Goal: Information Seeking & Learning: Learn about a topic

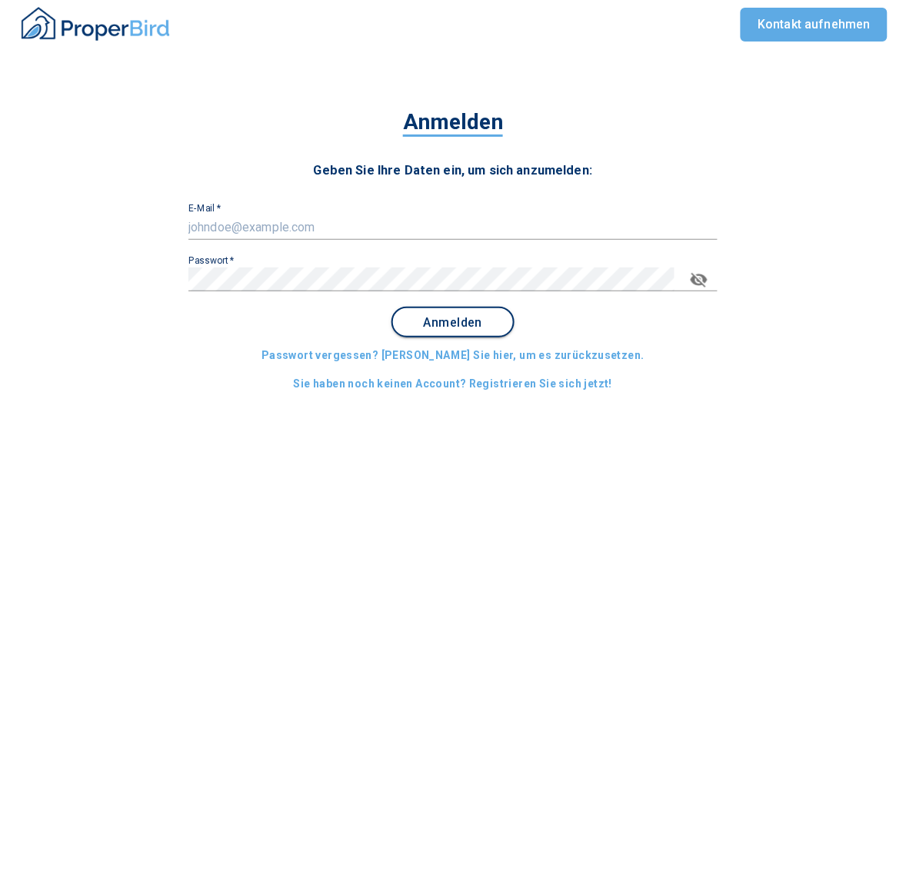
type input "[EMAIL_ADDRESS][DOMAIN_NAME]"
click at [459, 313] on button "Anmelden" at bounding box center [452, 322] width 123 height 31
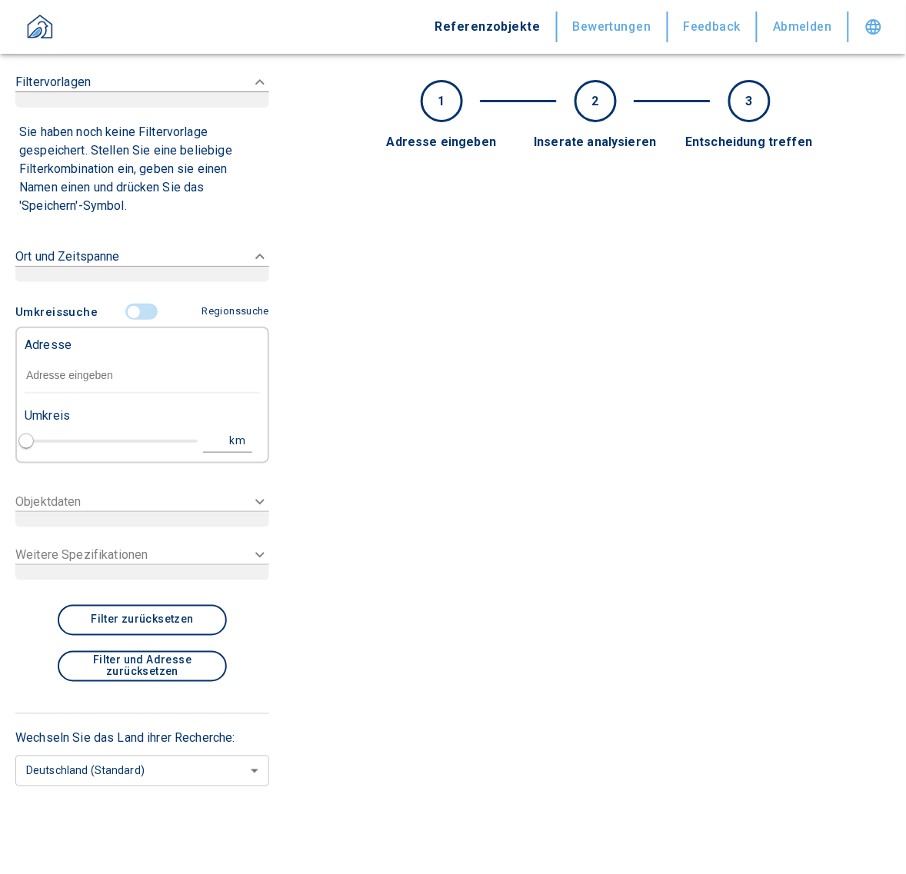
type input "2020"
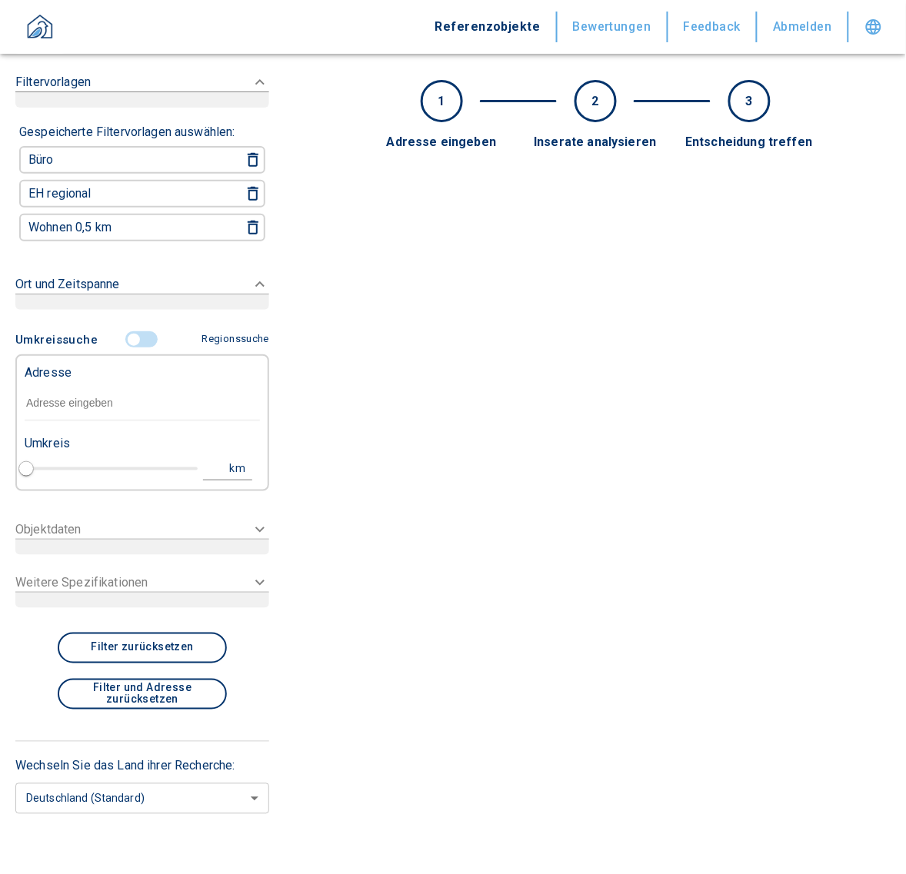
click at [119, 362] on div "Adresse" at bounding box center [142, 389] width 235 height 66
paste input "[GEOGRAPHIC_DATA] 155"
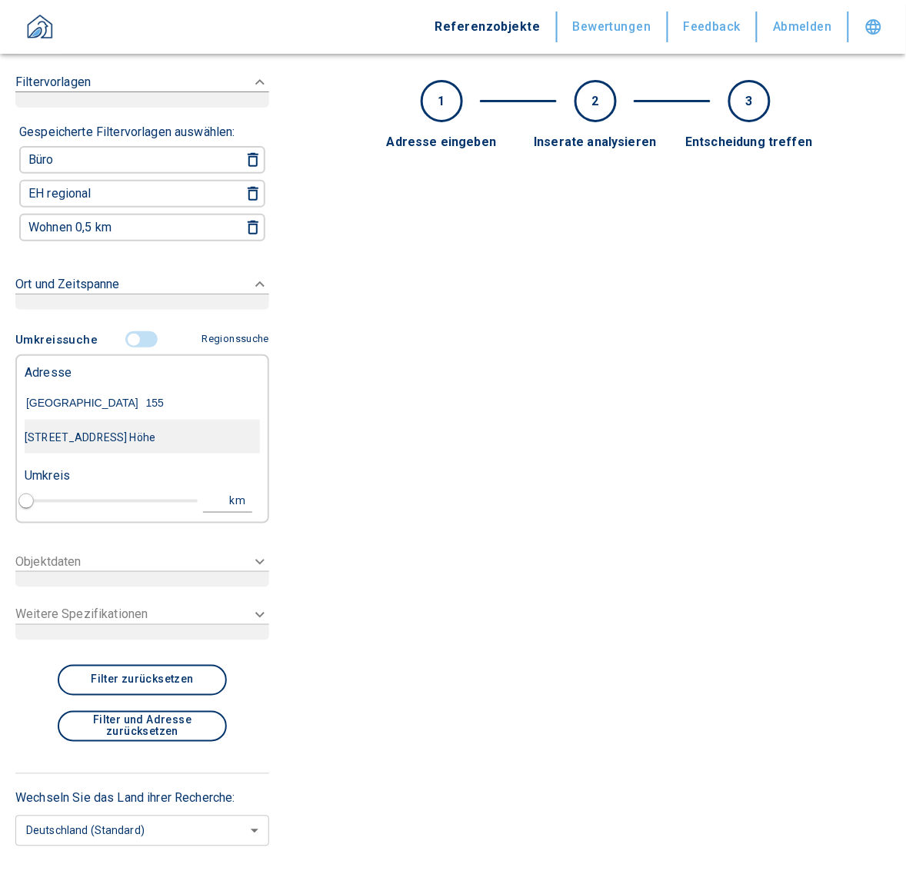
click at [136, 431] on div "[STREET_ADDRESS] Höhe" at bounding box center [142, 437] width 235 height 32
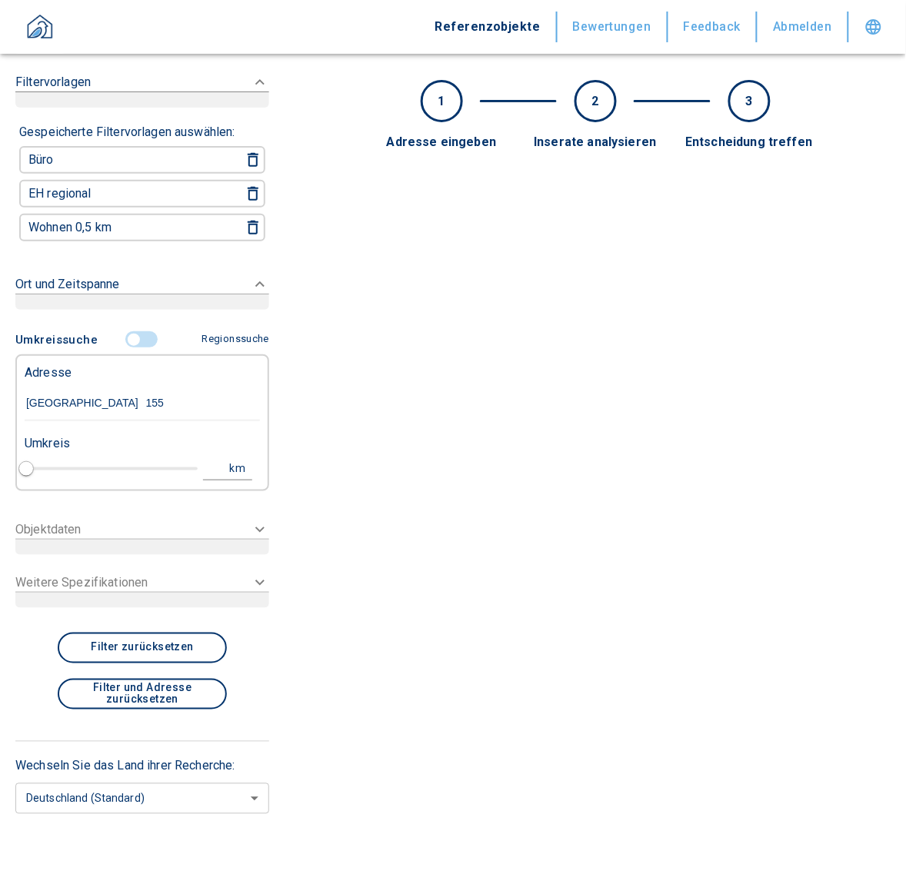
type input "[STREET_ADDRESS] Höhe"
type input "1"
type input "2020"
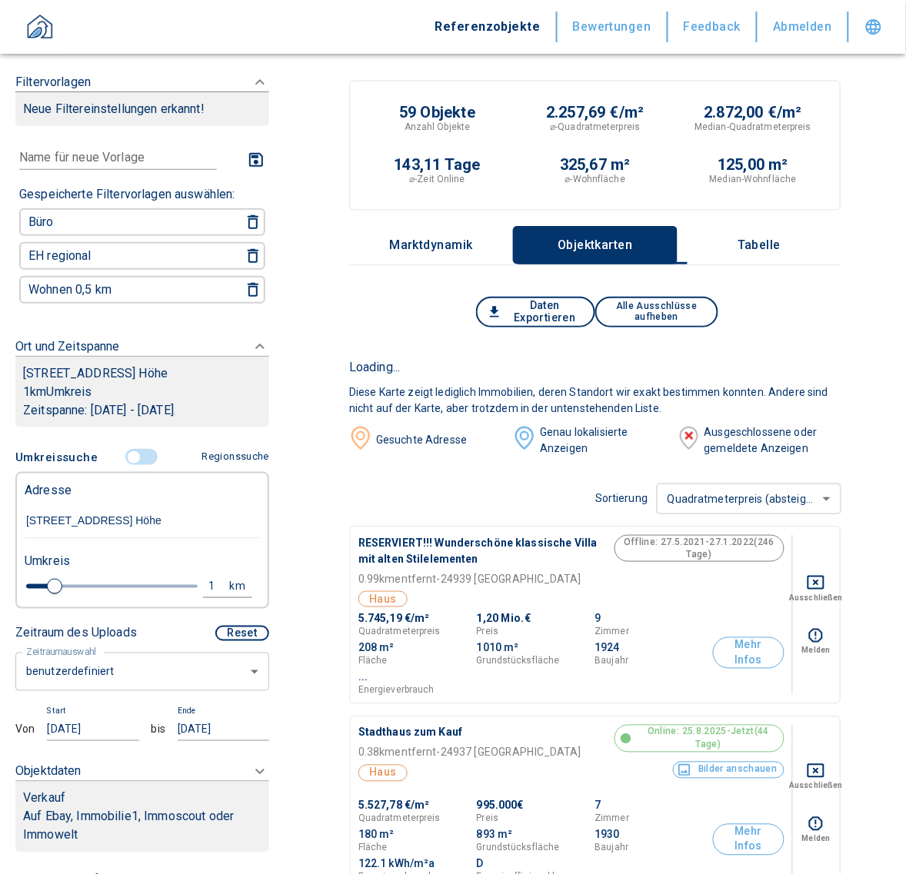
type input "[STREET_ADDRESS] Höhe"
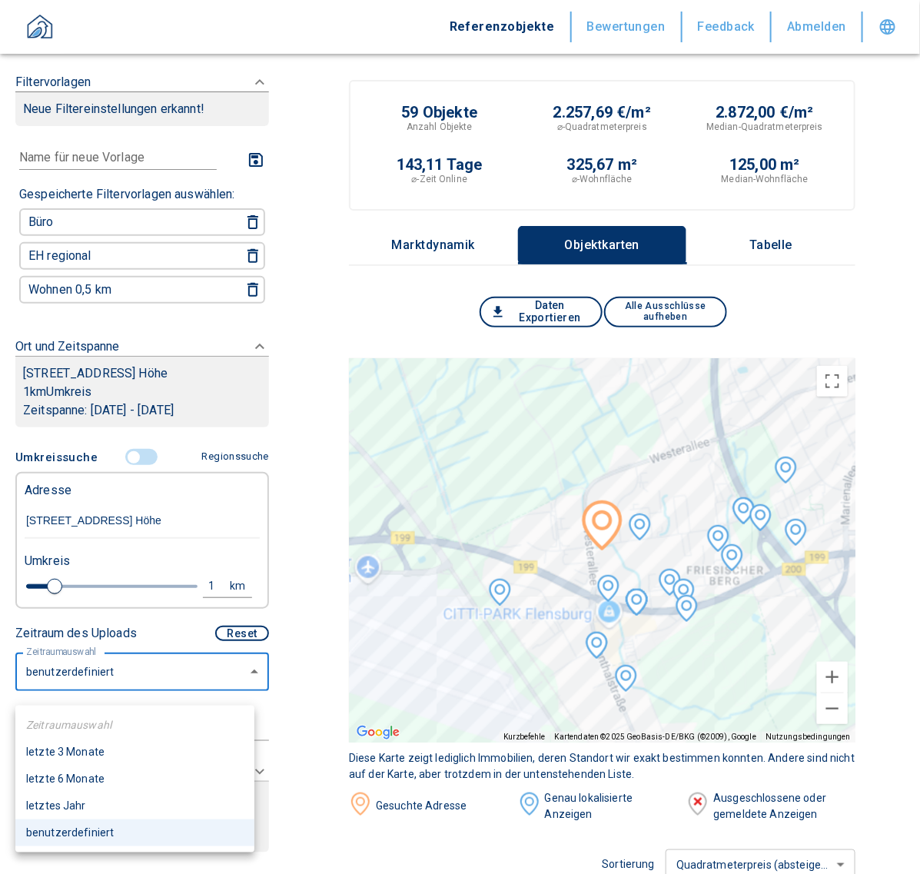
click at [55, 781] on li "letzte 6 Monate" at bounding box center [134, 779] width 239 height 27
type input "2020"
type input "6"
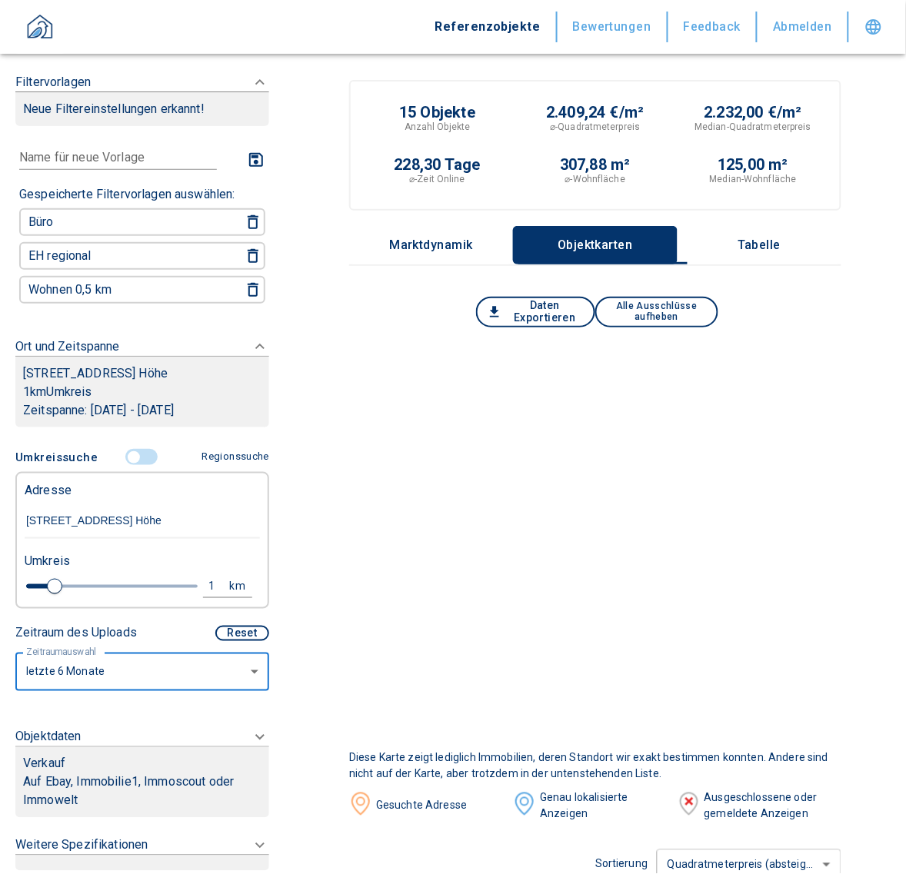
scroll to position [281, 0]
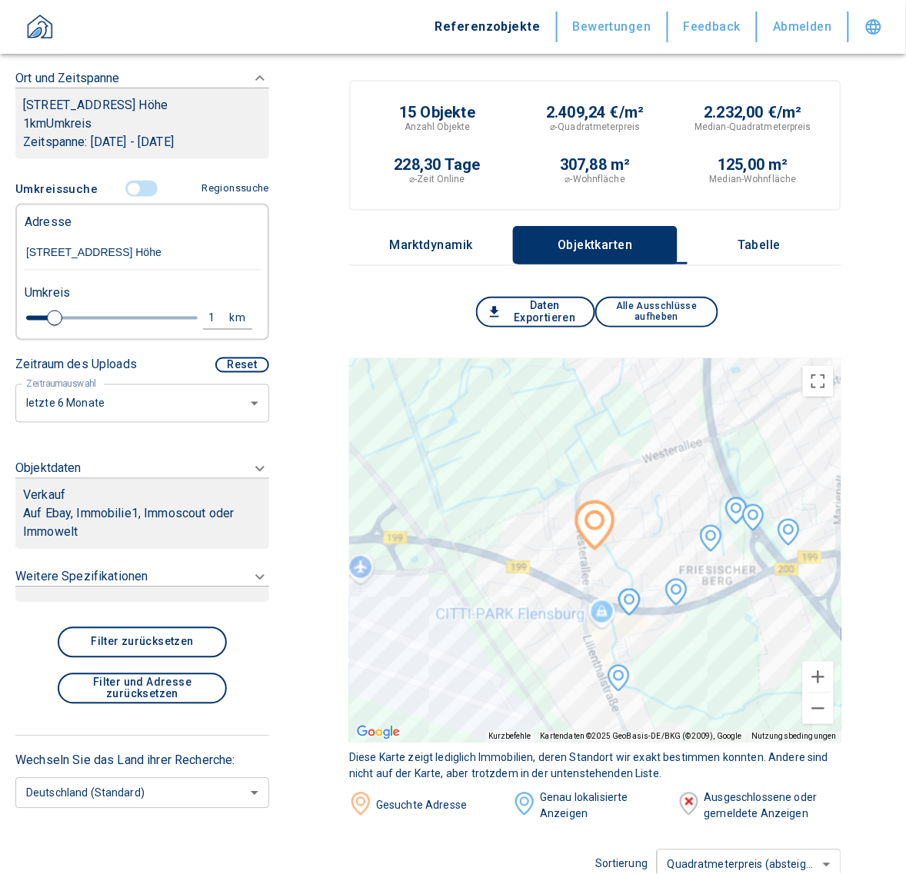
click at [77, 523] on p "Auf Ebay, Immobilie1, Immoscout oder Immowelt" at bounding box center [142, 523] width 238 height 37
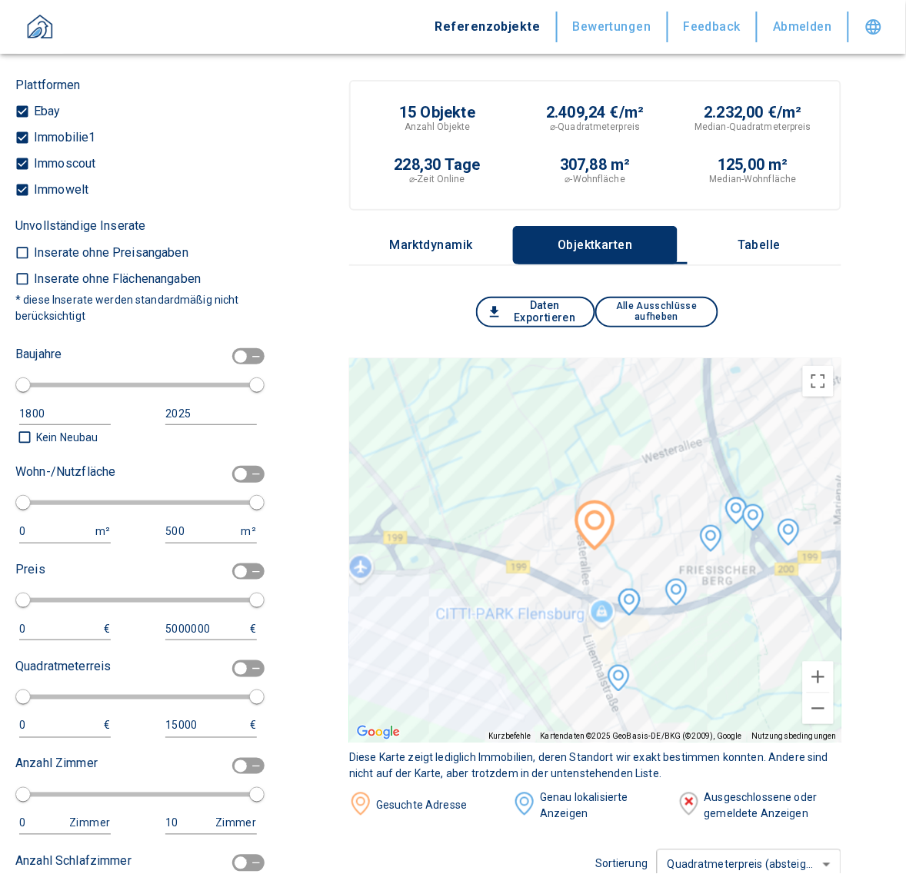
scroll to position [347, 0]
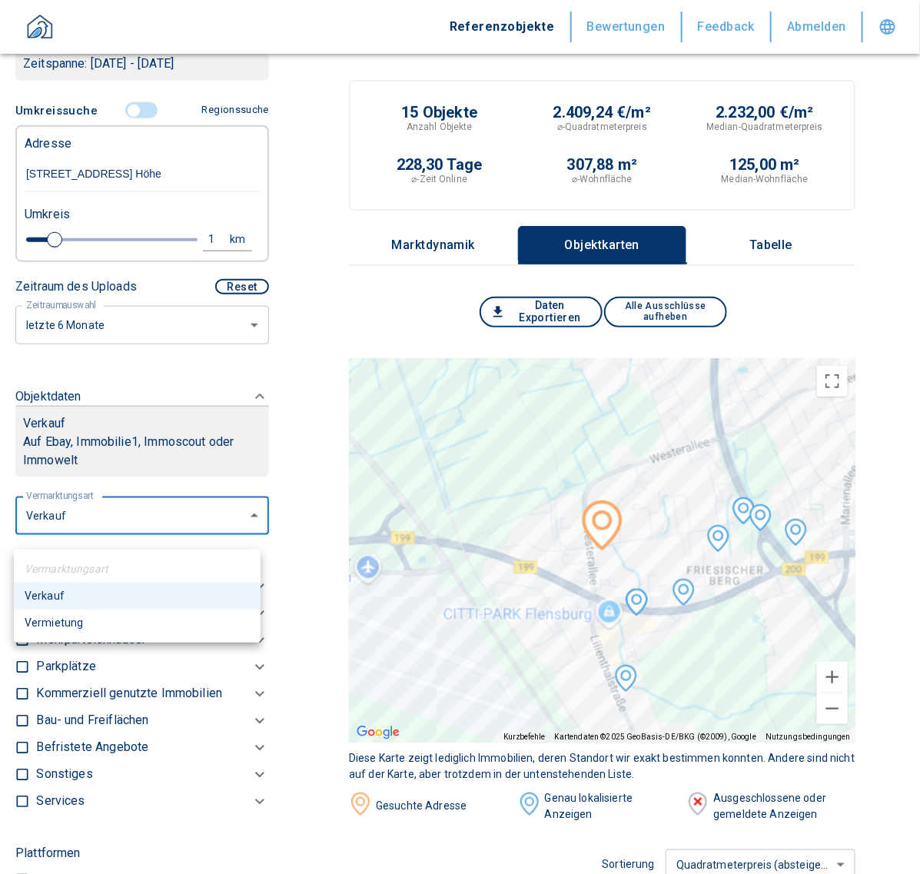
click at [63, 624] on li "Vermietung" at bounding box center [137, 623] width 247 height 27
type input "rent"
type input "2020"
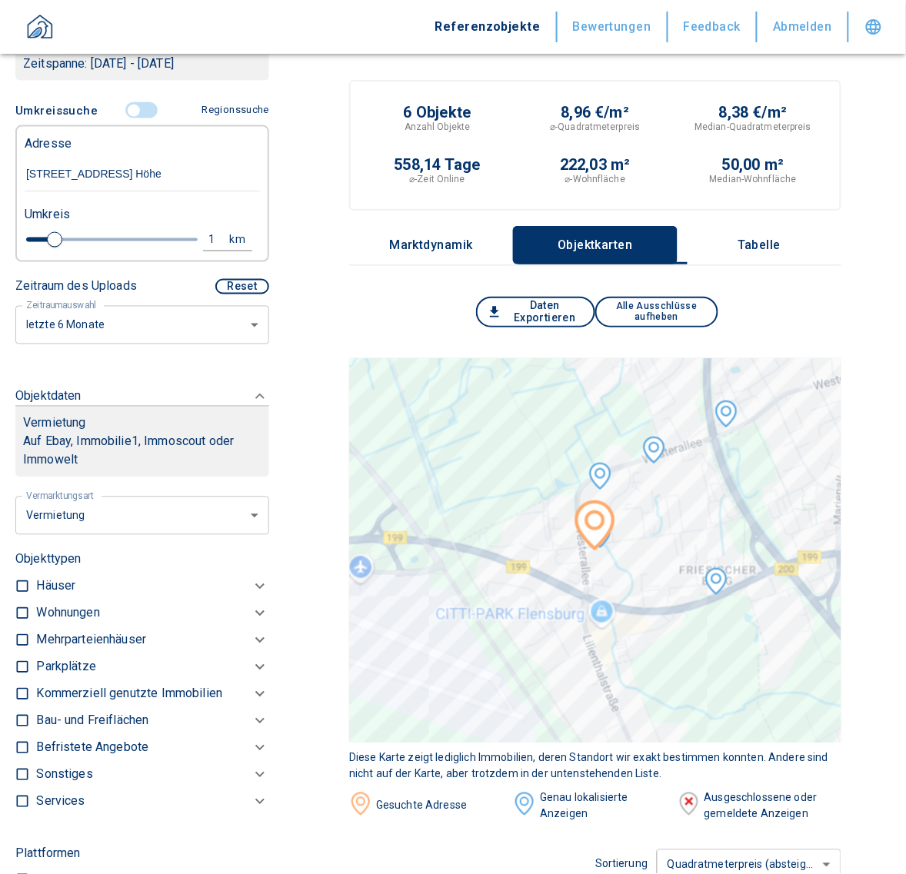
click at [82, 704] on p "Kommerziell genutzte Immobilien" at bounding box center [129, 694] width 186 height 18
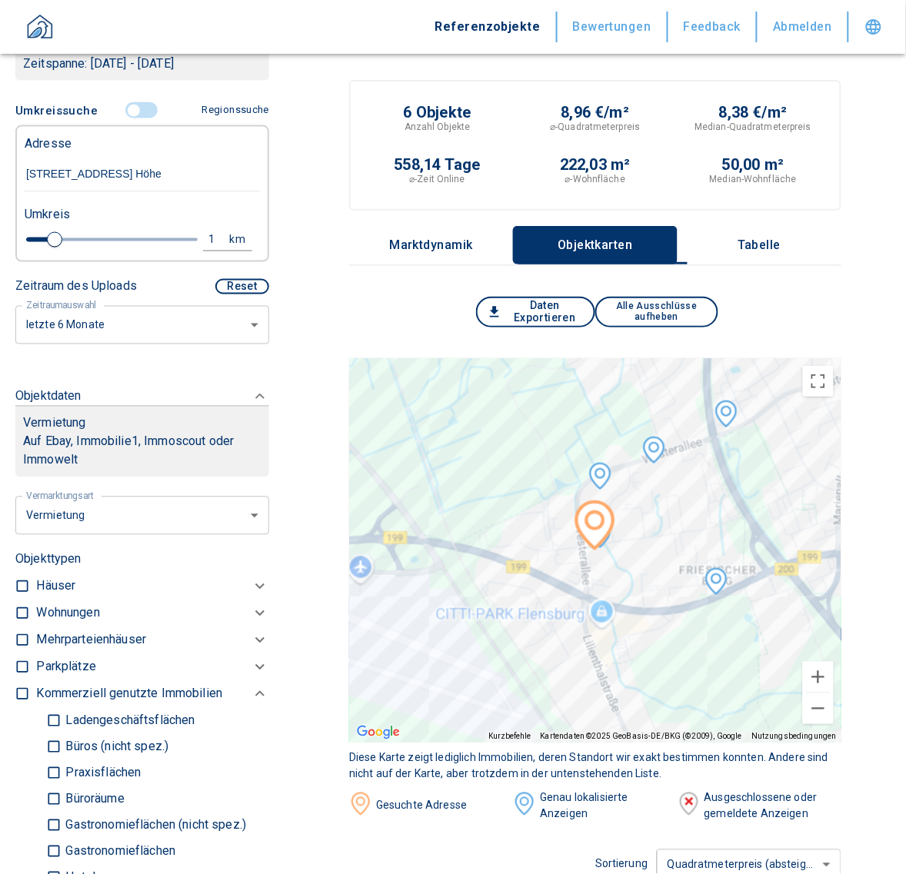
scroll to position [731, 0]
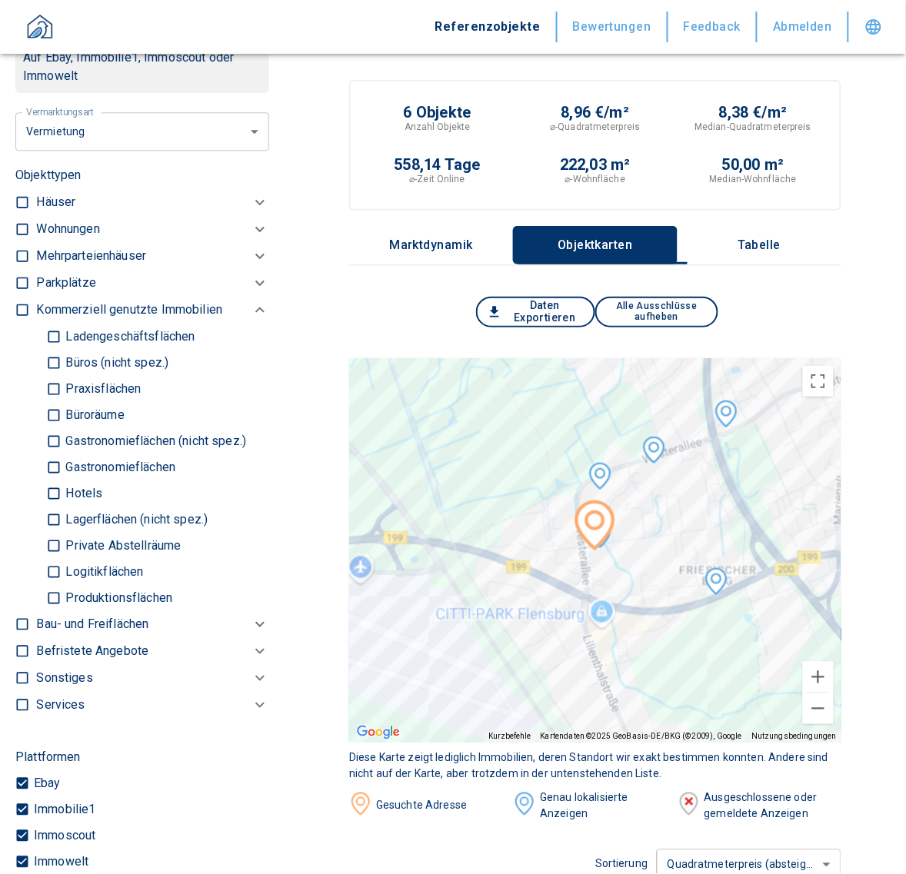
click at [85, 577] on p "Logitikflächen" at bounding box center [102, 572] width 81 height 12
click at [62, 577] on input "Logitikflächen" at bounding box center [53, 571] width 15 height 27
checkbox input "true"
type input "2020"
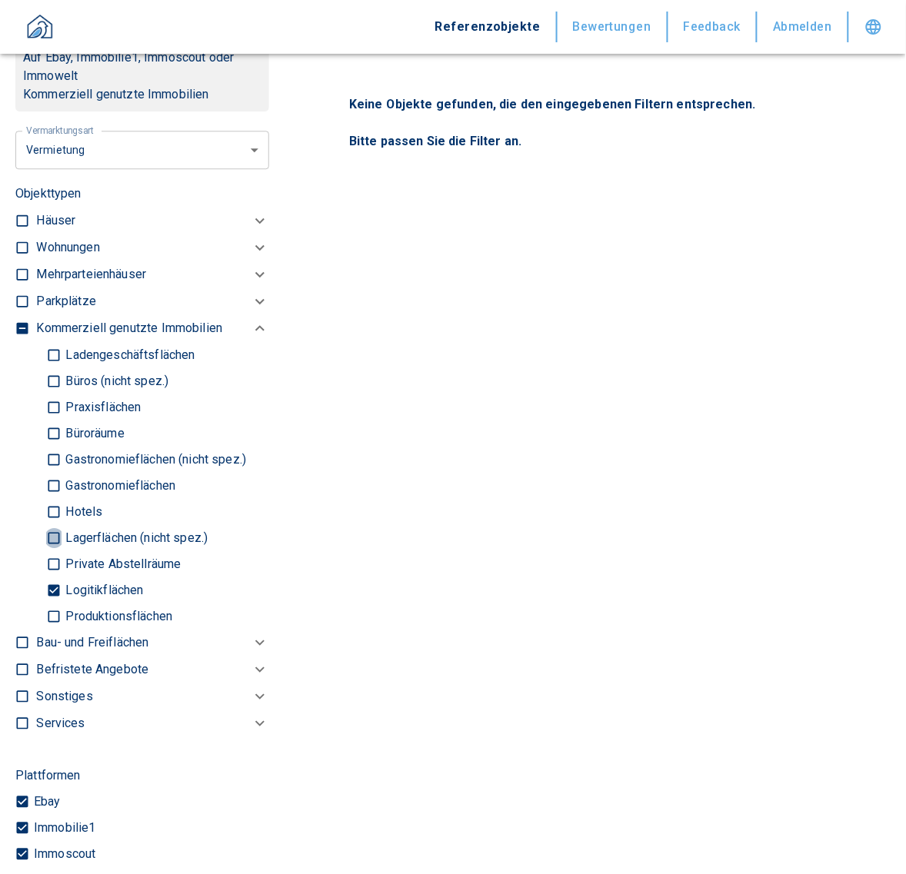
click at [52, 551] on input "Lagerflächen (nicht spez.)" at bounding box center [53, 537] width 15 height 27
checkbox input "true"
type input "2020"
click at [52, 630] on input "Produktionsflächen" at bounding box center [53, 616] width 15 height 27
checkbox input "true"
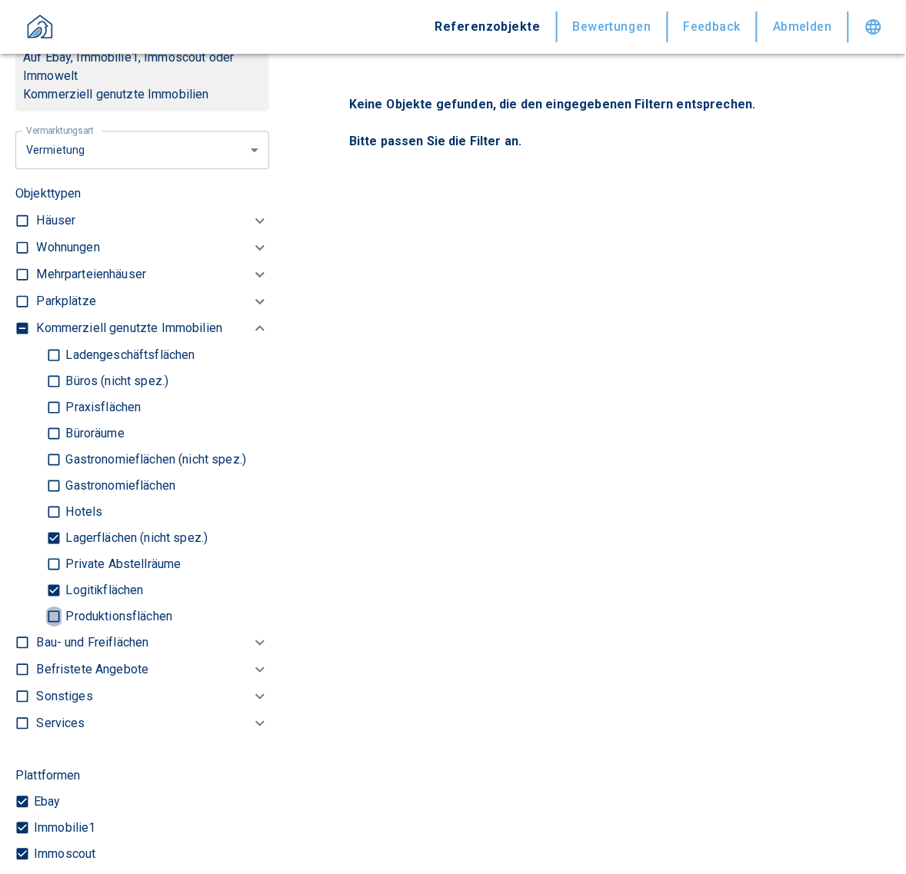
type input "2020"
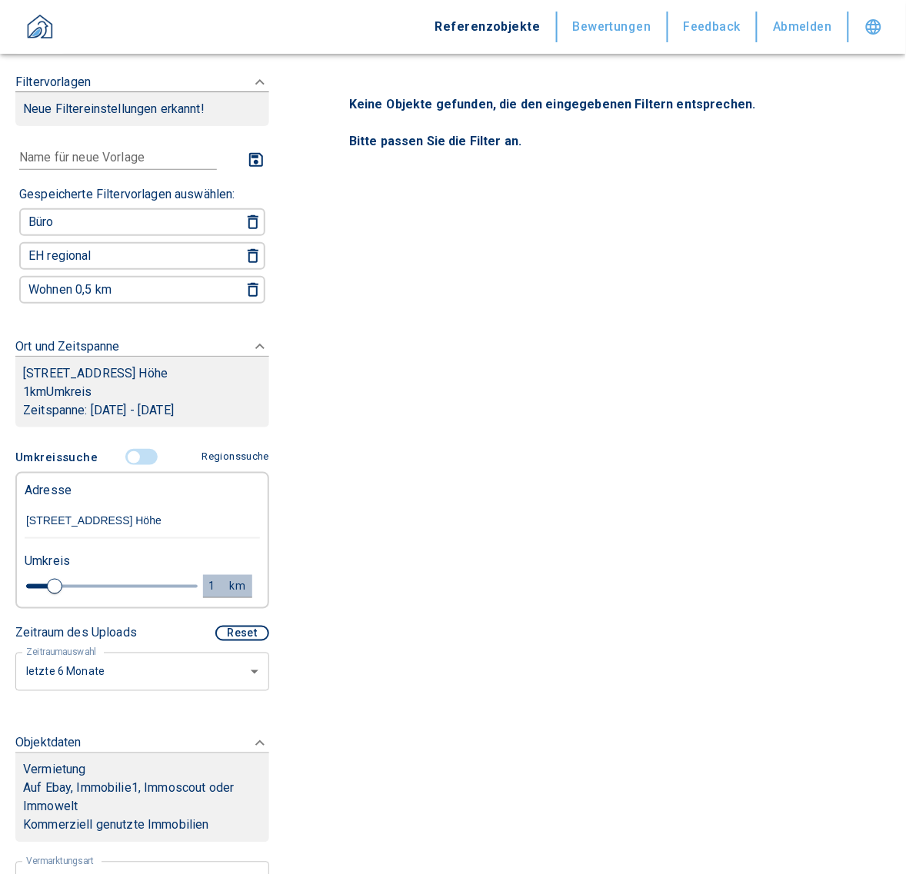
click at [207, 593] on div "1" at bounding box center [221, 586] width 28 height 19
drag, startPoint x: 105, startPoint y: 601, endPoint x: 29, endPoint y: 600, distance: 75.4
click at [29, 600] on div "1 km Neue Suchen" at bounding box center [129, 587] width 235 height 37
type input "5,0"
click at [171, 590] on button "Neue Suchen" at bounding box center [205, 586] width 85 height 22
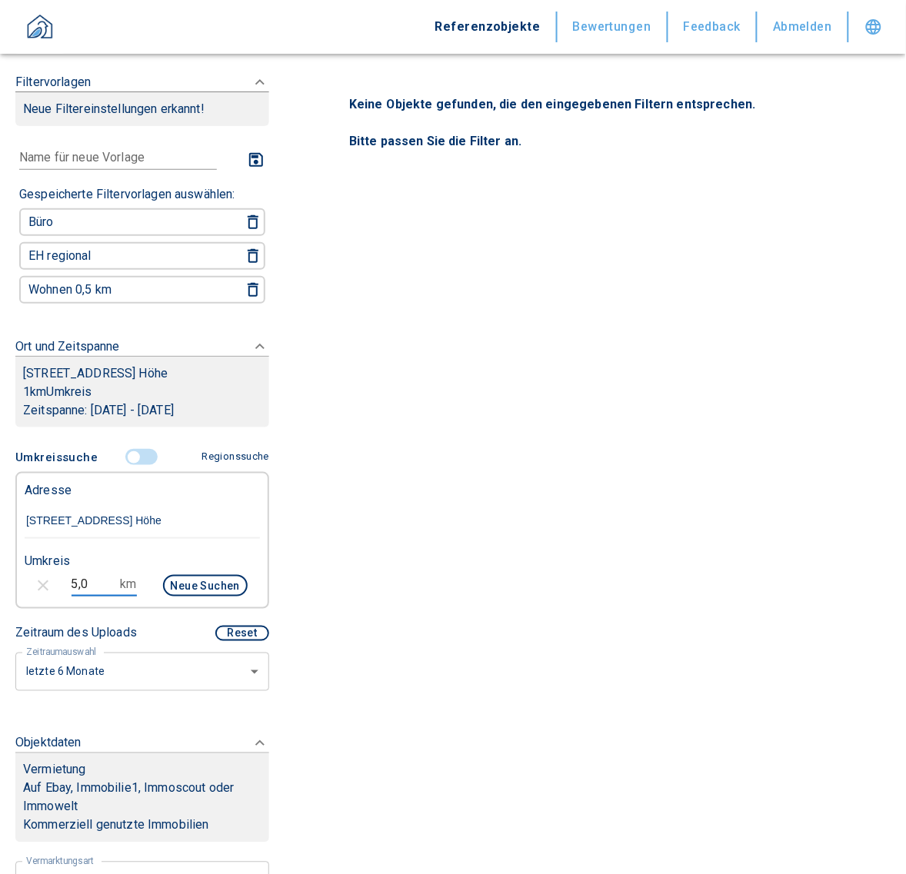
type input "2020"
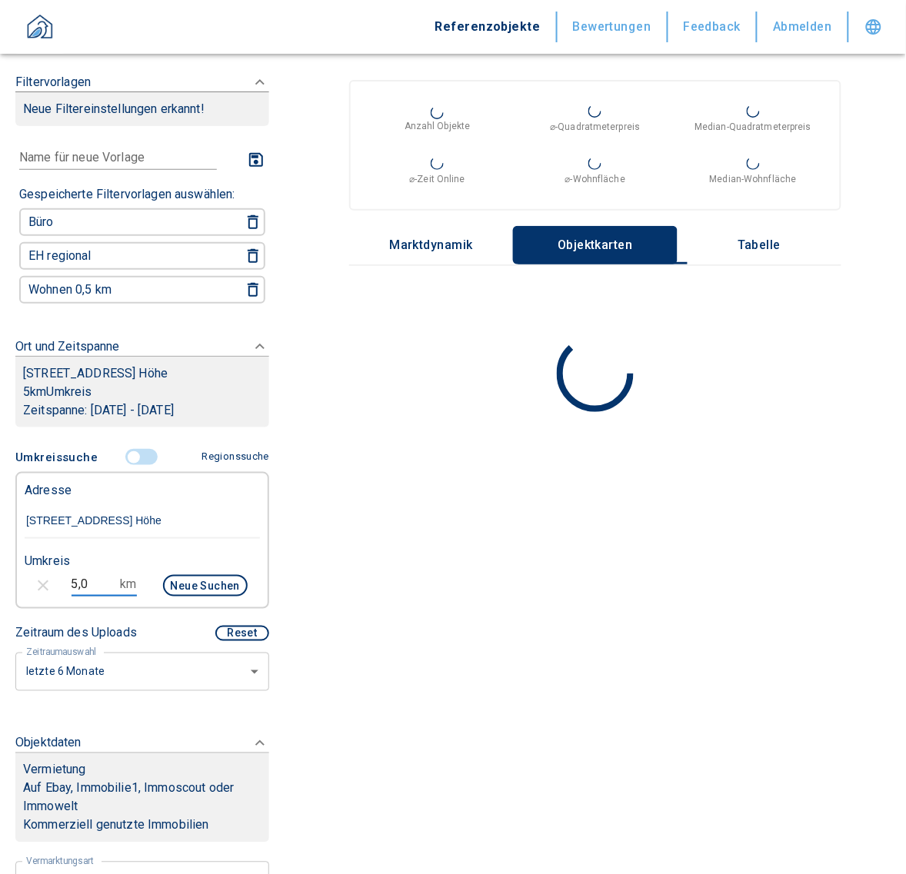
drag, startPoint x: 91, startPoint y: 598, endPoint x: 16, endPoint y: 588, distance: 75.2
click at [16, 588] on div "5,0 km Neue Suchen" at bounding box center [129, 587] width 235 height 37
type input "3,0"
click at [192, 597] on button "Neue Suchen" at bounding box center [205, 586] width 85 height 22
type input "2020"
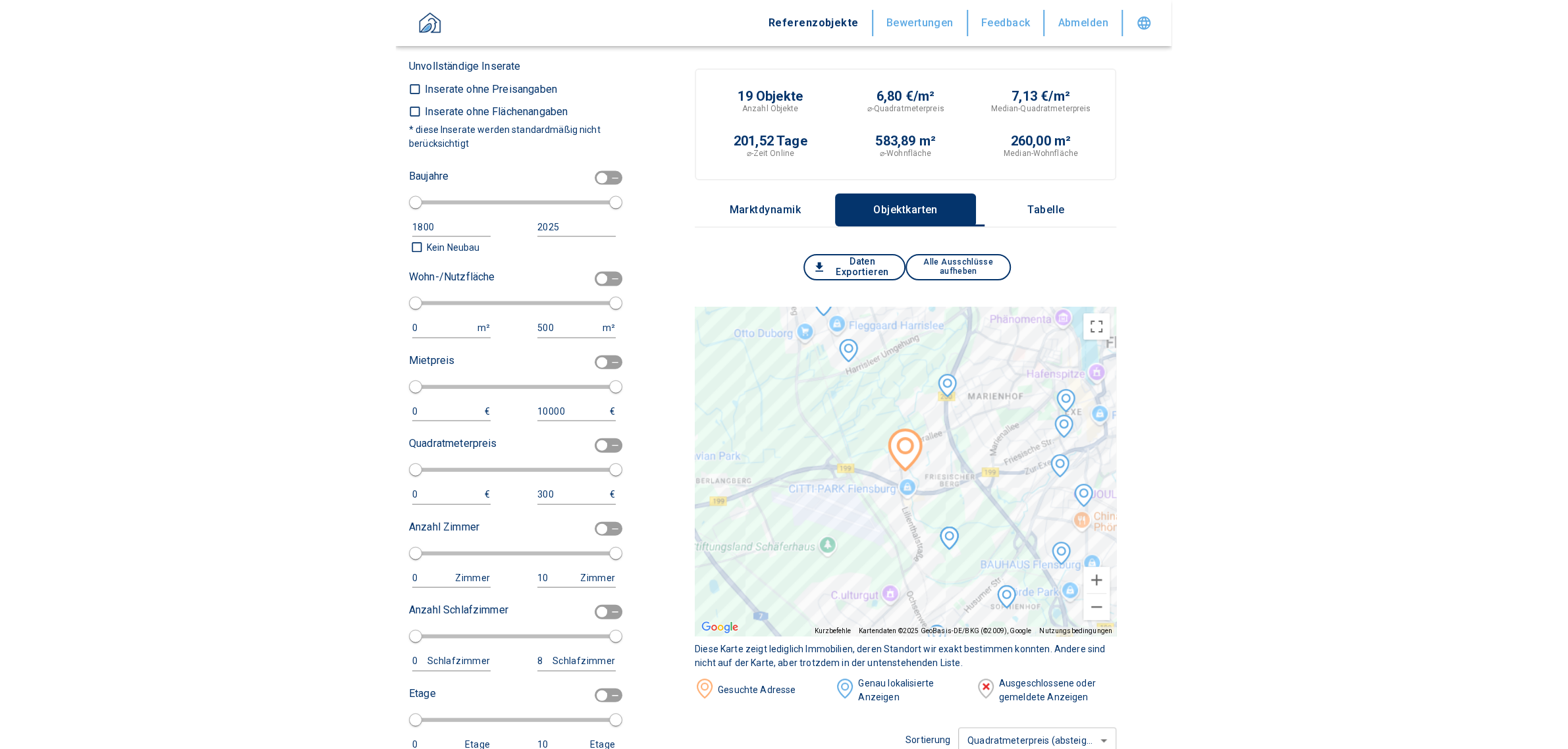
scroll to position [1645, 0]
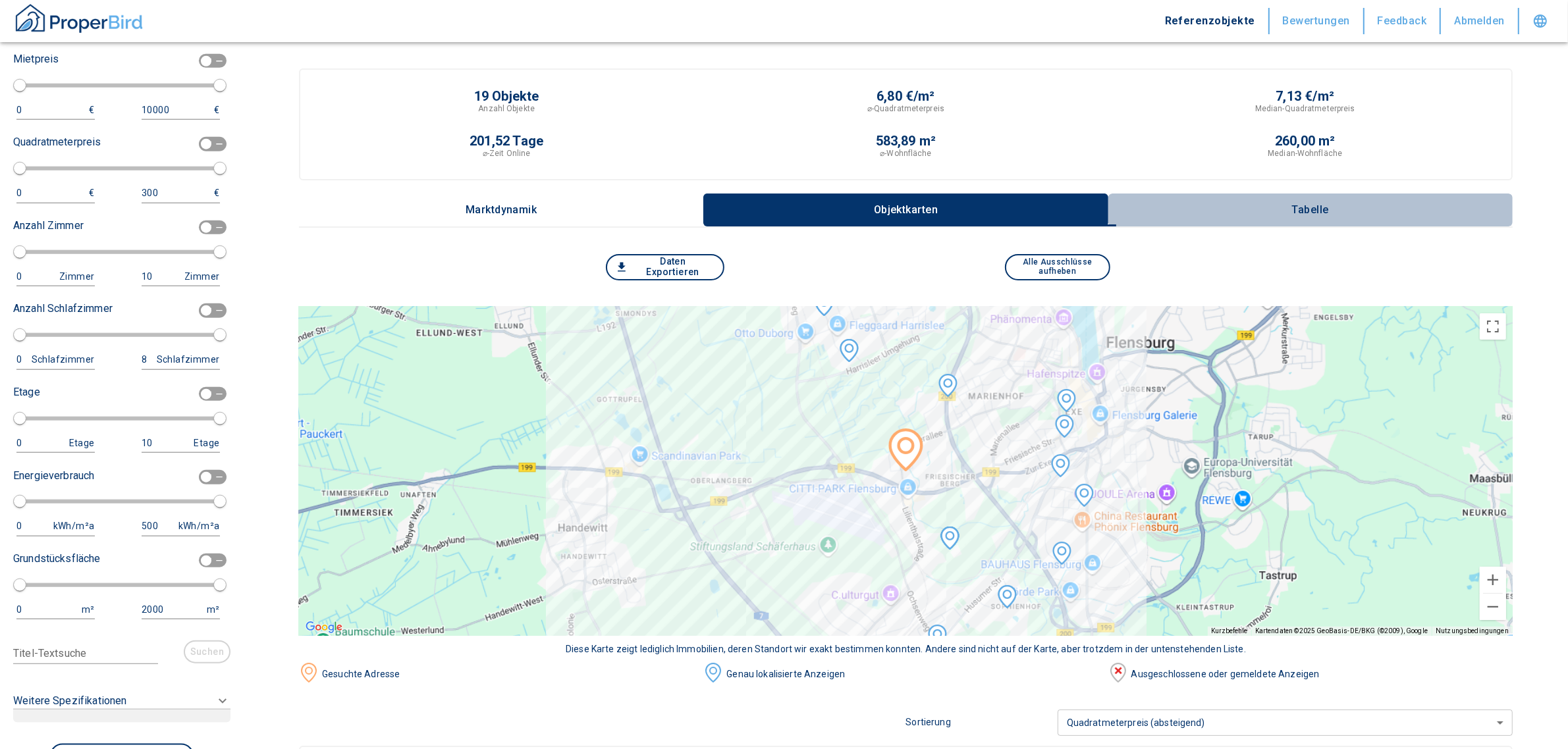
click at [775, 204] on p "Tabelle" at bounding box center [1310, 210] width 66 height 12
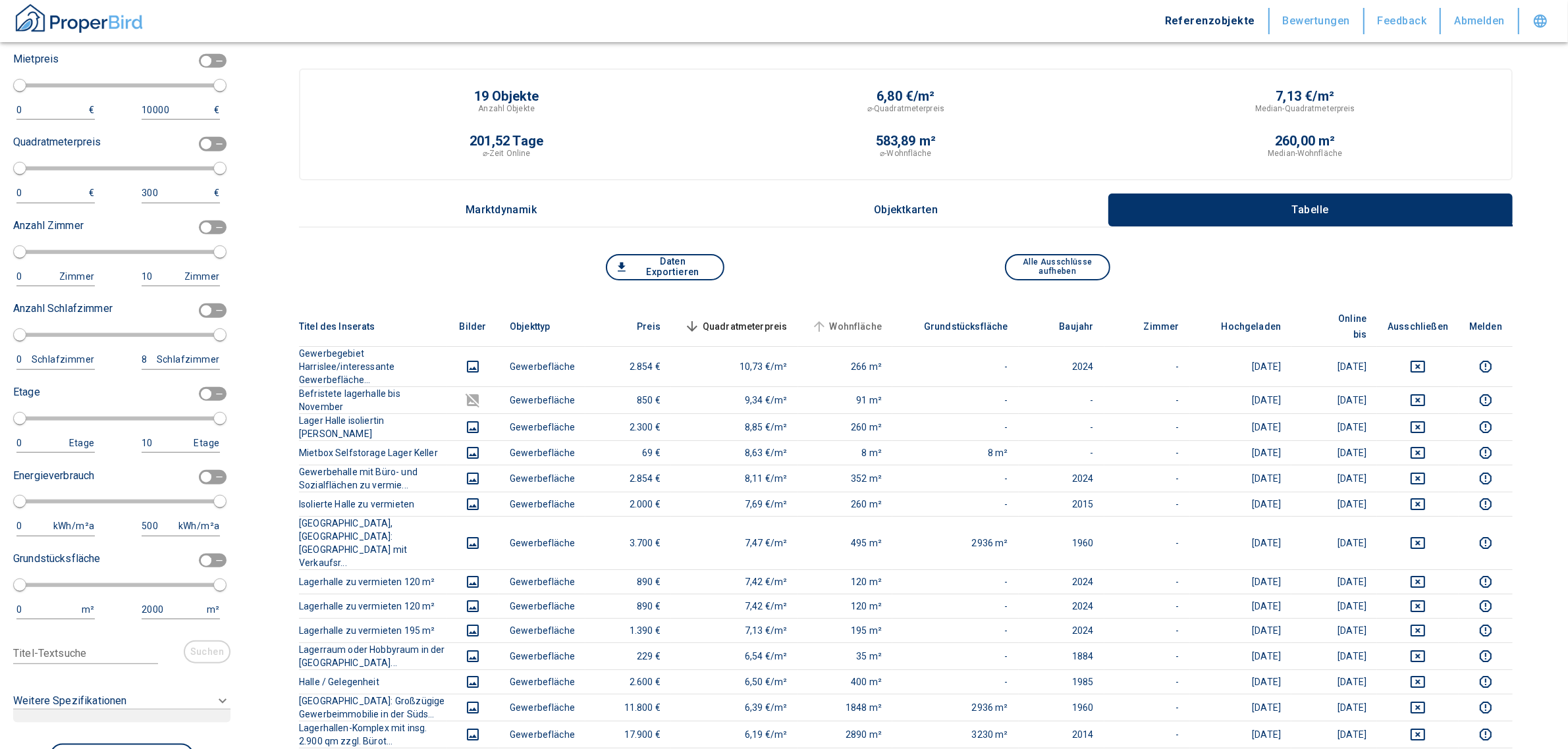
click at [775, 318] on span "Wohnfläche" at bounding box center [845, 326] width 74 height 15
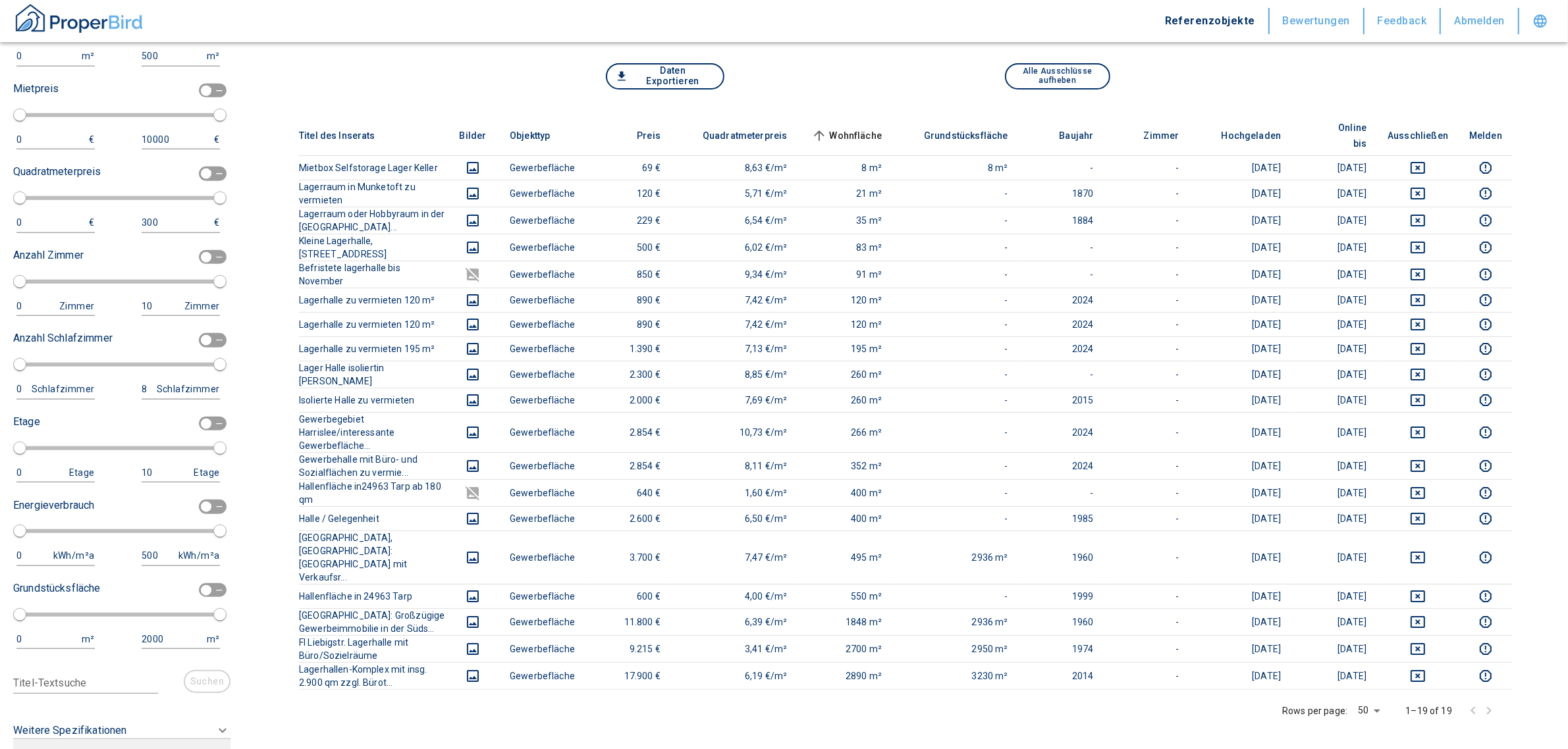
scroll to position [1561, 0]
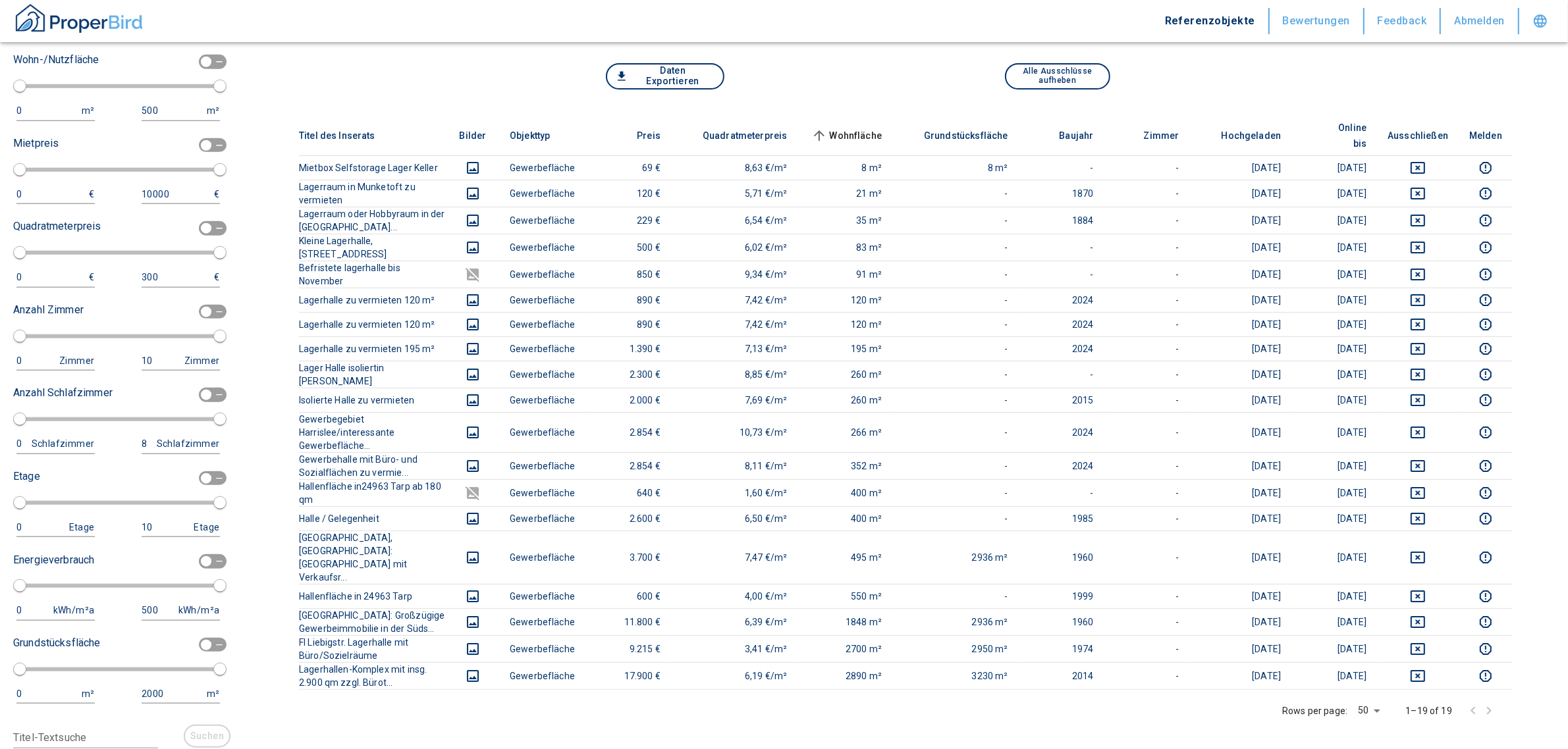
click at [198, 67] on input "checkbox" at bounding box center [206, 62] width 39 height 15
checkbox input "true"
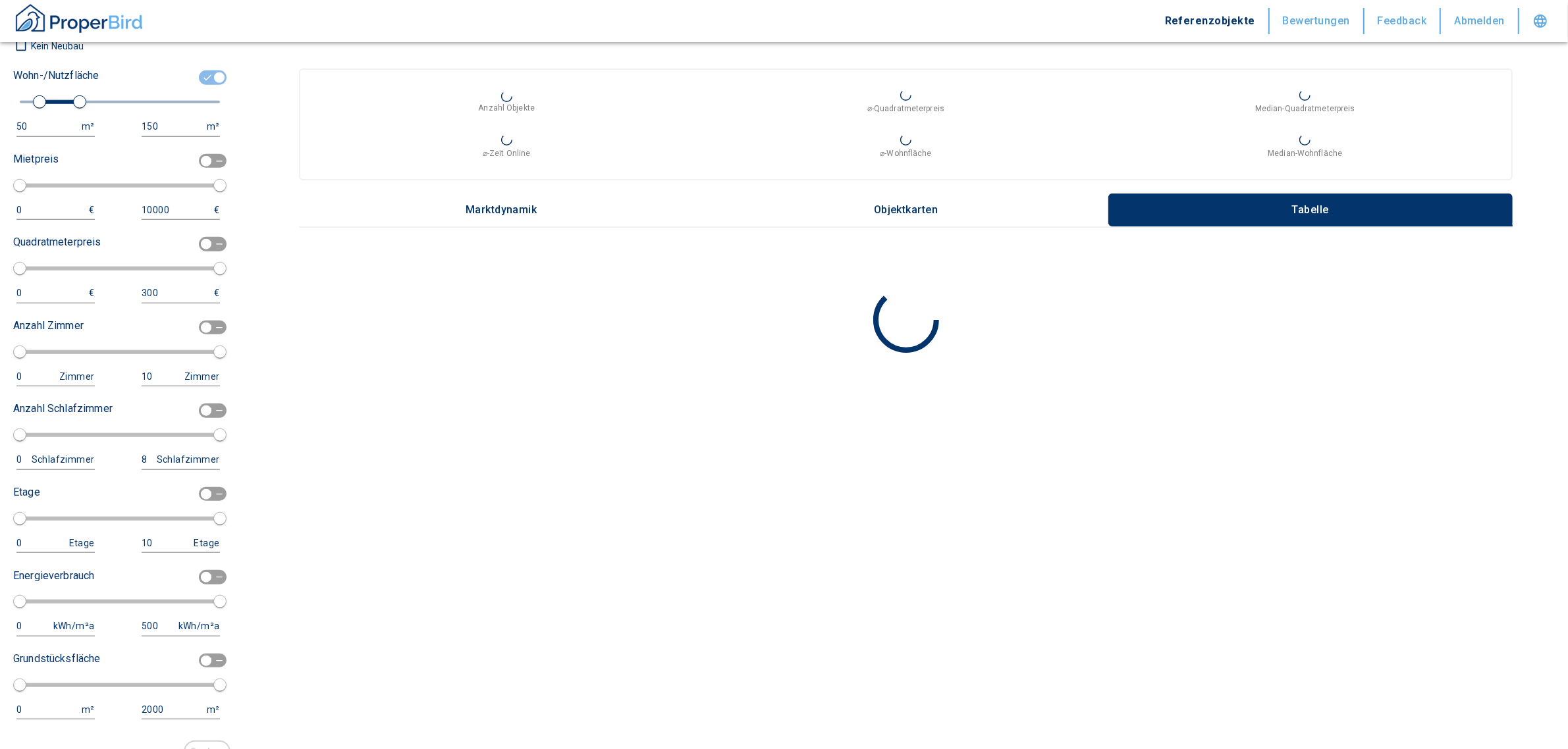
type input "2020"
type input "50"
type input "150"
click at [31, 135] on div "50" at bounding box center [42, 126] width 52 height 16
drag, startPoint x: 34, startPoint y: 133, endPoint x: 0, endPoint y: 133, distance: 34.0
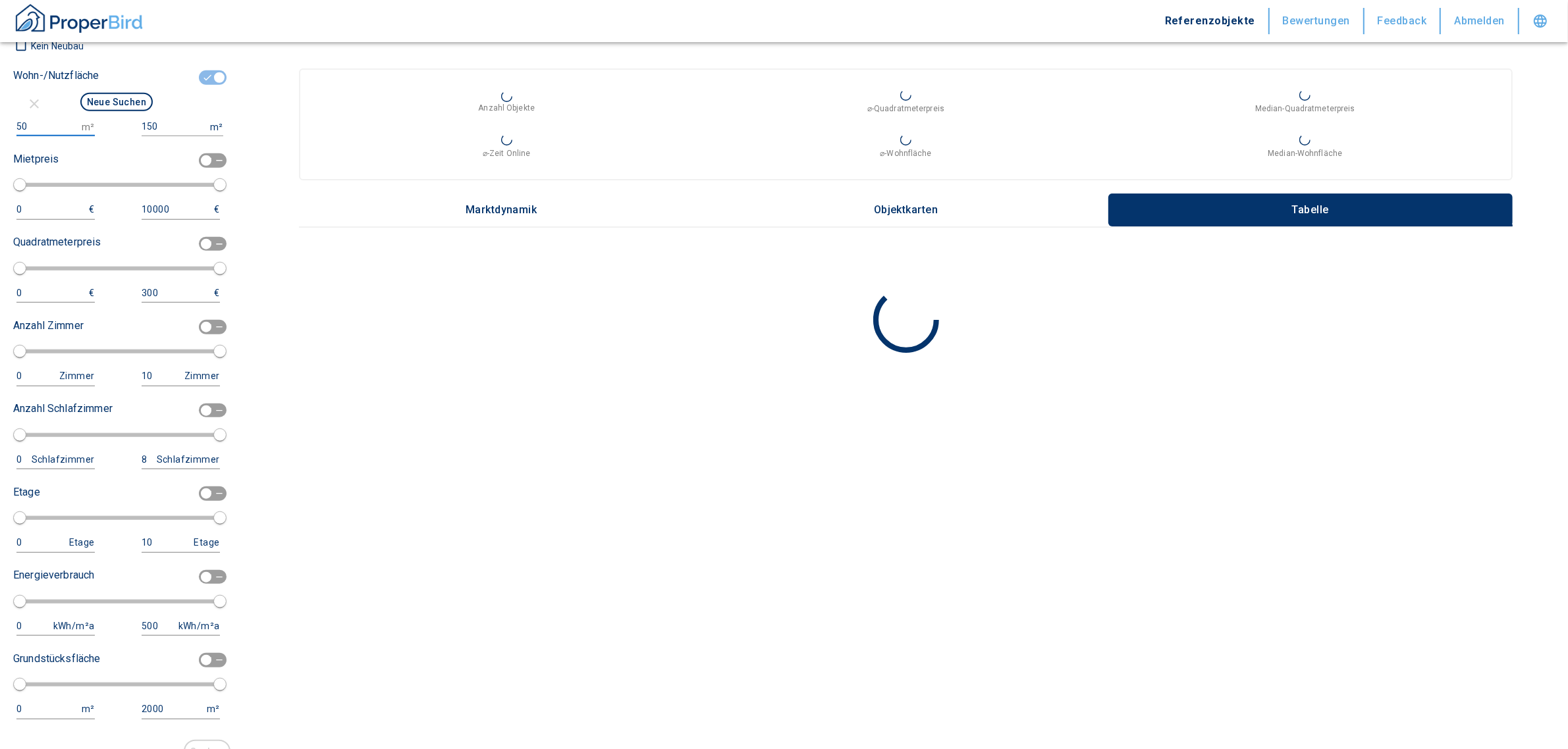
click at [0, 133] on div "Filtervorlagen Neue Filtereinstellungen erkannt! Name für neue Vorlage x Gespei…" at bounding box center [122, 374] width 243 height 749
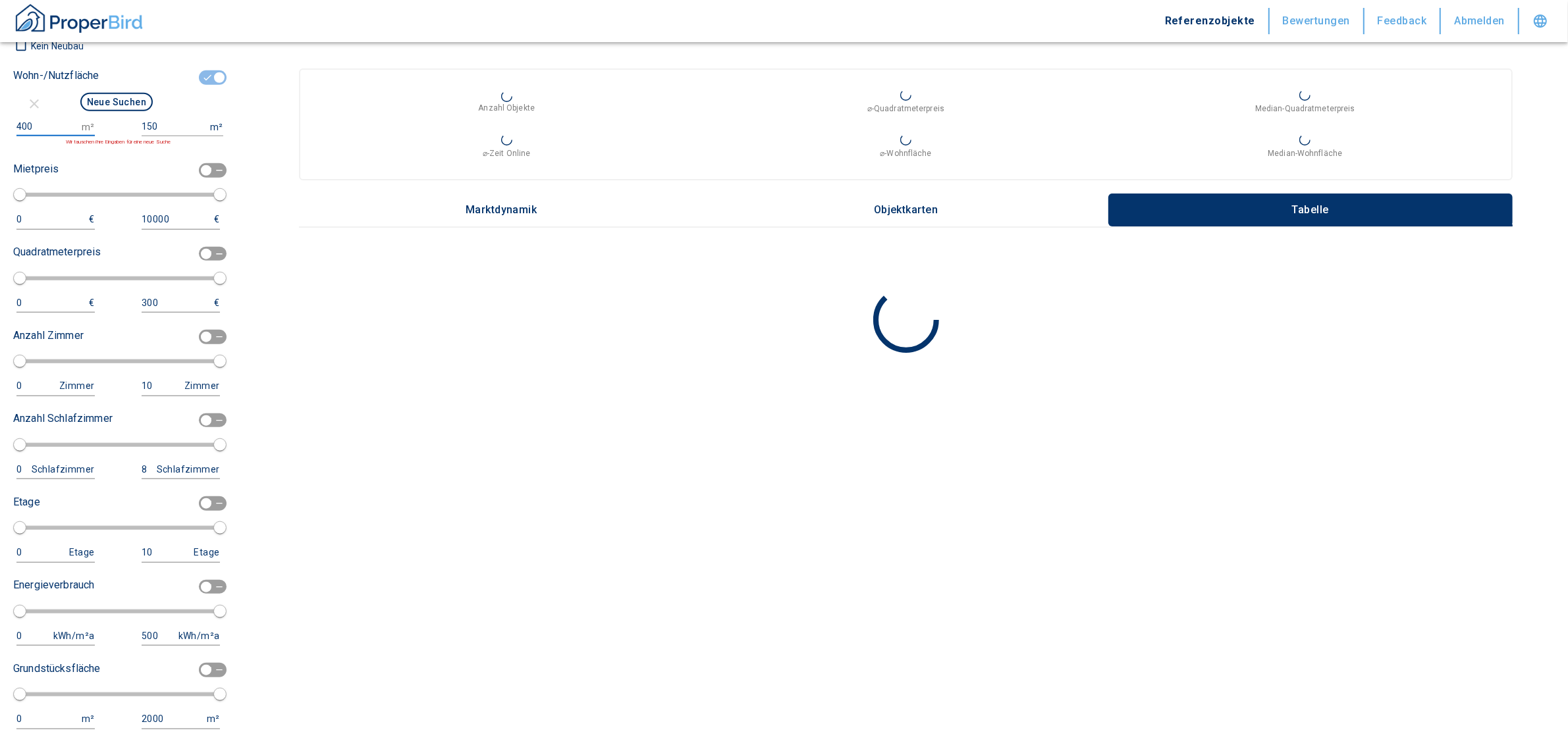
type input "400"
click at [166, 136] on input "150" at bounding box center [173, 127] width 63 height 19
type input "1500000"
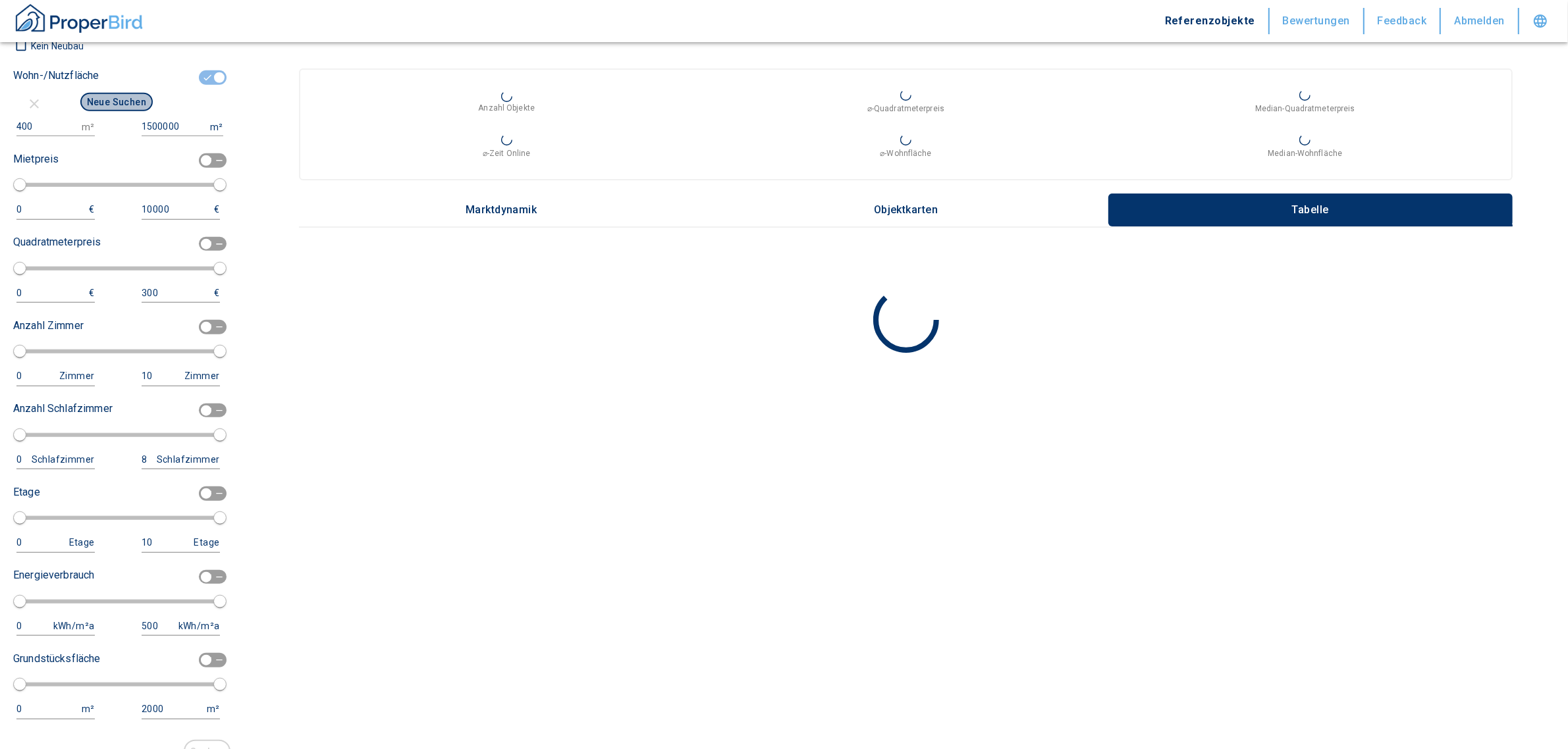
click at [107, 111] on button "Neue Suchen" at bounding box center [116, 102] width 73 height 19
type input "2020"
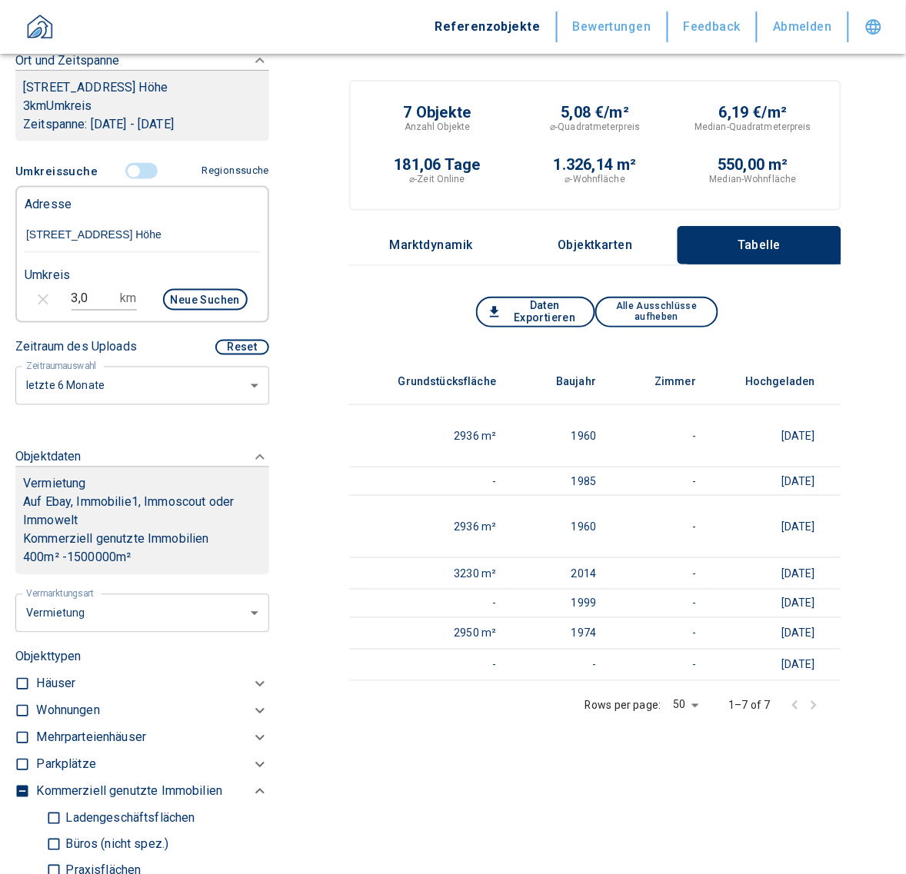
scroll to position [0, 865]
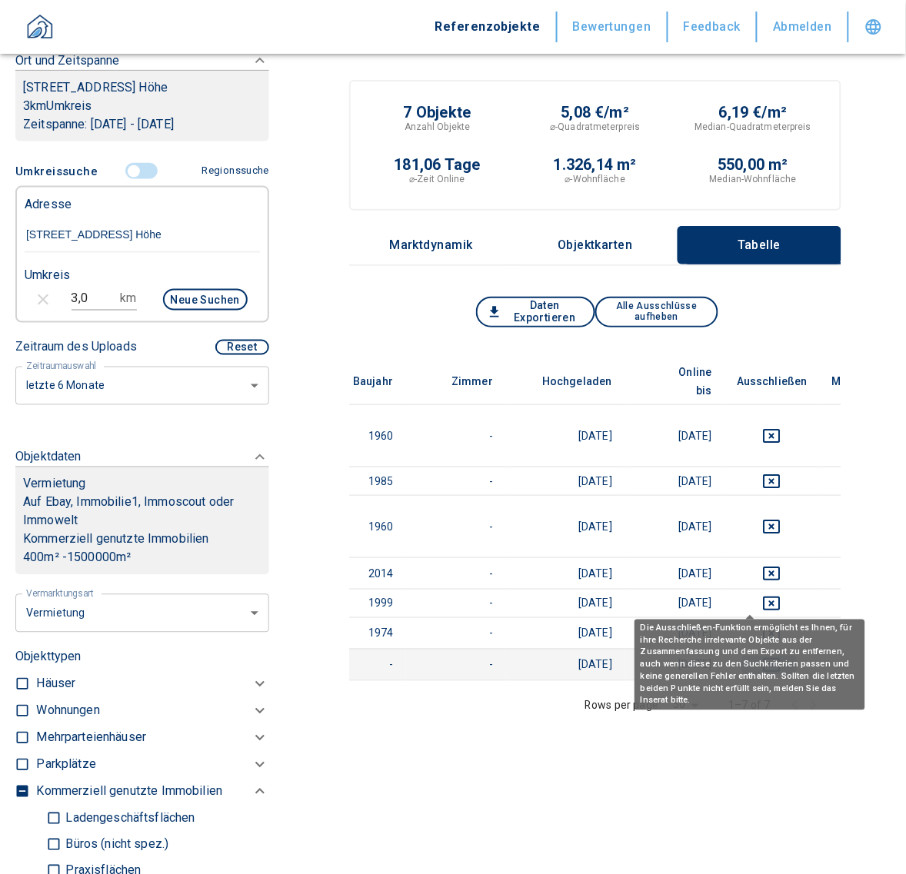
click at [763, 656] on icon "deselect this listing" at bounding box center [772, 665] width 18 height 18
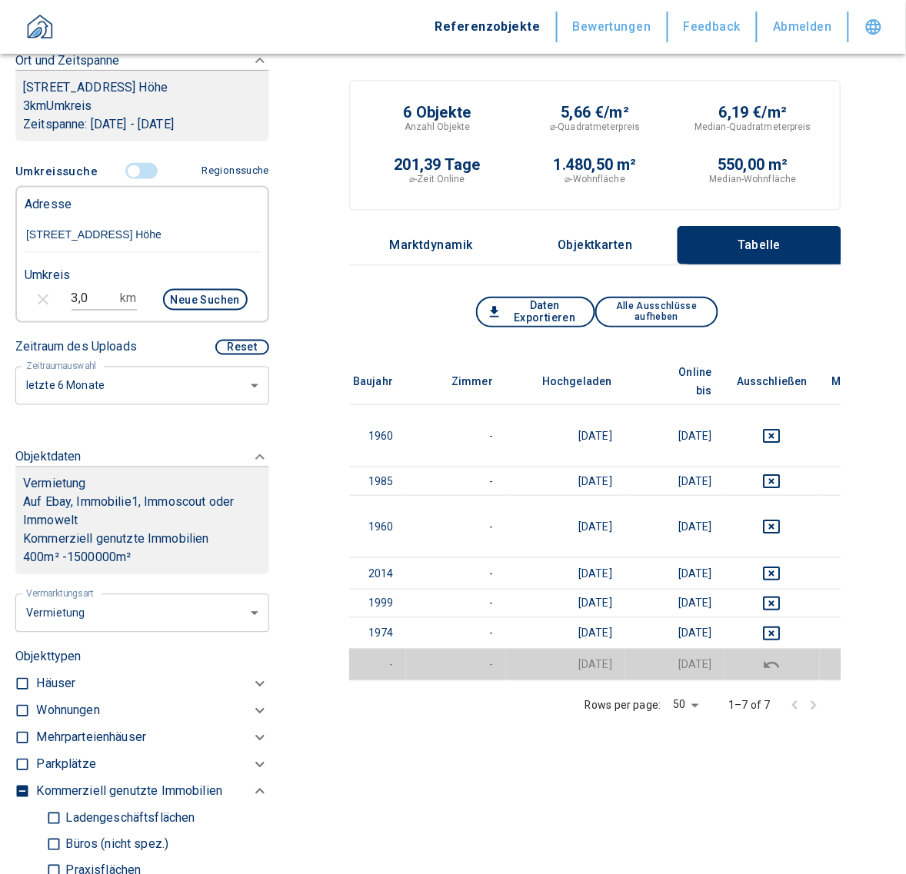
click at [500, 681] on div "Rows per page: 50 50 1–7 of 7" at bounding box center [595, 705] width 492 height 49
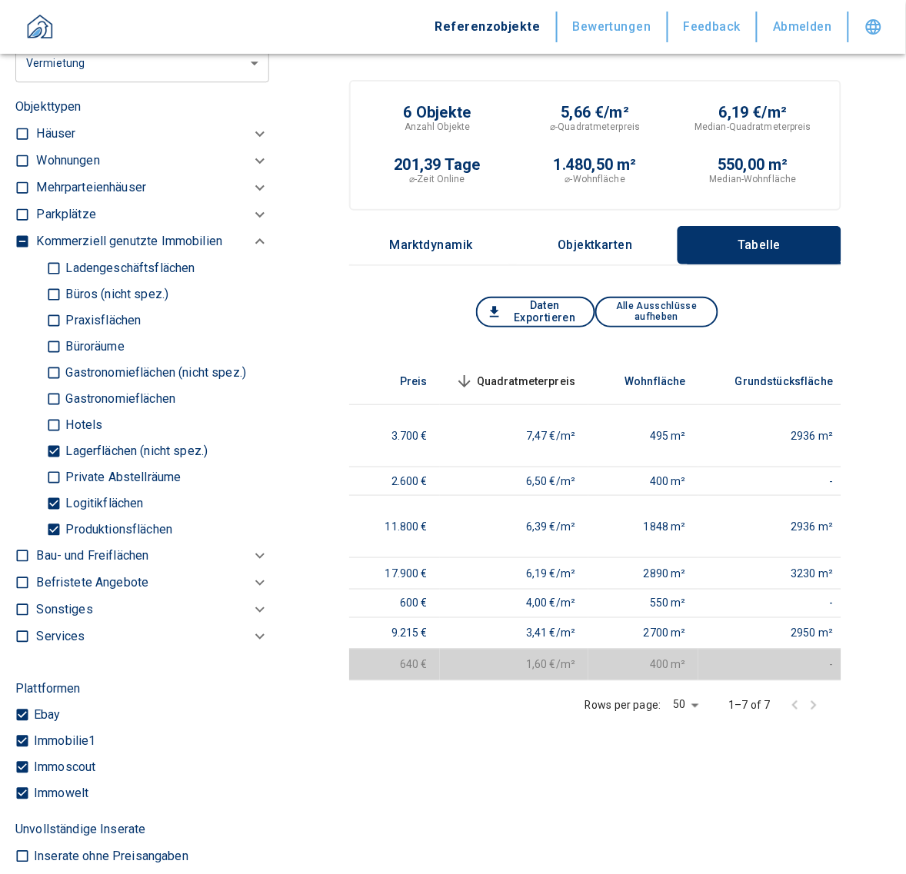
scroll to position [840, 0]
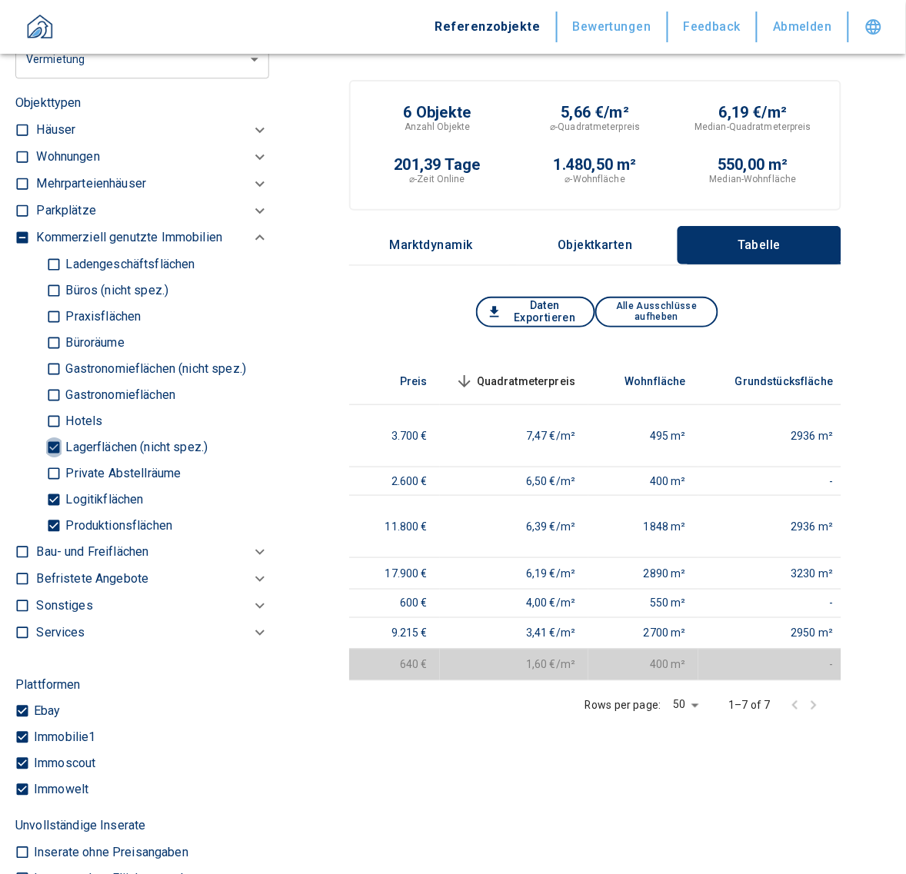
click at [50, 459] on input "Lagerflächen (nicht spez.)" at bounding box center [53, 447] width 15 height 27
checkbox input "false"
type input "2020"
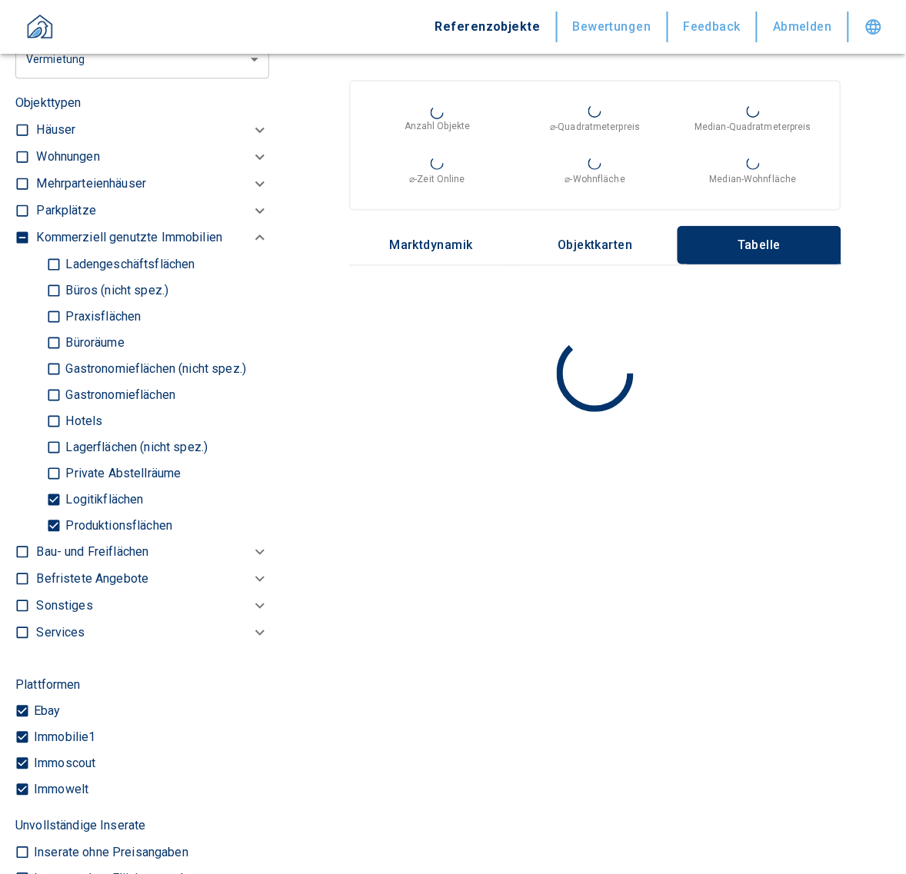
click at [46, 512] on input "Logitikflächen" at bounding box center [53, 499] width 15 height 27
checkbox input "false"
type input "2020"
click at [55, 536] on input "Produktionsflächen" at bounding box center [53, 525] width 15 height 27
checkbox input "false"
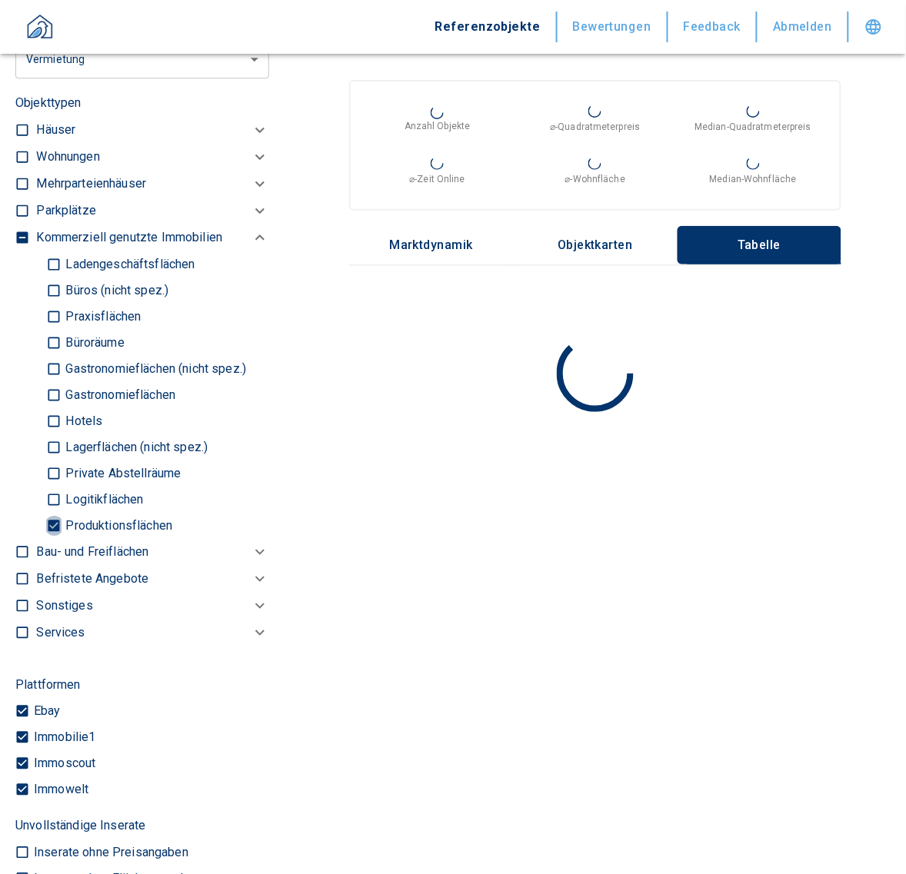
type input "2020"
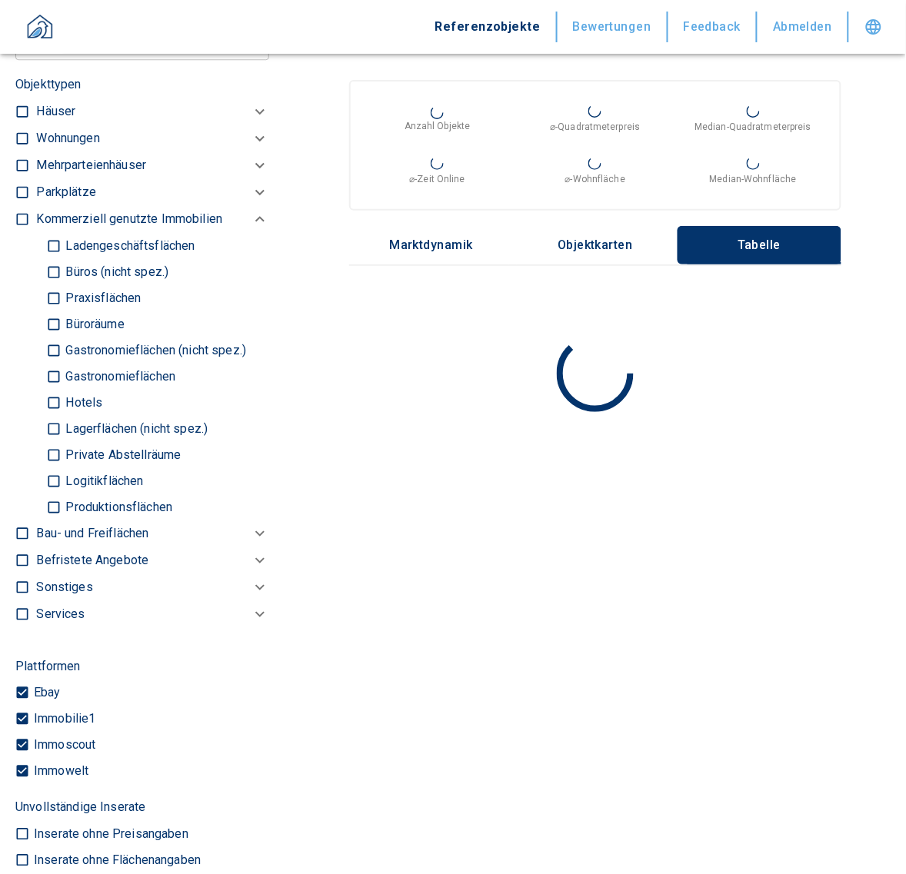
click at [62, 278] on p "Büros (nicht spez.)" at bounding box center [115, 272] width 107 height 12
click at [62, 285] on input "Büros (nicht spez.)" at bounding box center [53, 271] width 15 height 27
checkbox input "true"
type input "2020"
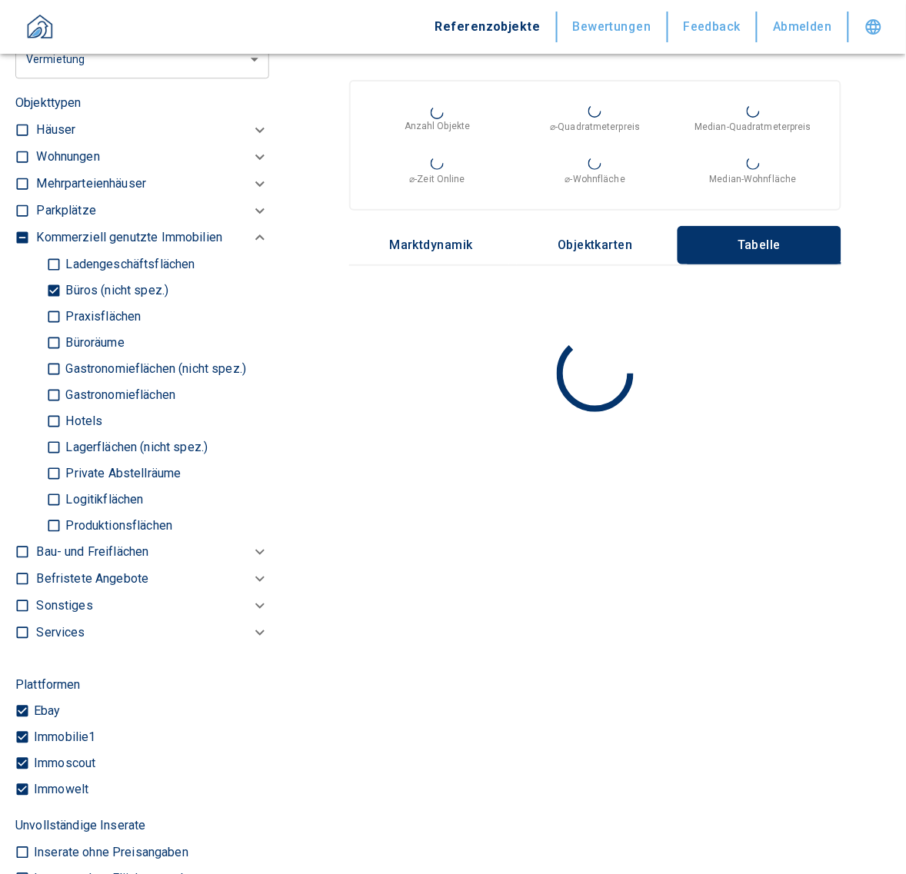
click at [56, 328] on input "Praxisflächen" at bounding box center [53, 316] width 15 height 27
checkbox input "true"
type input "2020"
click at [55, 356] on input "Büroräume" at bounding box center [53, 342] width 15 height 27
checkbox input "true"
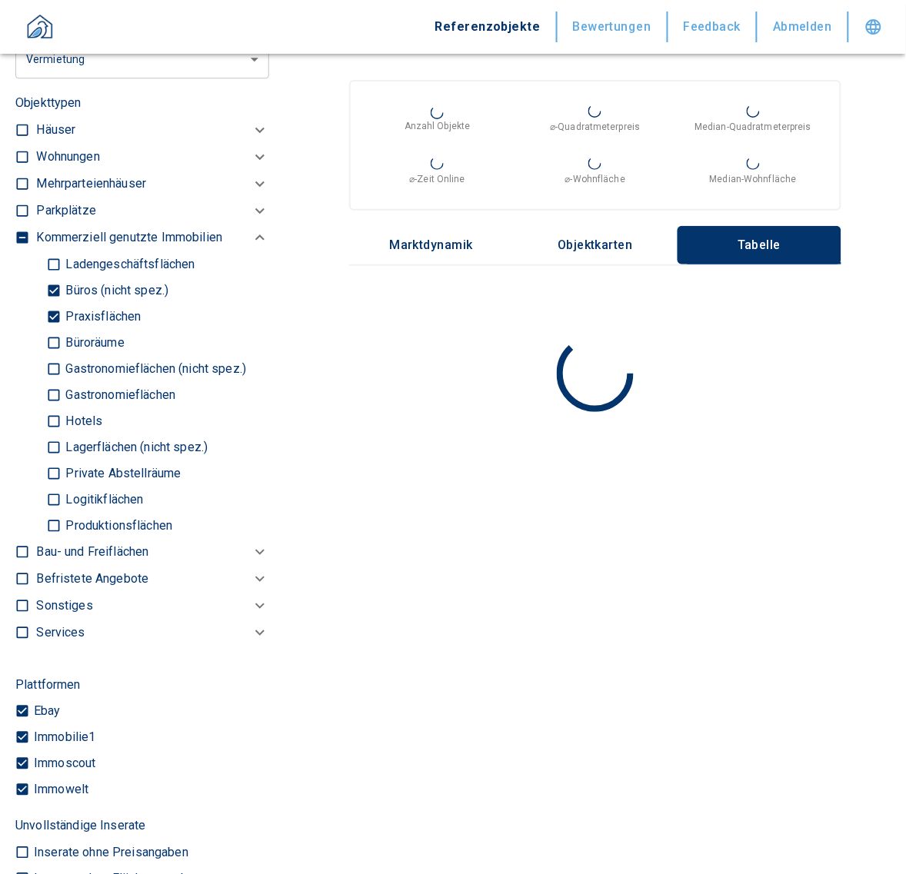
type input "2020"
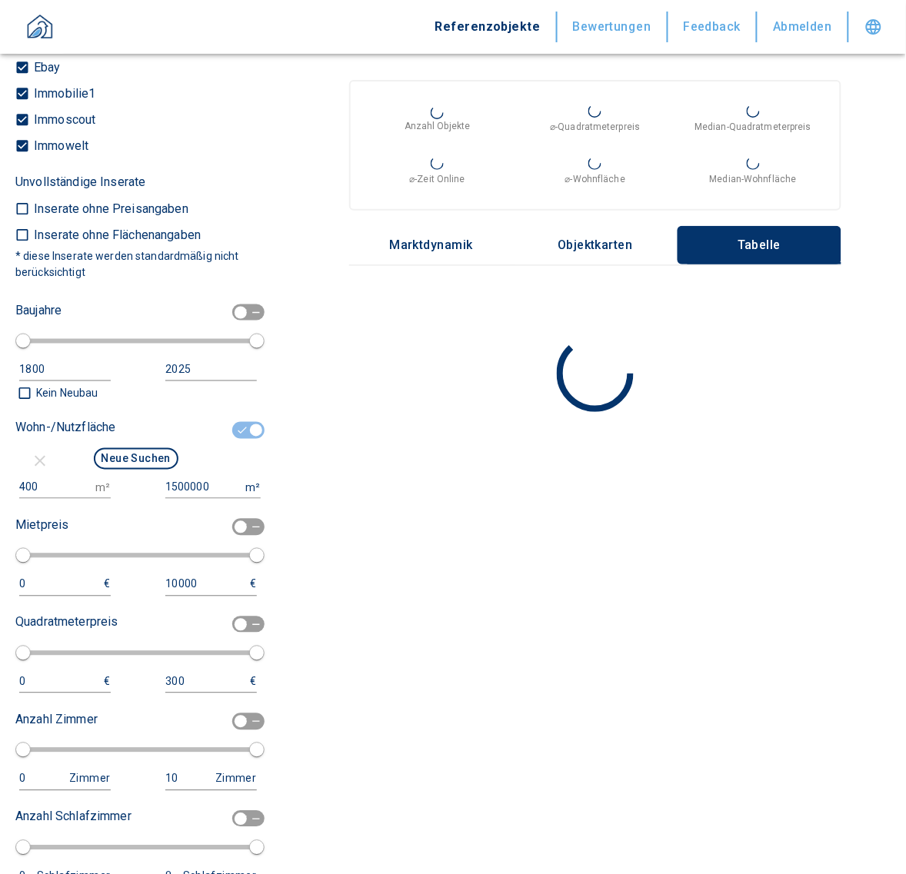
scroll to position [1545, 0]
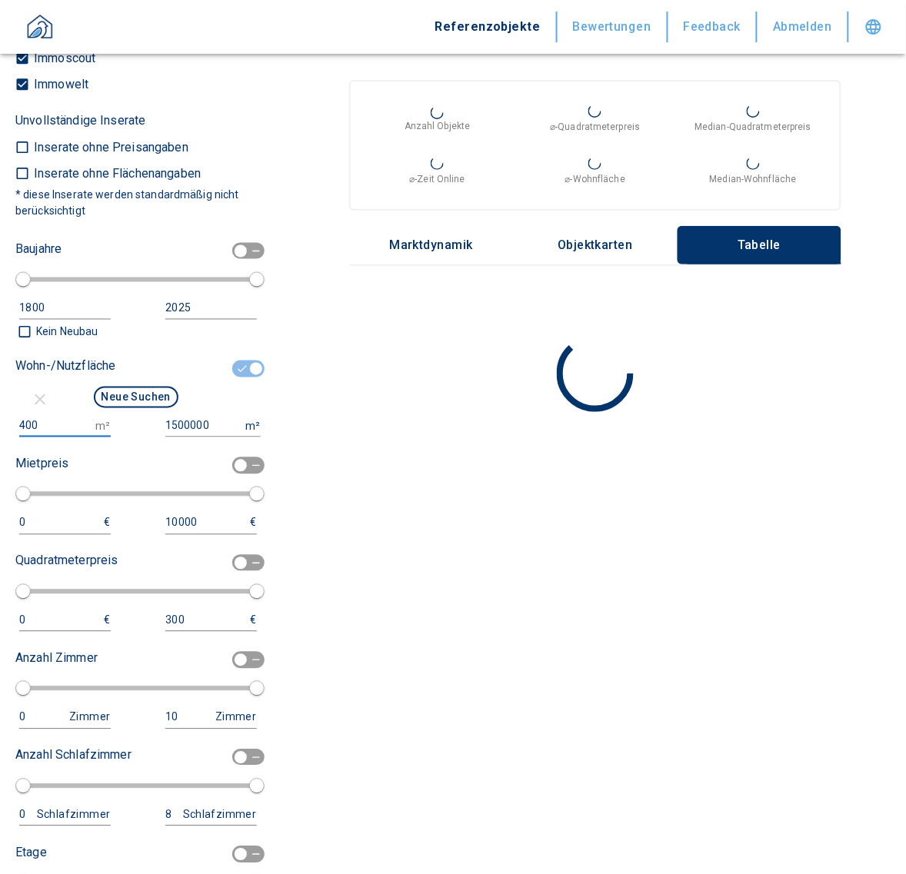
drag, startPoint x: 58, startPoint y: 437, endPoint x: -12, endPoint y: 441, distance: 69.3
click at [0, 441] on html "Referenzobjekte Bewertungen Feedback Abmelden Filtervorlagen Neue Filtereinstel…" at bounding box center [453, 437] width 906 height 874
type input "50"
click at [148, 407] on button "Neue Suchen" at bounding box center [136, 398] width 85 height 22
type input "2020"
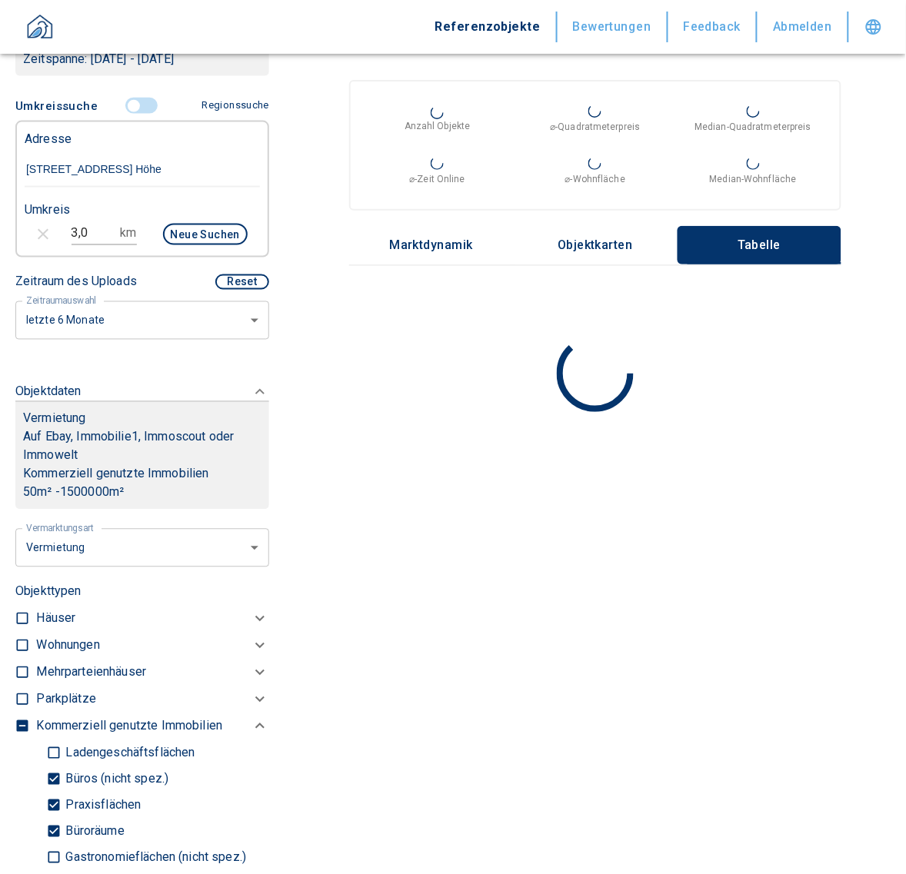
scroll to position [278, 0]
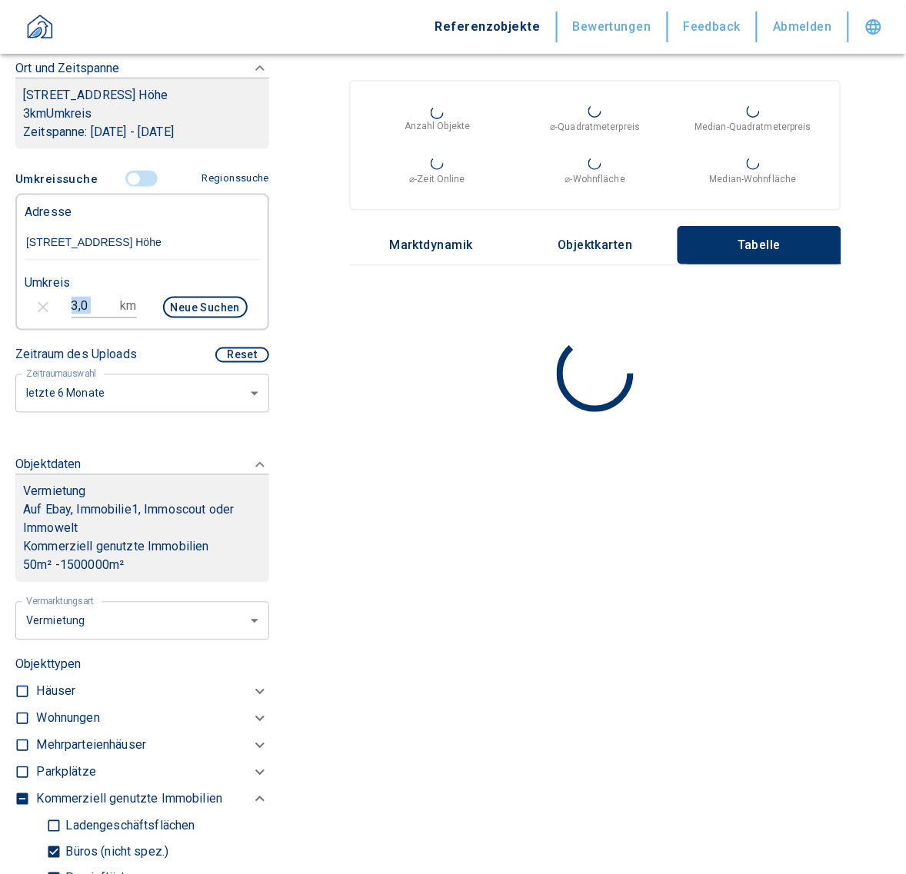
drag, startPoint x: 109, startPoint y: 323, endPoint x: 17, endPoint y: 321, distance: 92.3
click at [17, 321] on div "3,0 km Neue Suchen" at bounding box center [129, 309] width 235 height 37
click at [92, 317] on input "3,0" at bounding box center [93, 306] width 43 height 25
click at [89, 318] on input "3,0" at bounding box center [93, 306] width 43 height 25
drag, startPoint x: 85, startPoint y: 311, endPoint x: 62, endPoint y: 313, distance: 22.3
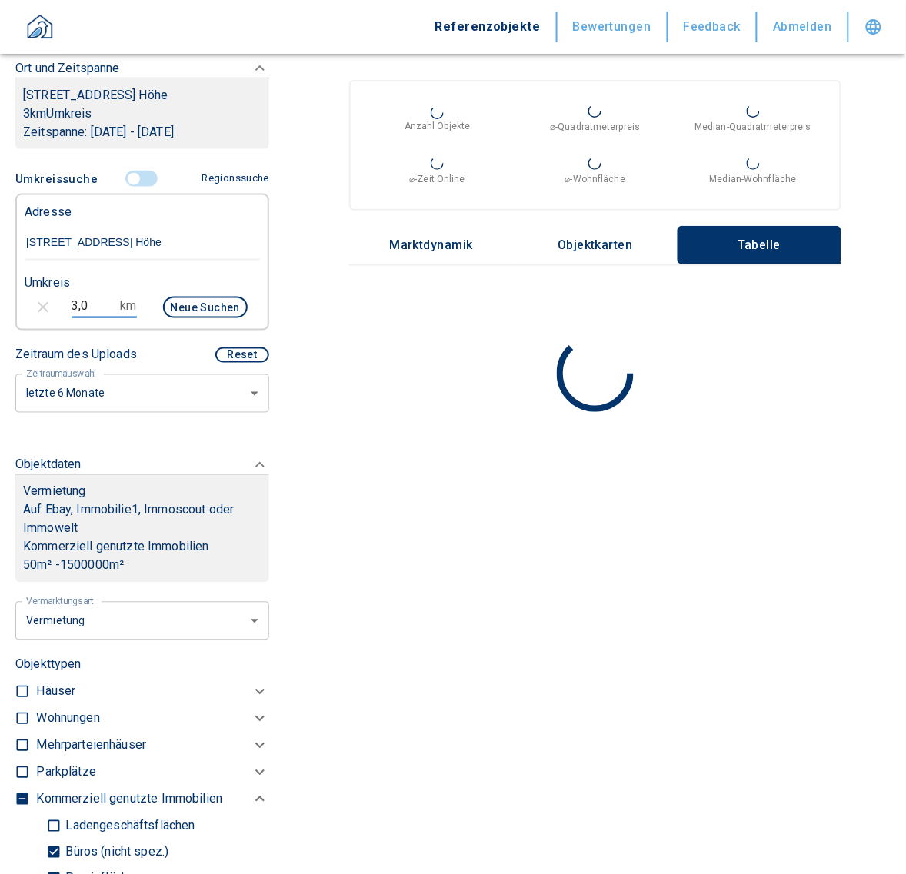
click at [62, 313] on div "3,0 km Neue Suchen" at bounding box center [129, 309] width 235 height 37
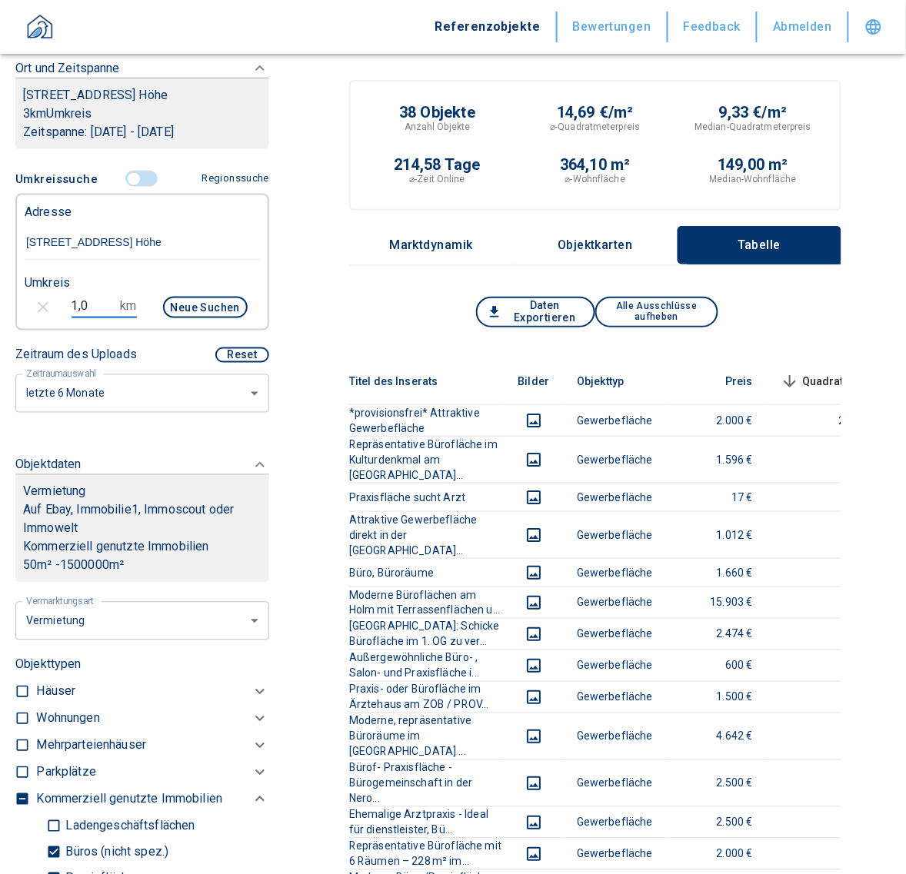
type input "1,0"
click at [213, 311] on button "Neue Suchen" at bounding box center [205, 308] width 85 height 22
type input "2020"
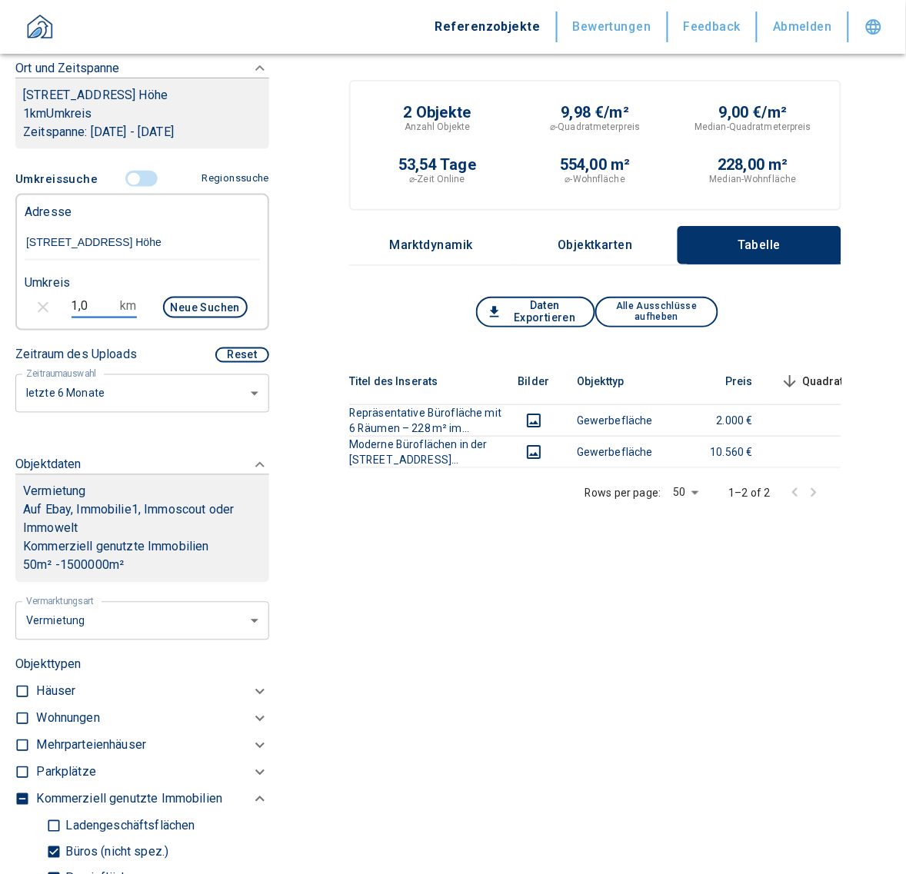
drag, startPoint x: 98, startPoint y: 317, endPoint x: 15, endPoint y: 309, distance: 83.4
click at [15, 309] on div "1,0 km Neue Suchen" at bounding box center [129, 309] width 235 height 37
type input "2,0"
click at [198, 318] on button "Neue Suchen" at bounding box center [205, 308] width 85 height 22
type input "2020"
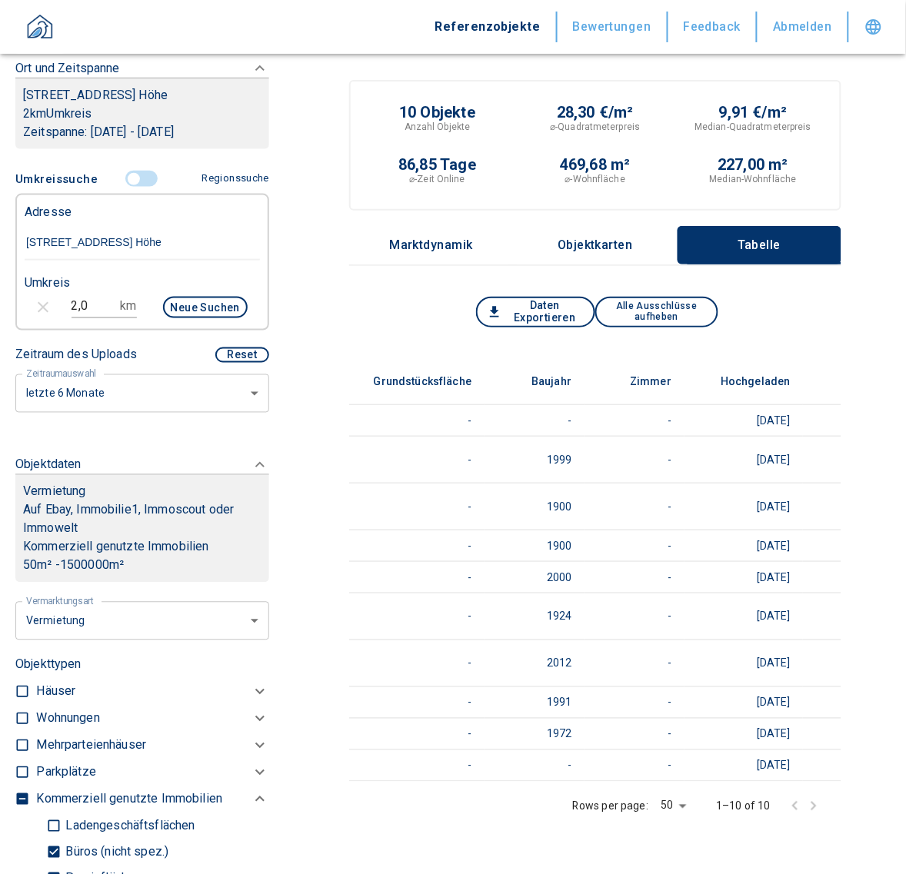
scroll to position [0, 865]
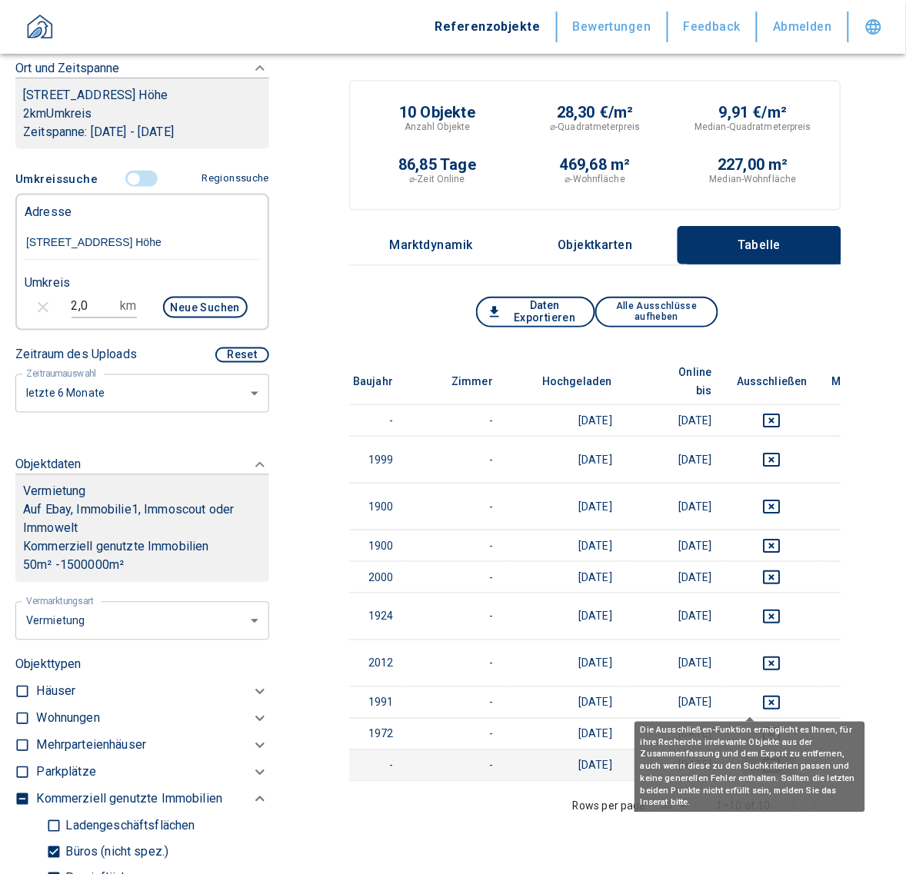
click at [763, 757] on icon "deselect this listing" at bounding box center [772, 766] width 18 height 18
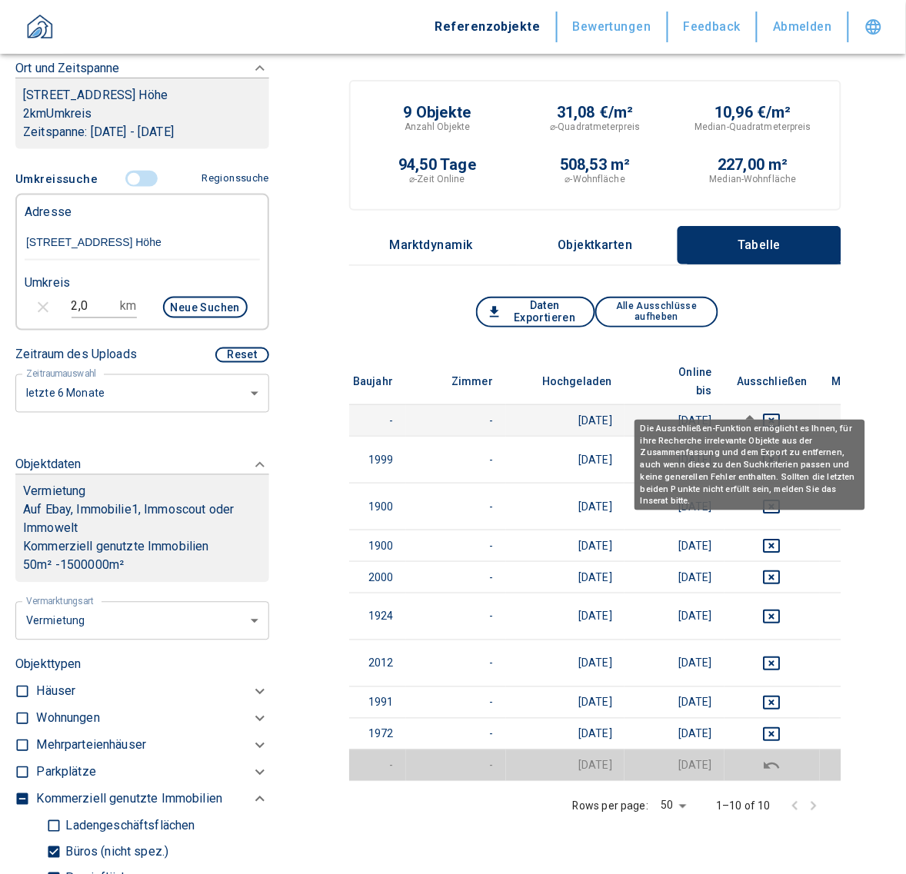
click at [765, 411] on button "deselect this listing" at bounding box center [772, 420] width 71 height 18
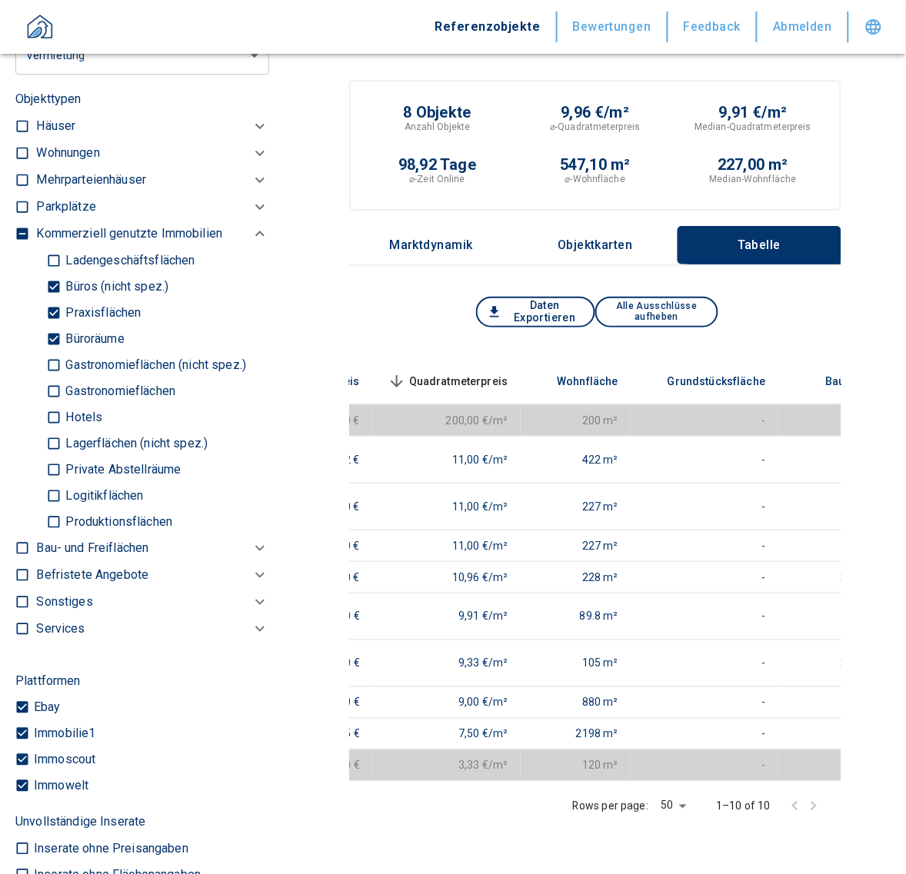
scroll to position [848, 0]
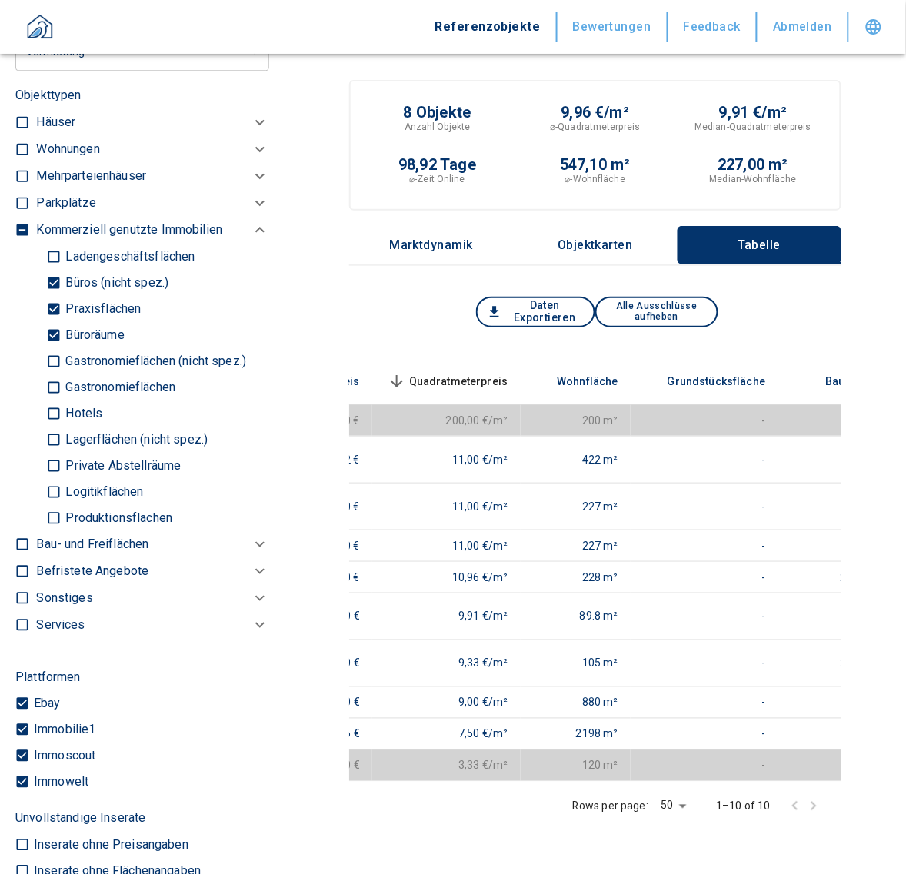
click at [73, 341] on p "Büroräume" at bounding box center [93, 335] width 62 height 12
click at [62, 343] on input "Büroräume" at bounding box center [53, 334] width 15 height 27
checkbox input "false"
type input "2020"
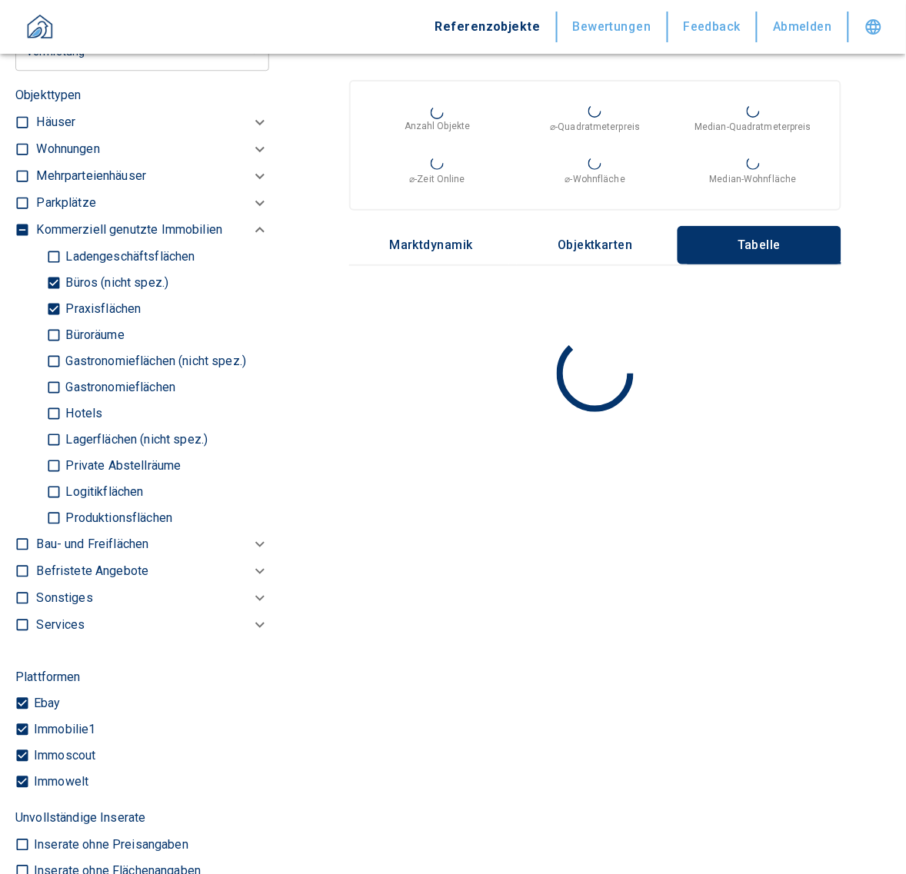
click at [63, 315] on p "Praxisflächen" at bounding box center [101, 309] width 79 height 12
click at [62, 320] on input "Praxisflächen" at bounding box center [53, 308] width 15 height 27
checkbox input "false"
type input "2020"
click at [56, 294] on input "Büros (nicht spez.)" at bounding box center [53, 282] width 15 height 27
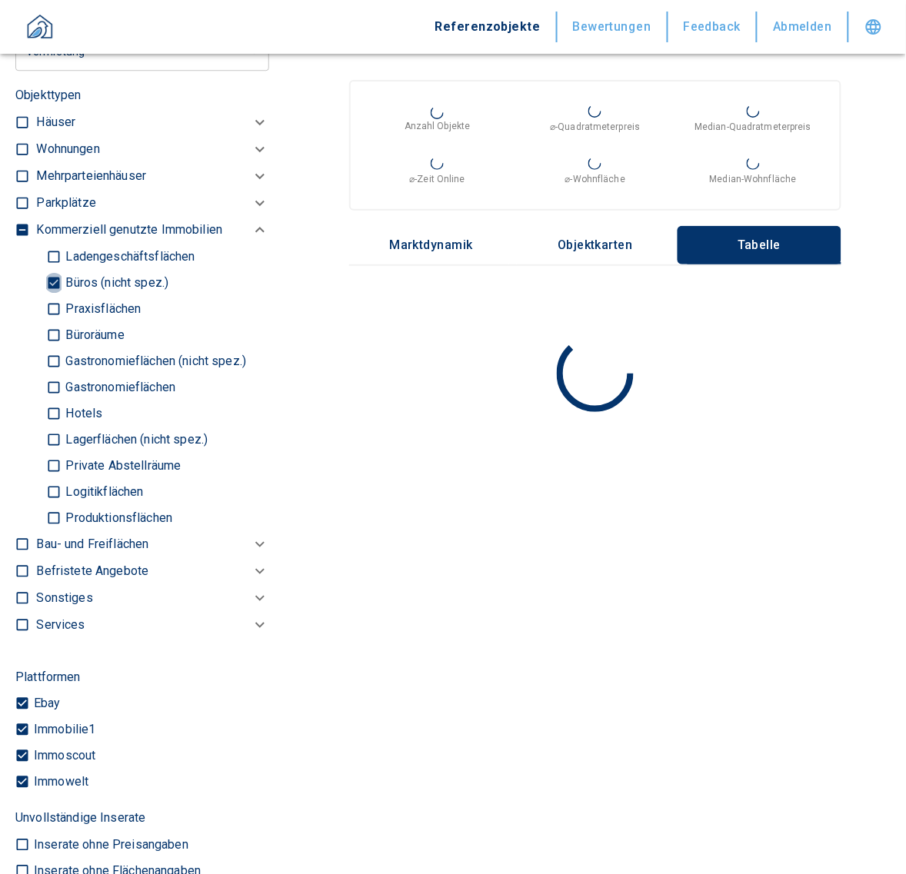
checkbox input "false"
type input "2020"
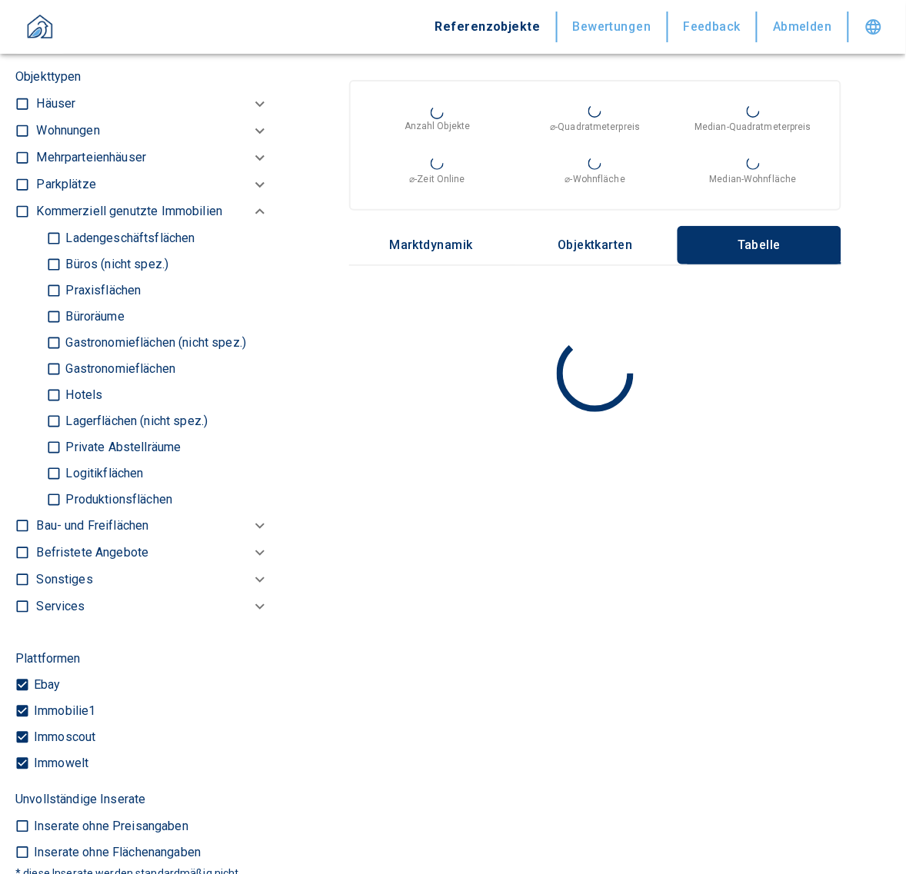
click at [55, 251] on input "Ladengeschäftsflächen" at bounding box center [53, 238] width 15 height 27
checkbox input "true"
type input "2020"
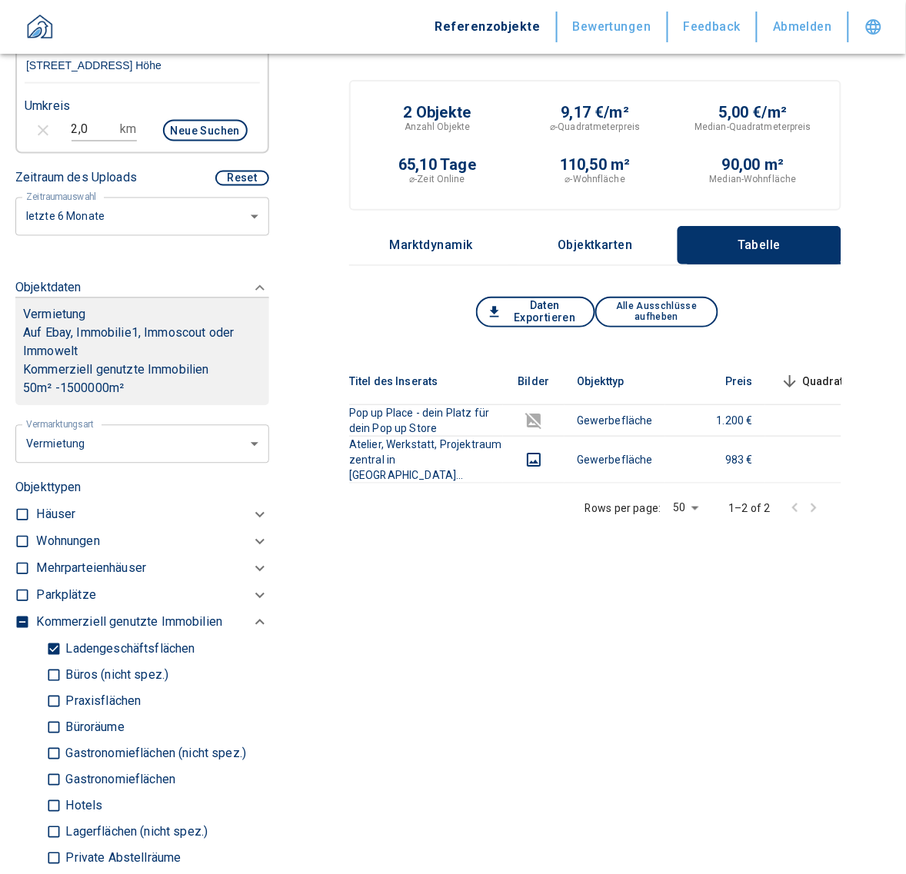
scroll to position [444, 0]
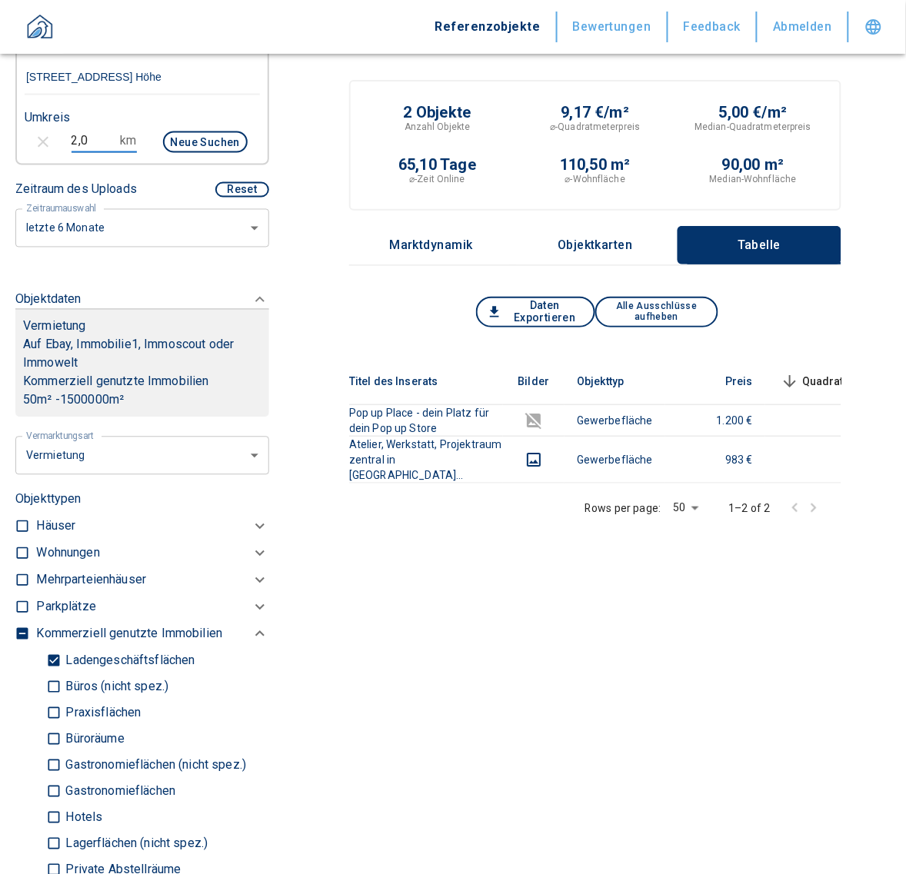
drag, startPoint x: 108, startPoint y: 155, endPoint x: 9, endPoint y: 158, distance: 99.2
click at [9, 158] on div "Filtervorlagen Neue Filtereinstellungen erkannt! Name für neue Vorlage x Gespei…" at bounding box center [142, 437] width 284 height 874
type input "3,0"
click at [179, 153] on button "Neue Suchen" at bounding box center [205, 142] width 85 height 22
type input "2020"
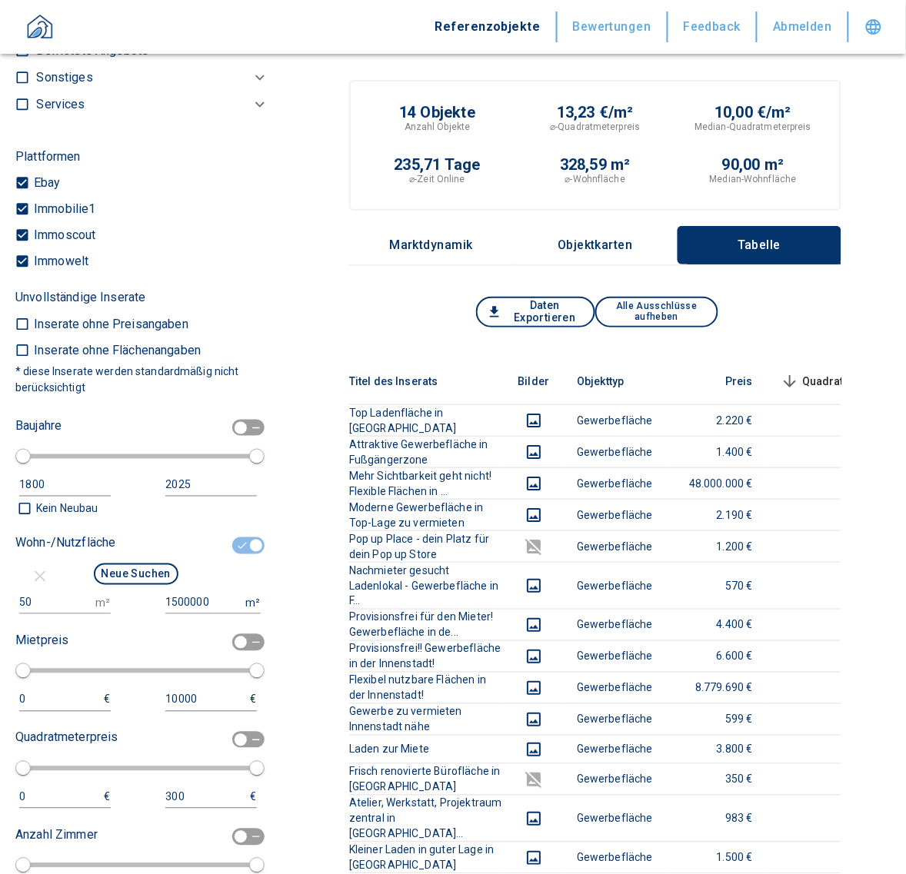
scroll to position [1380, 0]
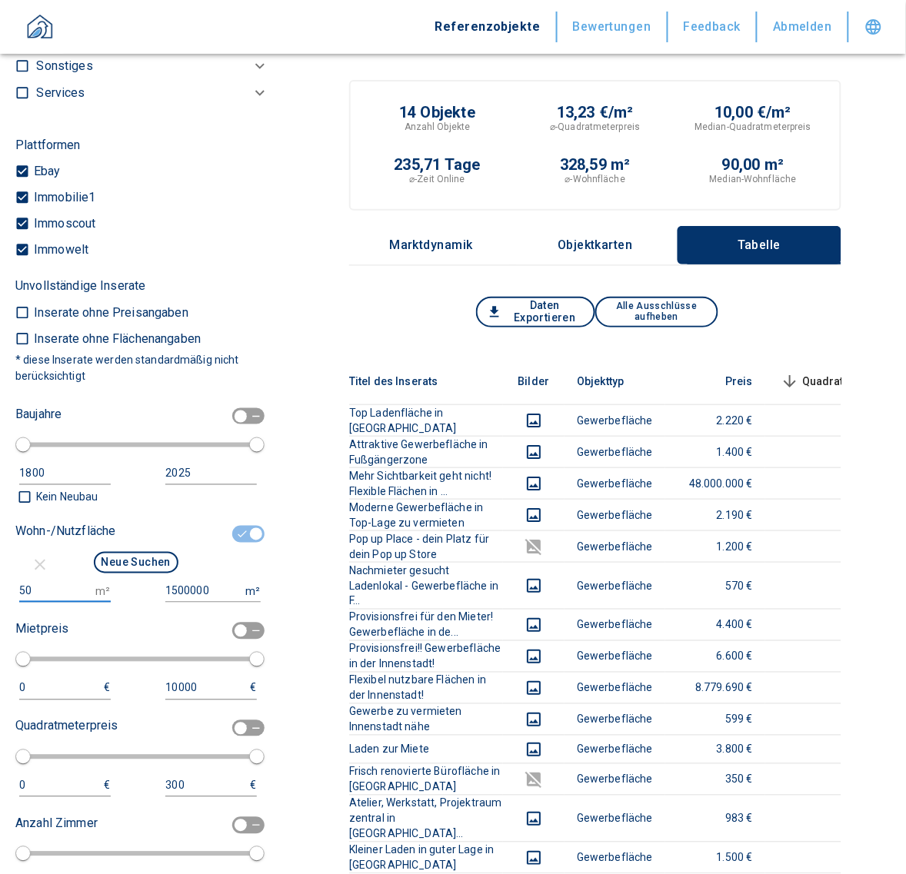
drag, startPoint x: 43, startPoint y: 604, endPoint x: 20, endPoint y: 604, distance: 23.1
click at [20, 603] on input "50" at bounding box center [54, 591] width 70 height 22
click at [233, 543] on input "checkbox" at bounding box center [256, 534] width 46 height 17
checkbox input "false"
type input "2020"
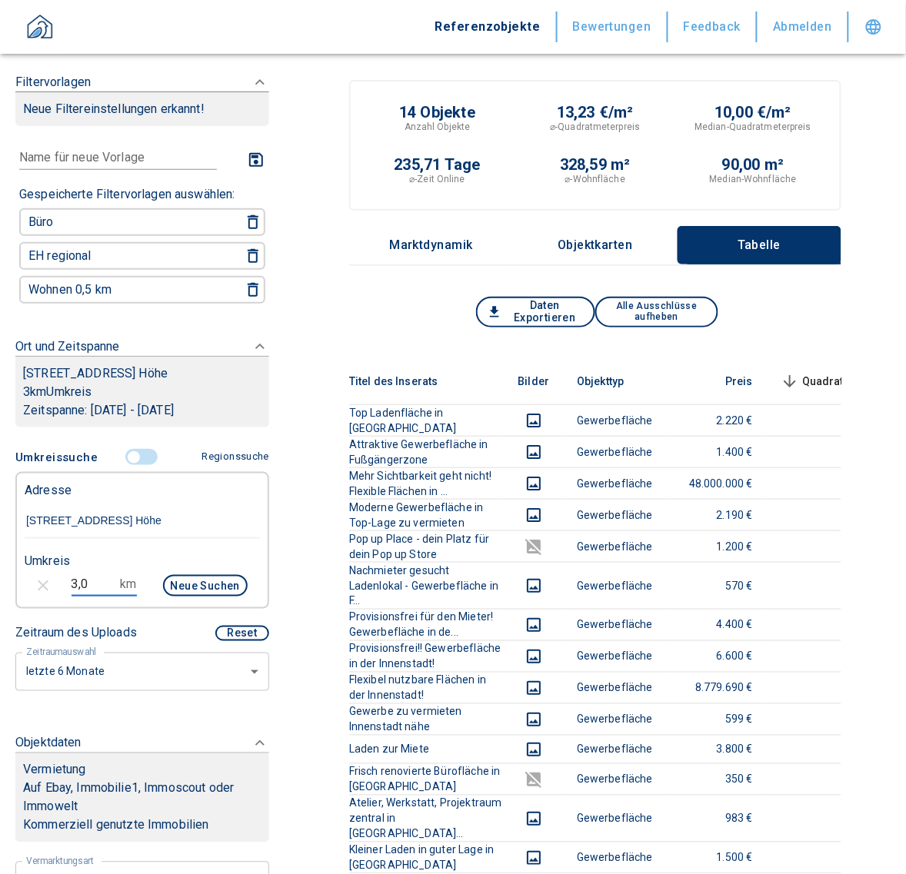
drag, startPoint x: 94, startPoint y: 594, endPoint x: 28, endPoint y: 586, distance: 66.7
click at [28, 586] on div "3,0 km Neue Suchen" at bounding box center [129, 587] width 235 height 37
type input "2,0"
click at [204, 594] on button "Neue Suchen" at bounding box center [205, 586] width 85 height 22
type input "2020"
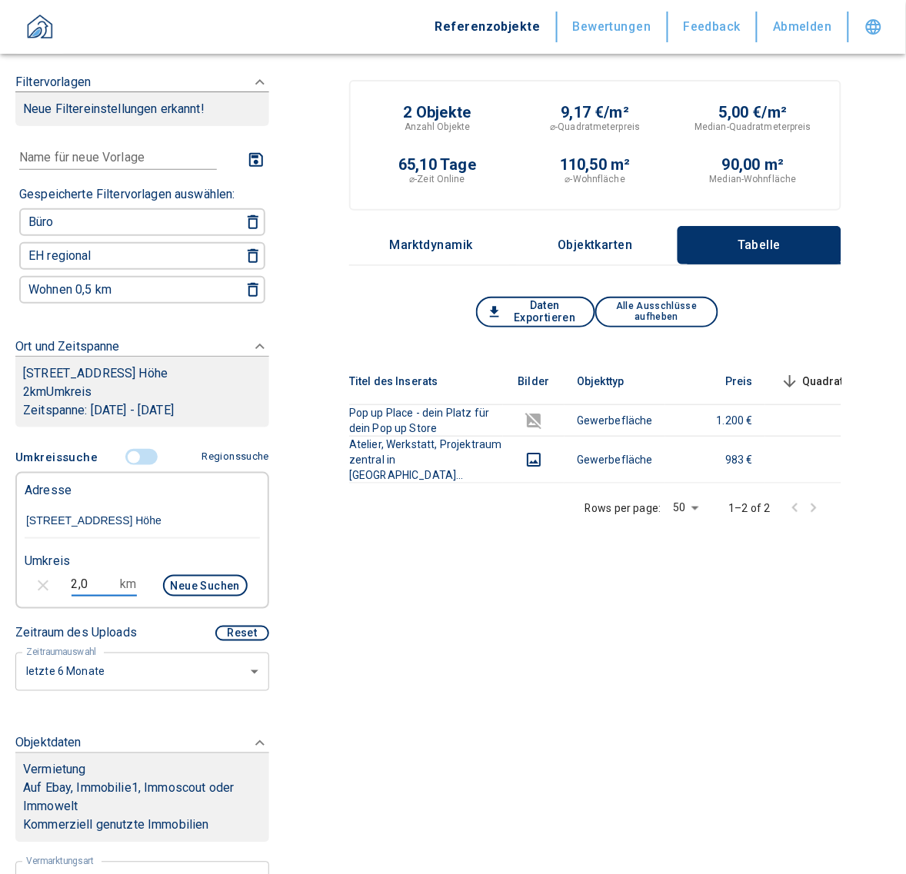
drag, startPoint x: 85, startPoint y: 594, endPoint x: 17, endPoint y: 597, distance: 67.8
click at [17, 597] on div "2,0 km Neue Suchen" at bounding box center [129, 587] width 235 height 37
type input "2"
type input "3,0"
click at [205, 596] on button "Neue Suchen" at bounding box center [205, 586] width 85 height 22
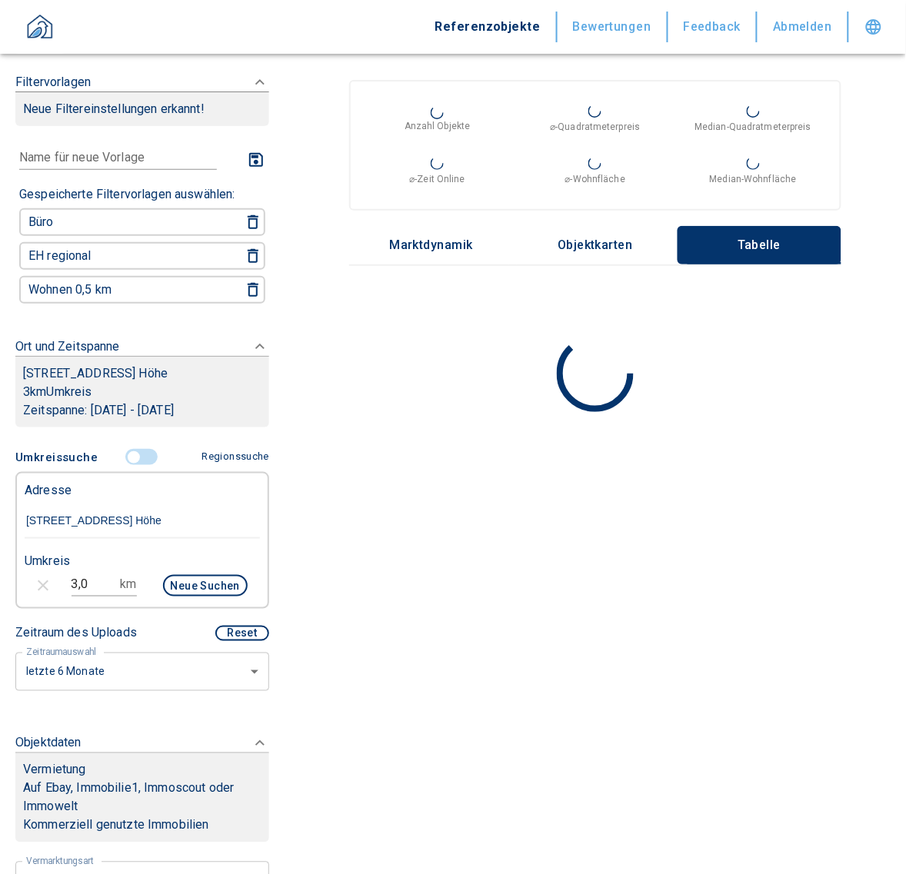
type input "2020"
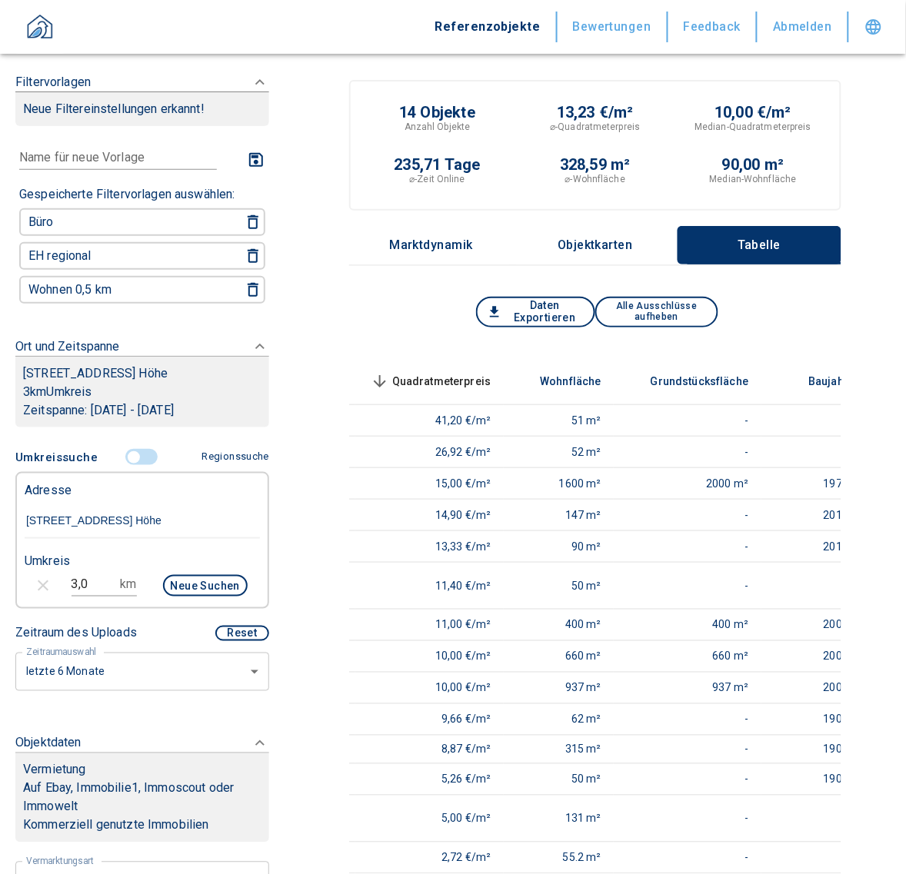
scroll to position [0, 394]
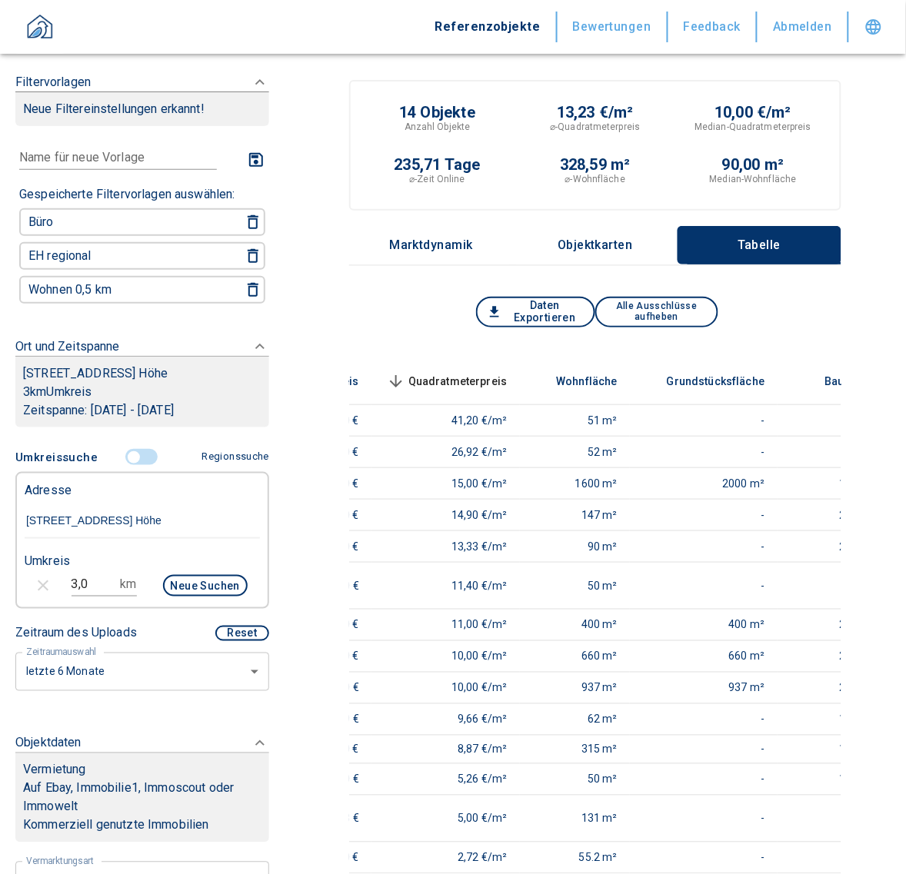
click at [470, 374] on span "Quadratmeterpreis sorted descending" at bounding box center [446, 381] width 124 height 18
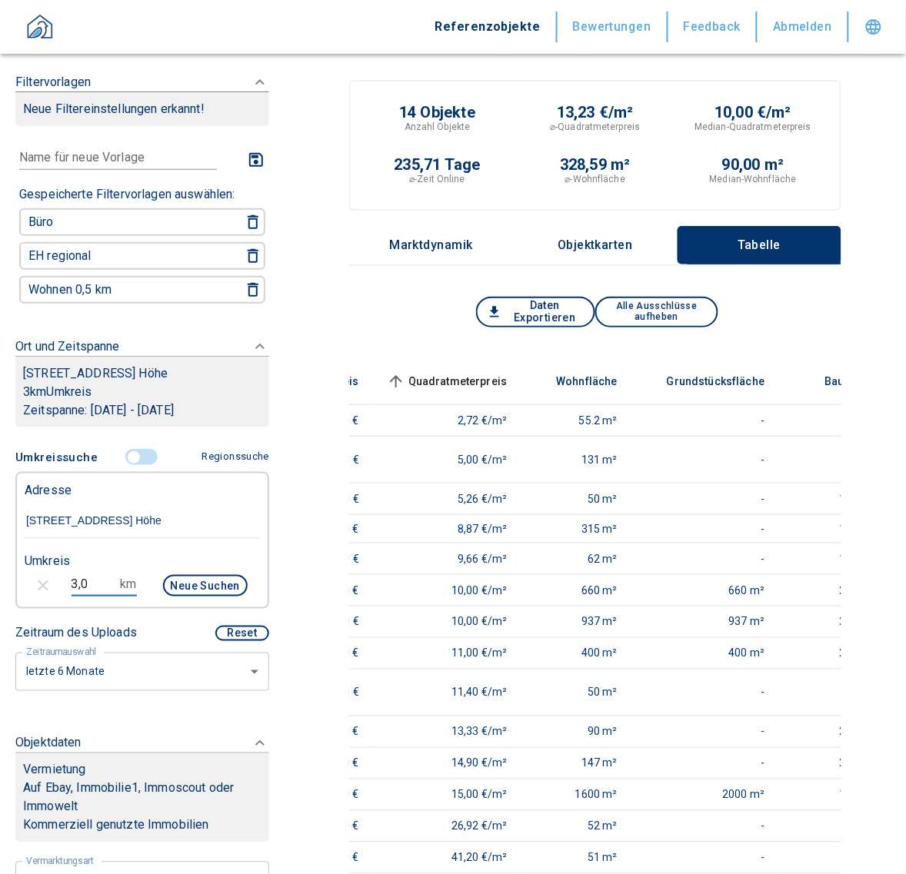
drag, startPoint x: 88, startPoint y: 594, endPoint x: 27, endPoint y: 588, distance: 61.7
click at [27, 588] on div "3,0 km Neue Suchen" at bounding box center [129, 587] width 235 height 37
type input "2,5"
click at [221, 590] on button "Neue Suchen" at bounding box center [205, 586] width 85 height 22
type input "2020"
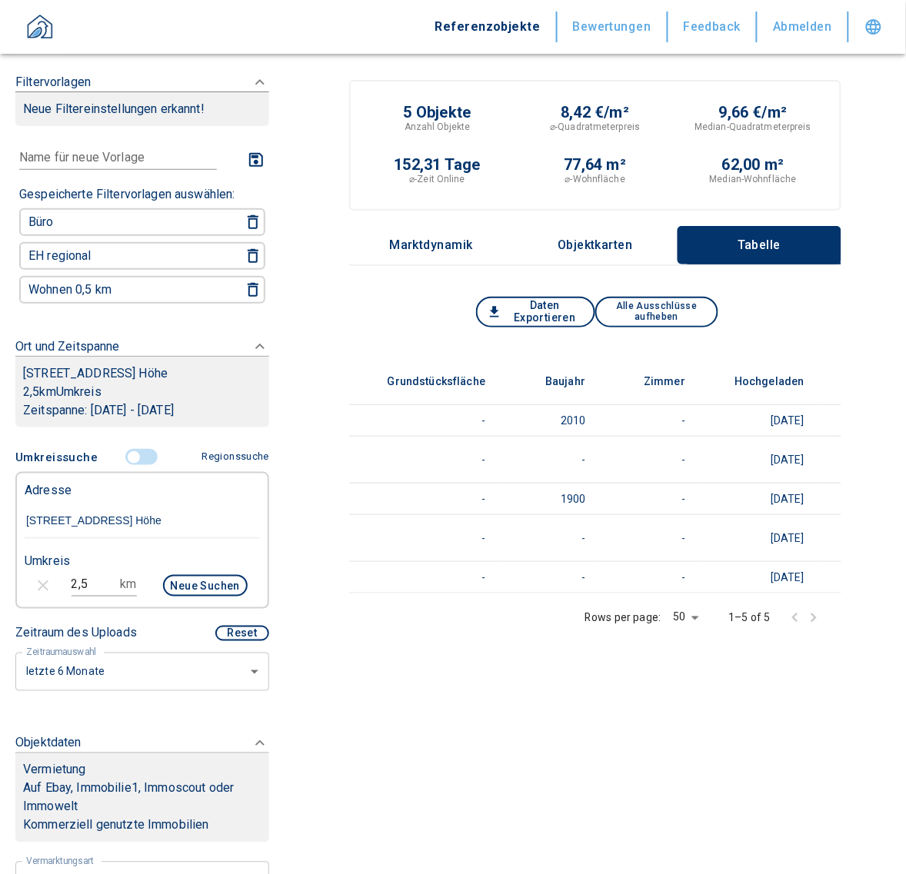
scroll to position [0, 865]
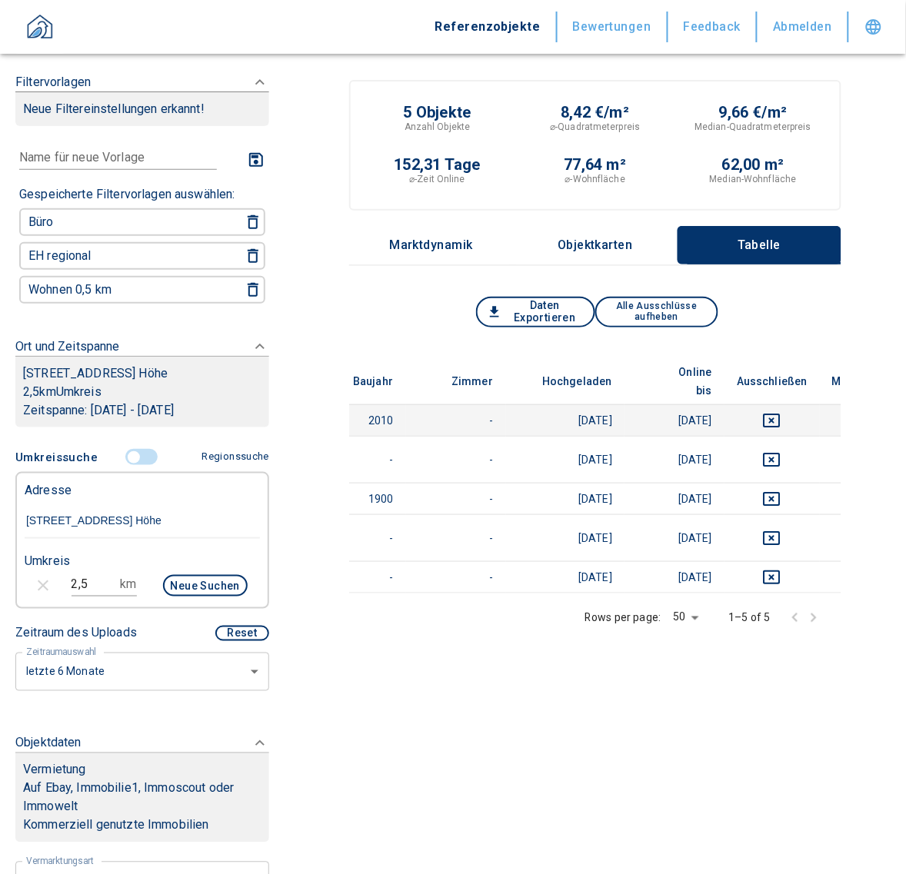
click at [763, 411] on icon "deselect this listing" at bounding box center [772, 420] width 18 height 18
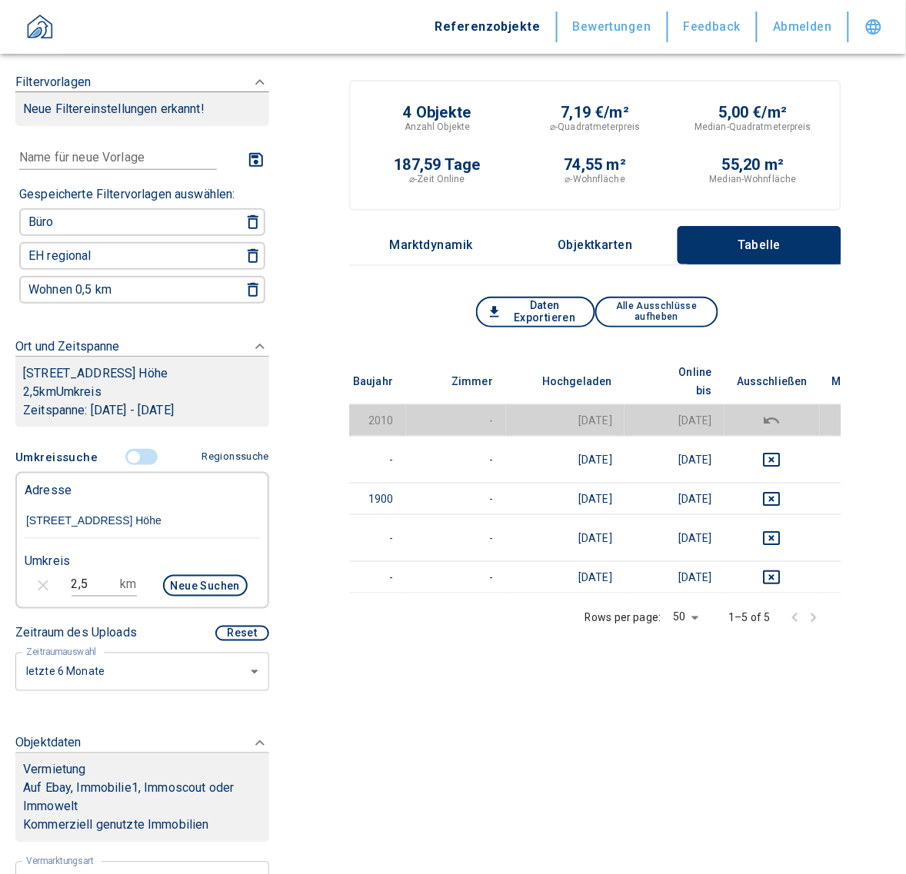
click at [389, 708] on div "Titel des Inserats Bilder Objekttyp Preis Quadratmeterpreis sorted descending W…" at bounding box center [595, 577] width 492 height 438
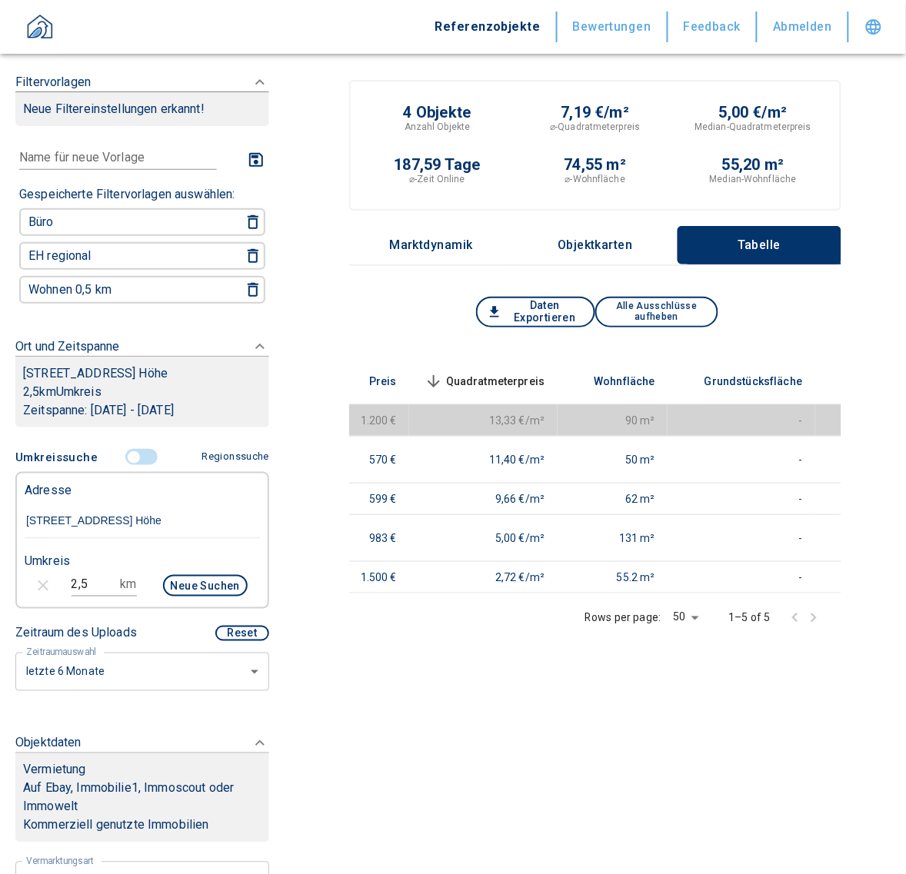
scroll to position [0, 317]
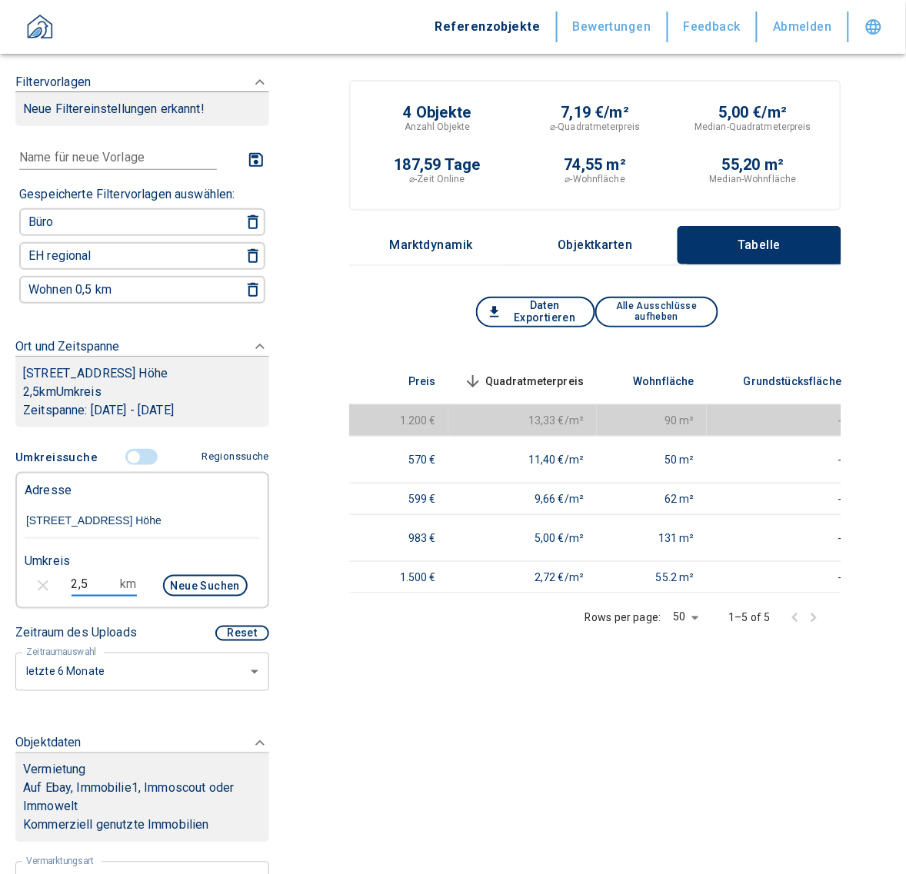
drag, startPoint x: 83, startPoint y: 601, endPoint x: 31, endPoint y: 597, distance: 52.4
click at [31, 597] on div "2,5 km Neue Suchen" at bounding box center [129, 587] width 235 height 37
type input "3,0"
click at [187, 596] on button "Neue Suchen" at bounding box center [205, 586] width 85 height 22
type input "2020"
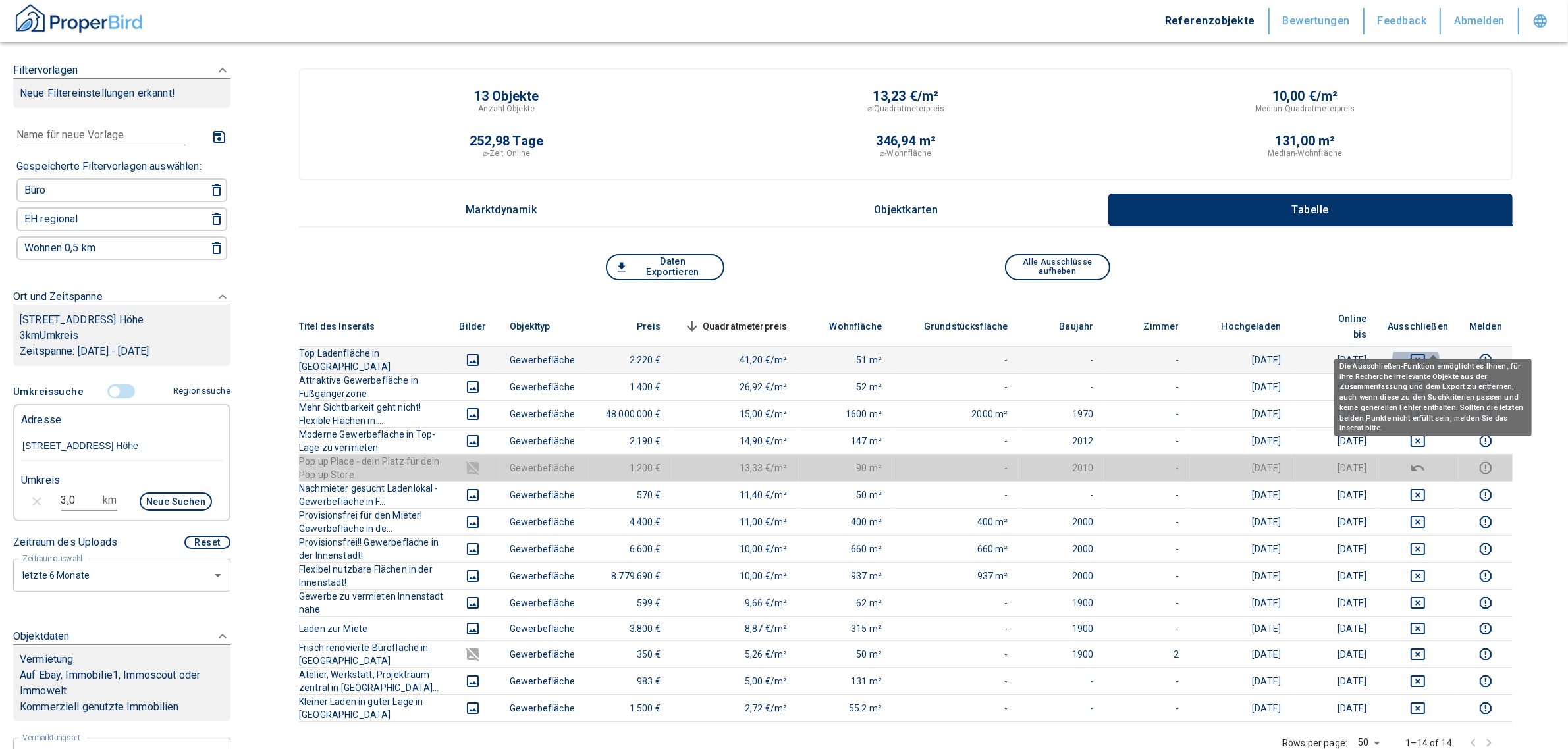
click at [775, 352] on icon "deselect this listing" at bounding box center [1417, 360] width 15 height 15
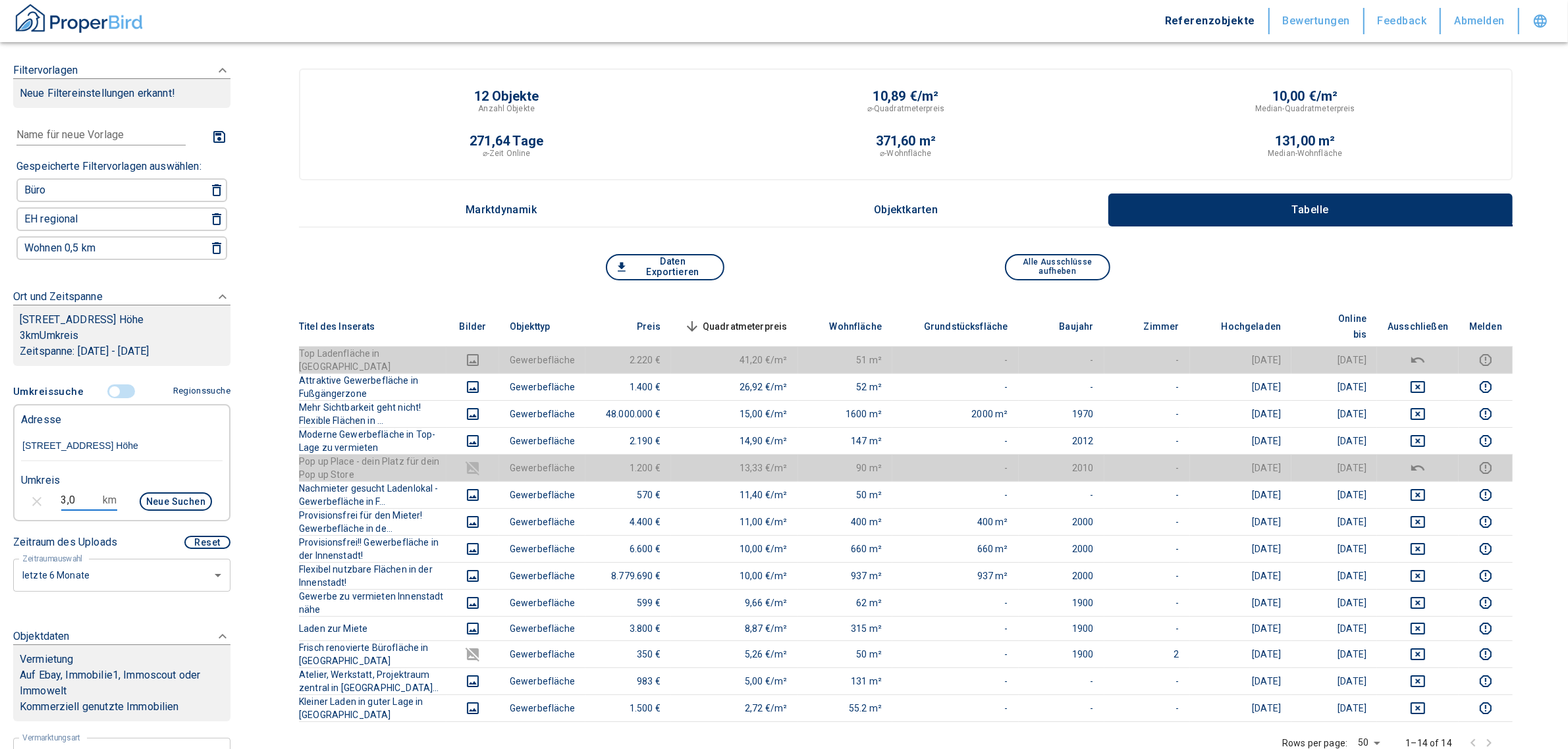
drag, startPoint x: 86, startPoint y: 512, endPoint x: 0, endPoint y: 505, distance: 86.3
click at [0, 505] on div "Filtervorlagen Neue Filtereinstellungen erkannt! Name für neue Vorlage x Gespei…" at bounding box center [122, 374] width 243 height 749
type input "2,5"
click at [155, 505] on button "Neue Suchen" at bounding box center [176, 502] width 73 height 19
type input "2020"
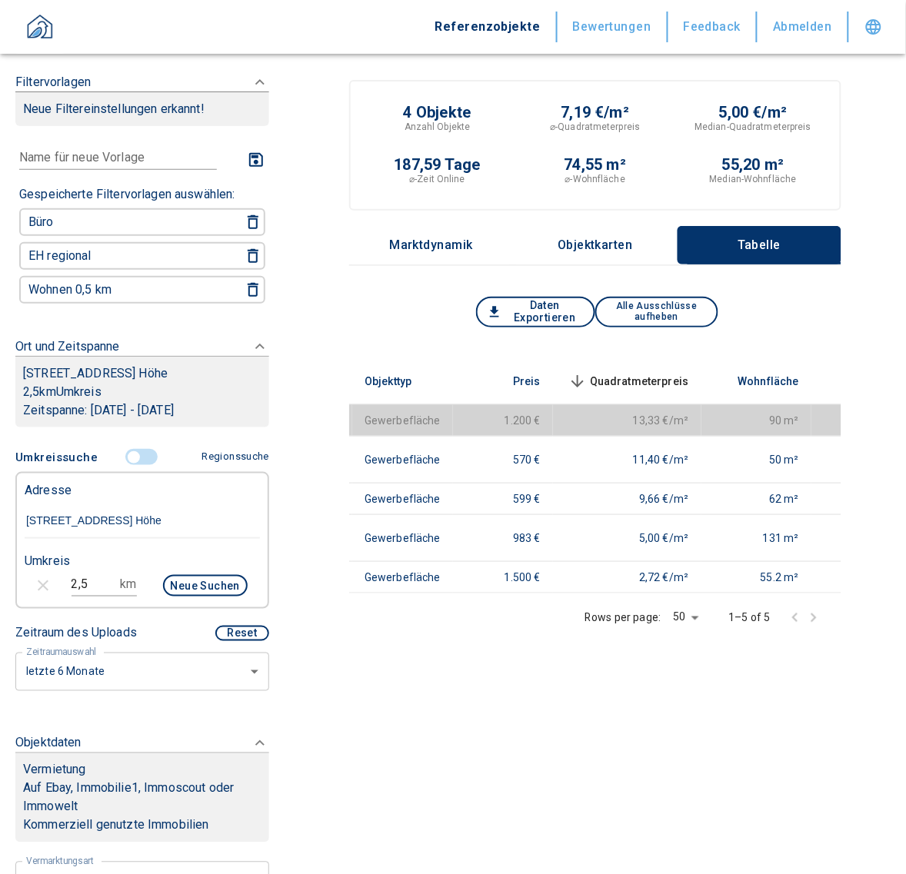
scroll to position [0, 251]
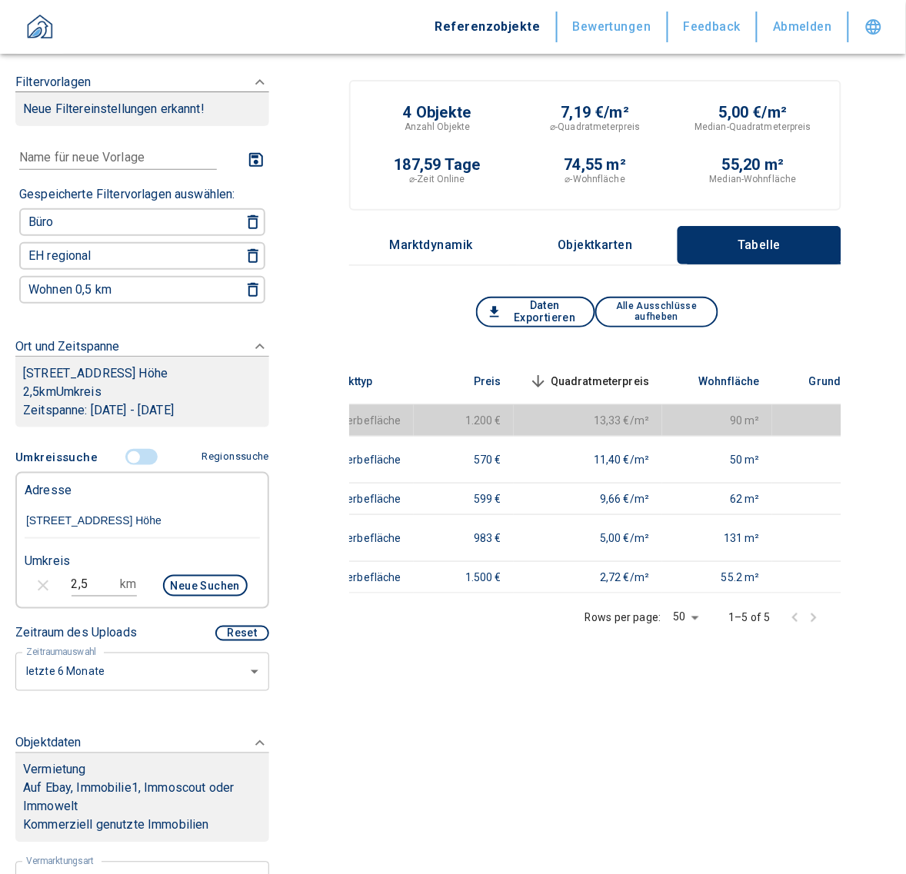
click at [168, 374] on p "[STREET_ADDRESS] Höhe" at bounding box center [142, 373] width 238 height 18
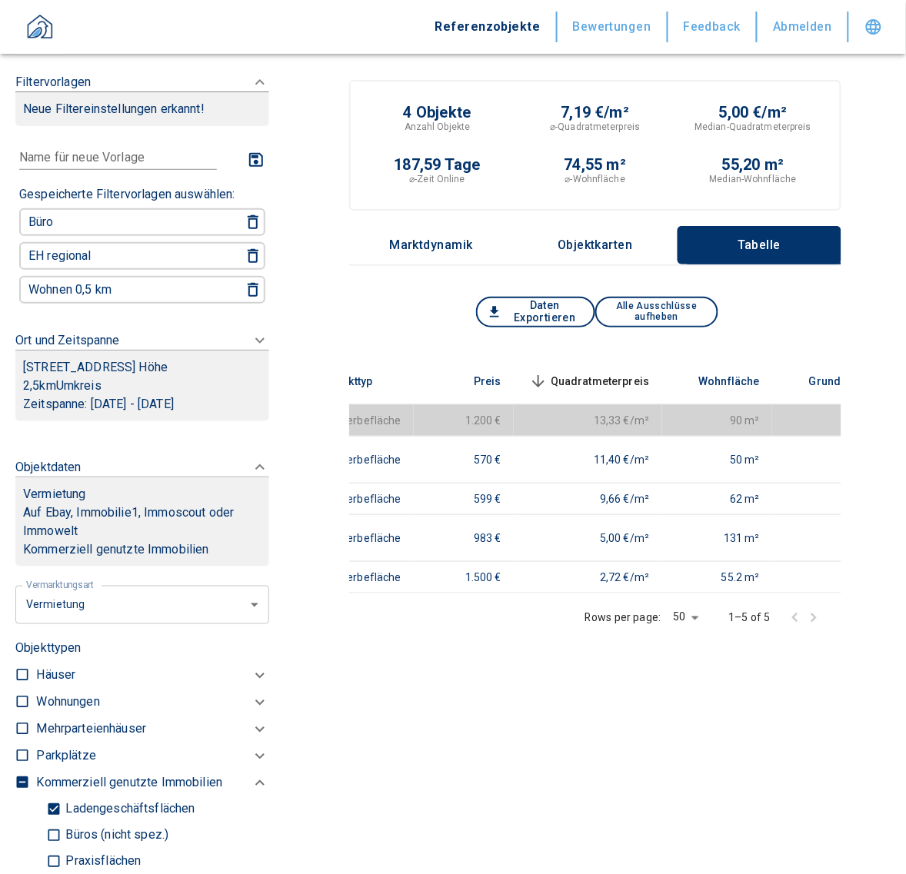
click at [169, 371] on p "[STREET_ADDRESS] Höhe" at bounding box center [142, 367] width 238 height 18
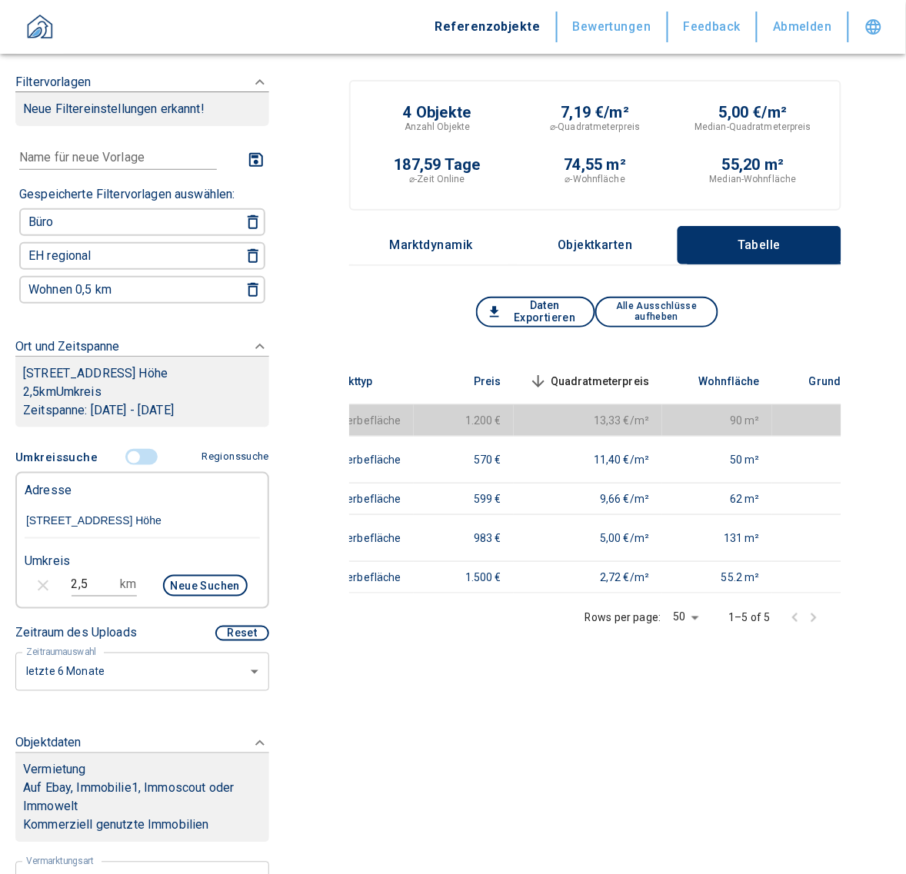
click at [98, 538] on input "[STREET_ADDRESS] Höhe" at bounding box center [142, 521] width 235 height 35
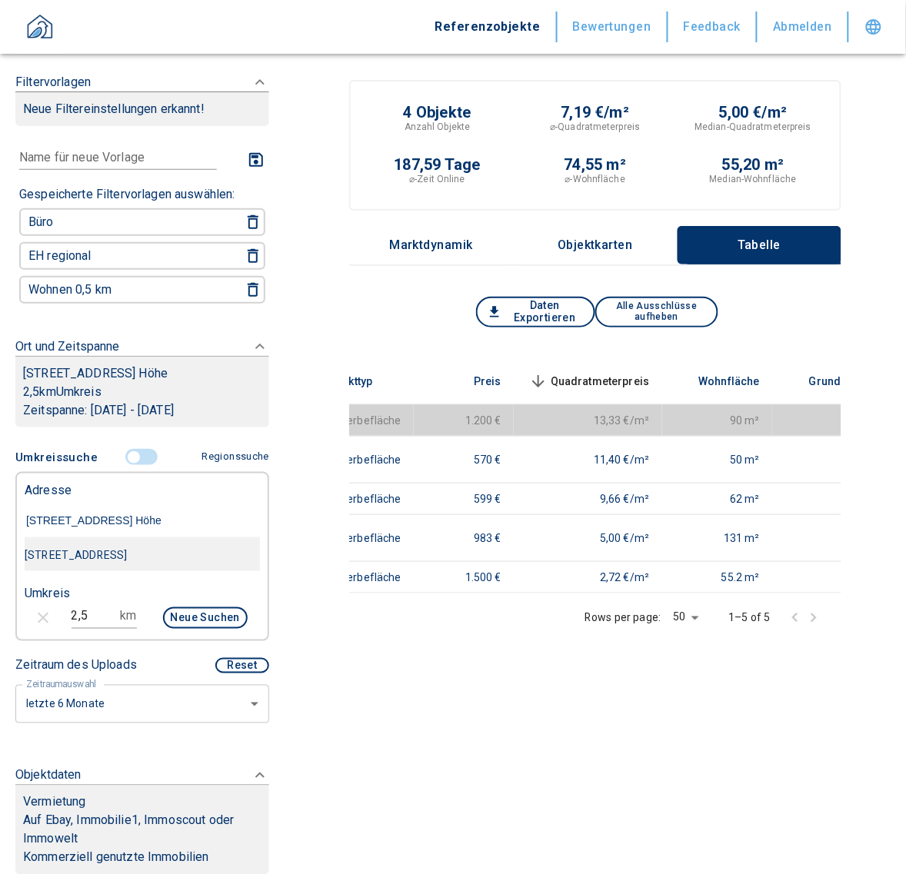
click at [146, 564] on div "[STREET_ADDRESS]" at bounding box center [142, 555] width 235 height 32
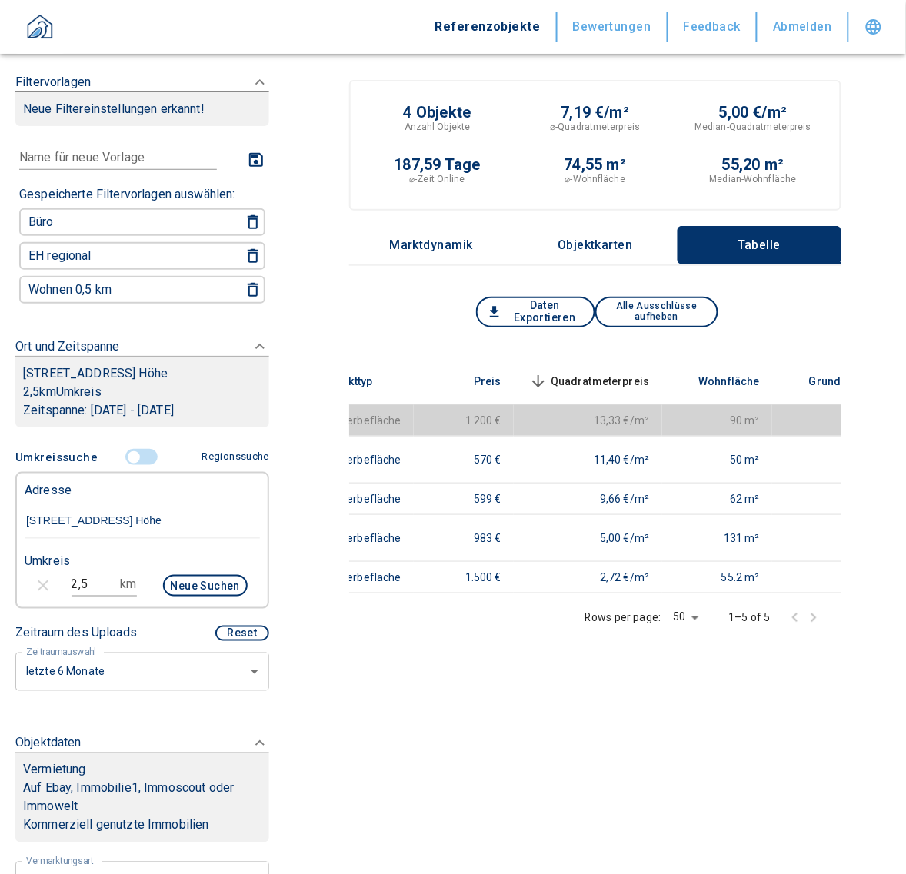
type input "[STREET_ADDRESS]"
type input "2020"
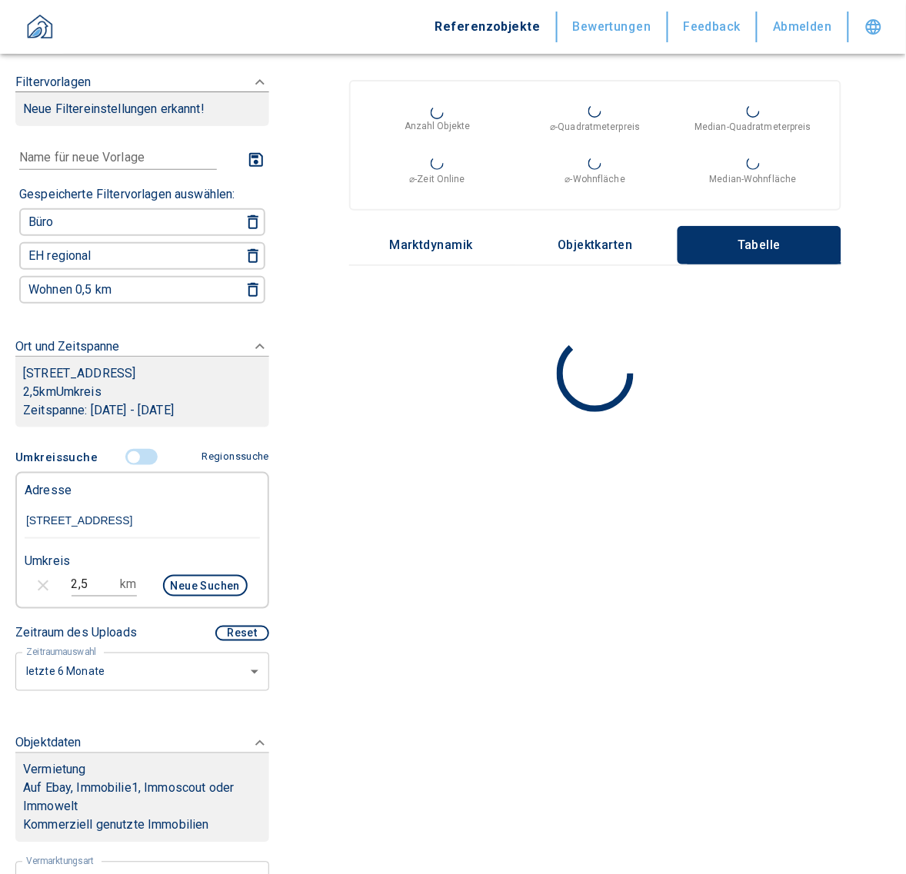
type input "[STREET_ADDRESS]"
click at [194, 597] on div "Neue Suchen" at bounding box center [198, 587] width 98 height 37
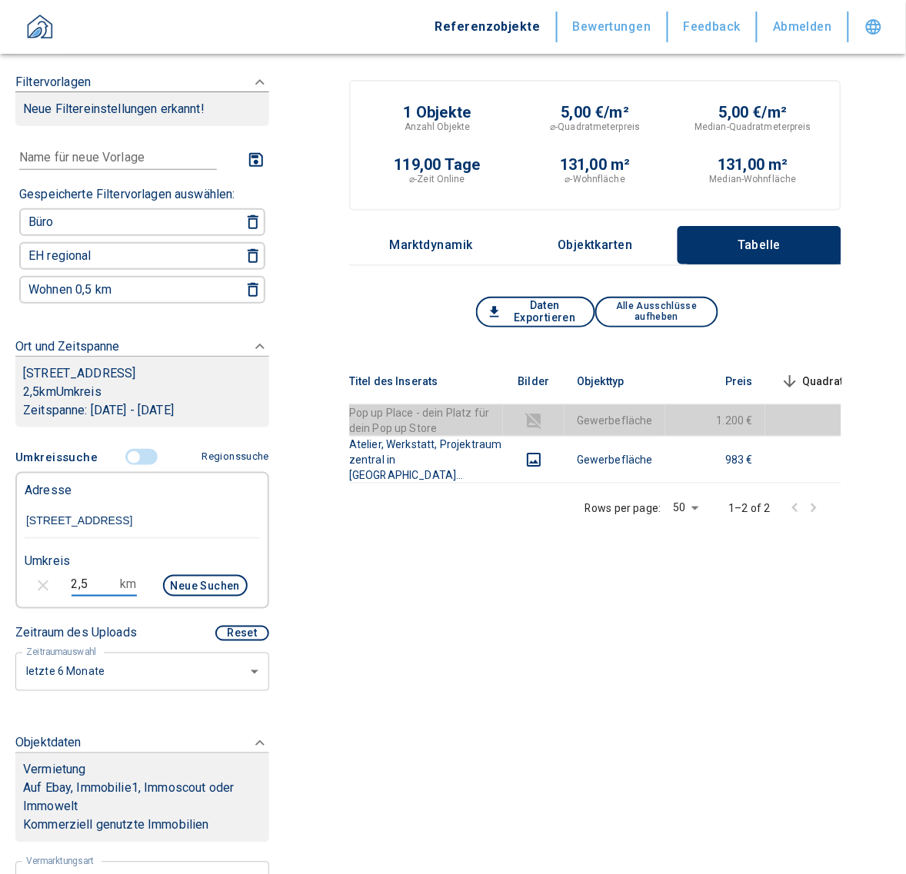
drag, startPoint x: 85, startPoint y: 573, endPoint x: 38, endPoint y: 573, distance: 46.9
click at [38, 573] on div "2,5 km Neue Suchen" at bounding box center [129, 587] width 235 height 37
type input "3,0"
click at [100, 519] on input "[STREET_ADDRESS]" at bounding box center [142, 521] width 235 height 35
click at [201, 575] on button "Neue Suchen" at bounding box center [205, 586] width 85 height 22
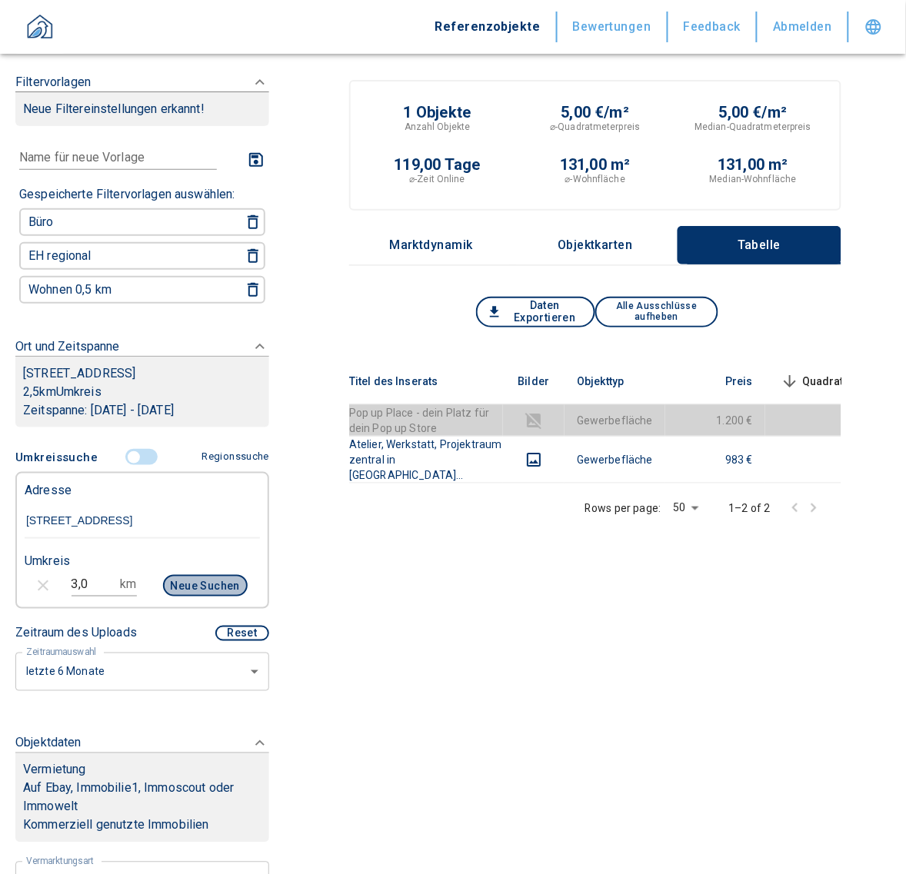
type input "2020"
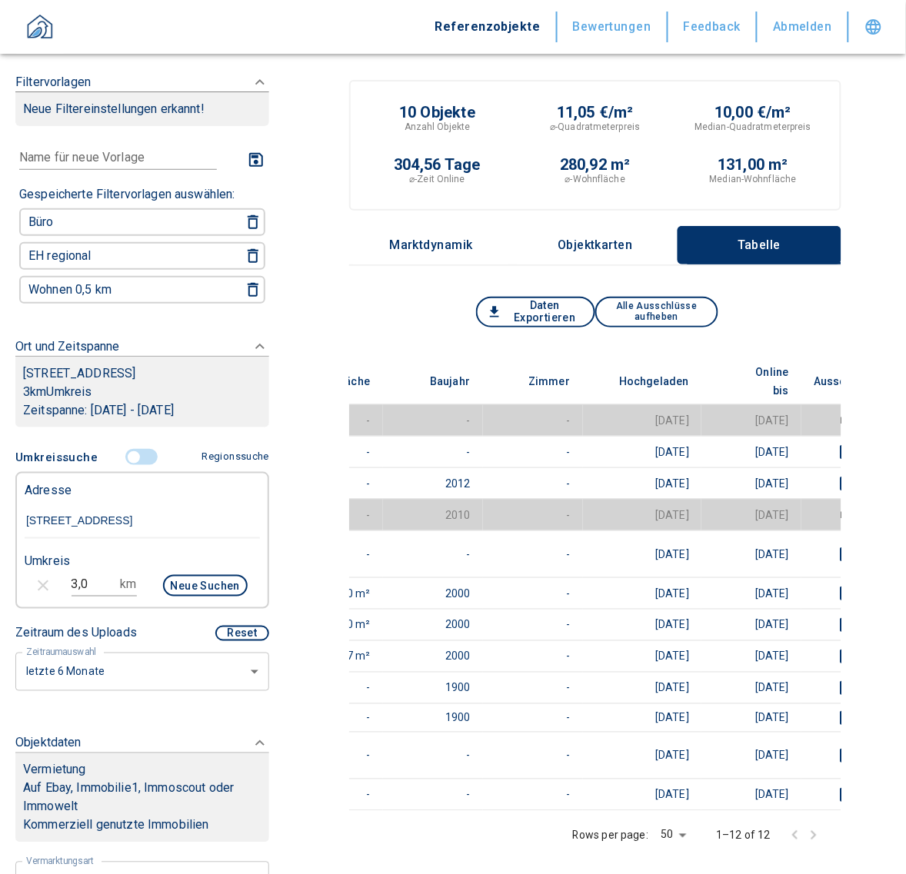
scroll to position [0, 865]
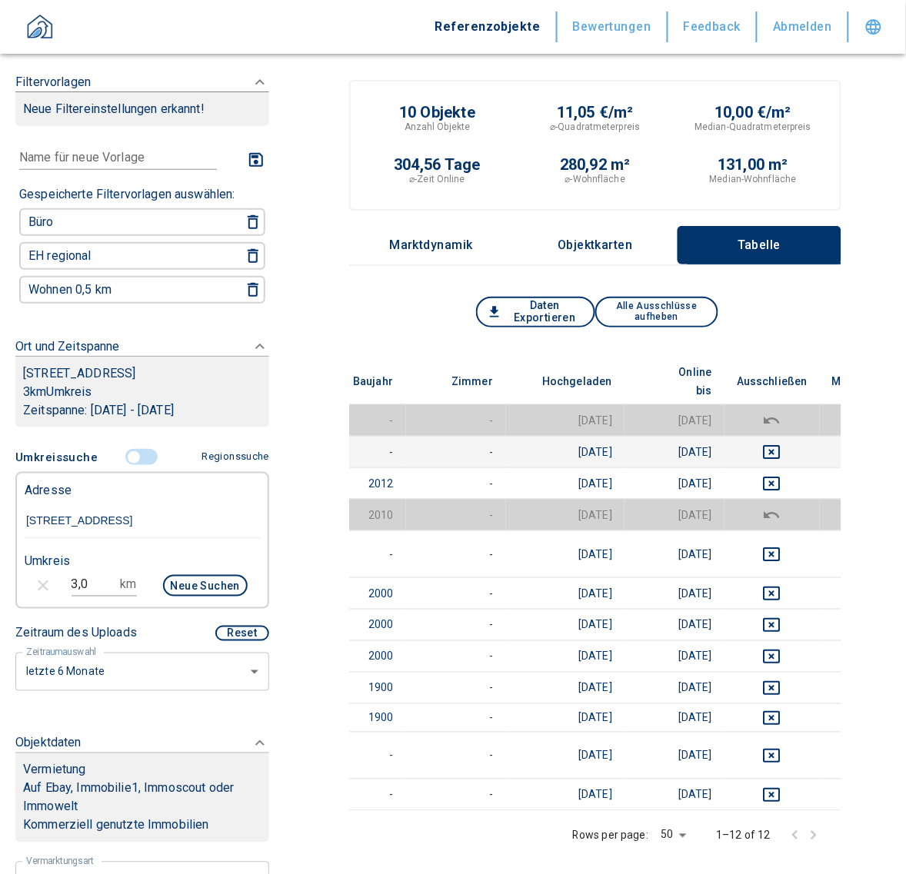
click at [754, 436] on td at bounding box center [771, 452] width 95 height 32
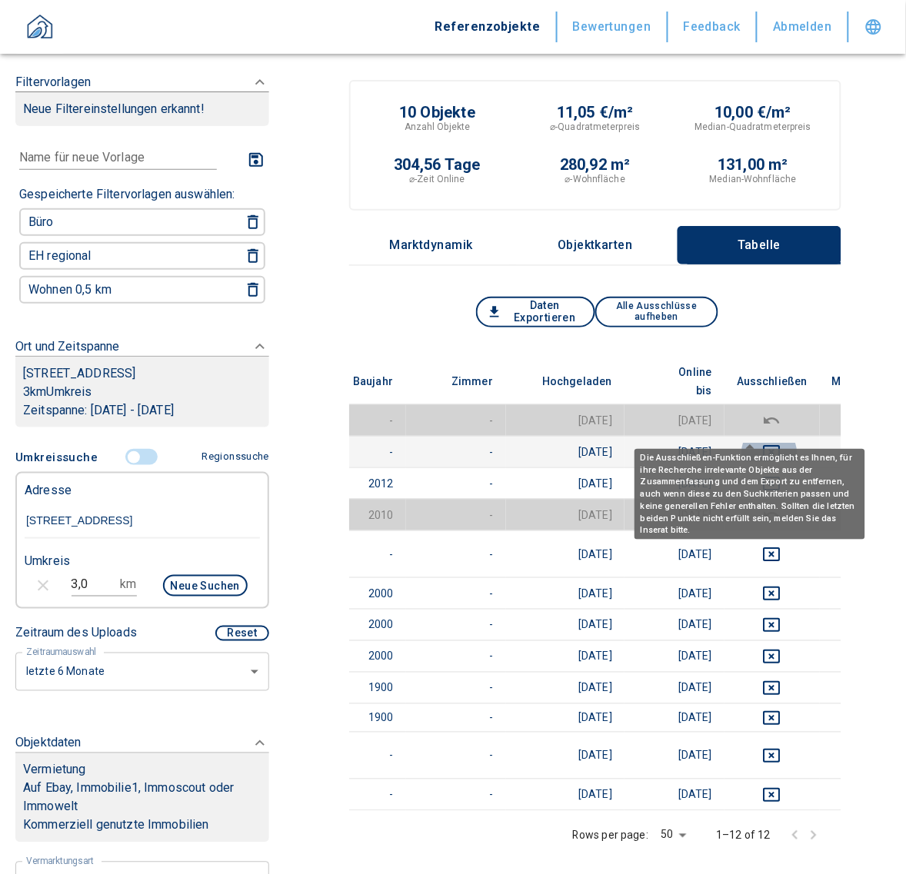
click at [763, 445] on icon "deselect this listing" at bounding box center [771, 452] width 17 height 14
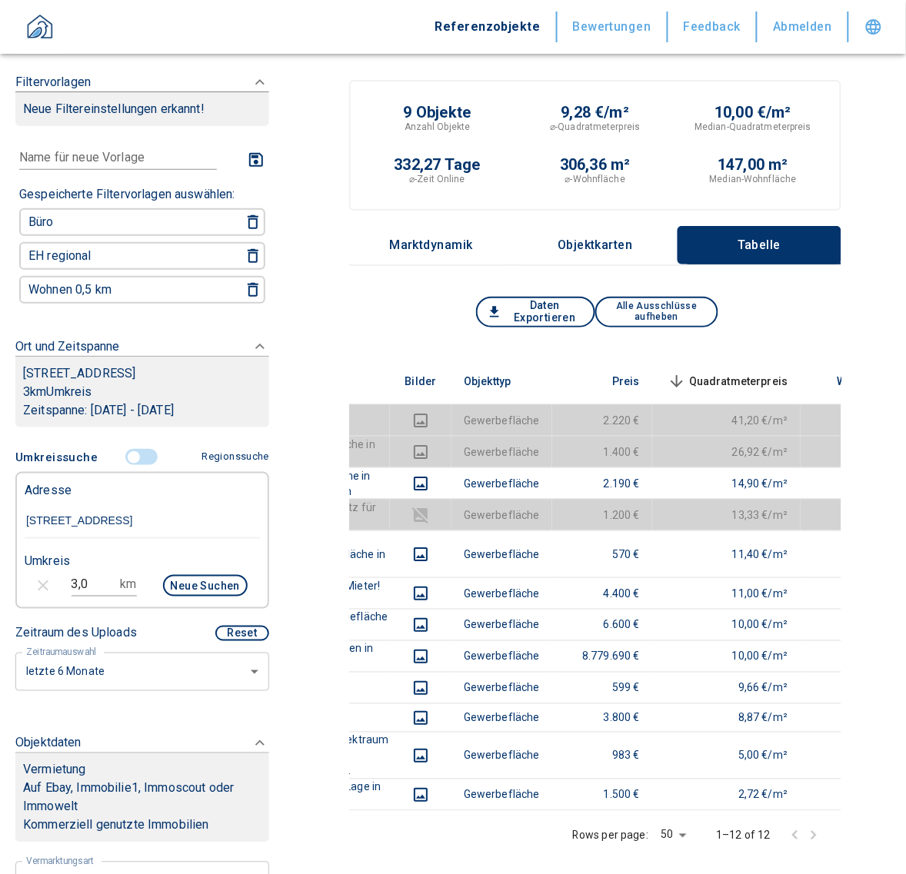
scroll to position [0, 0]
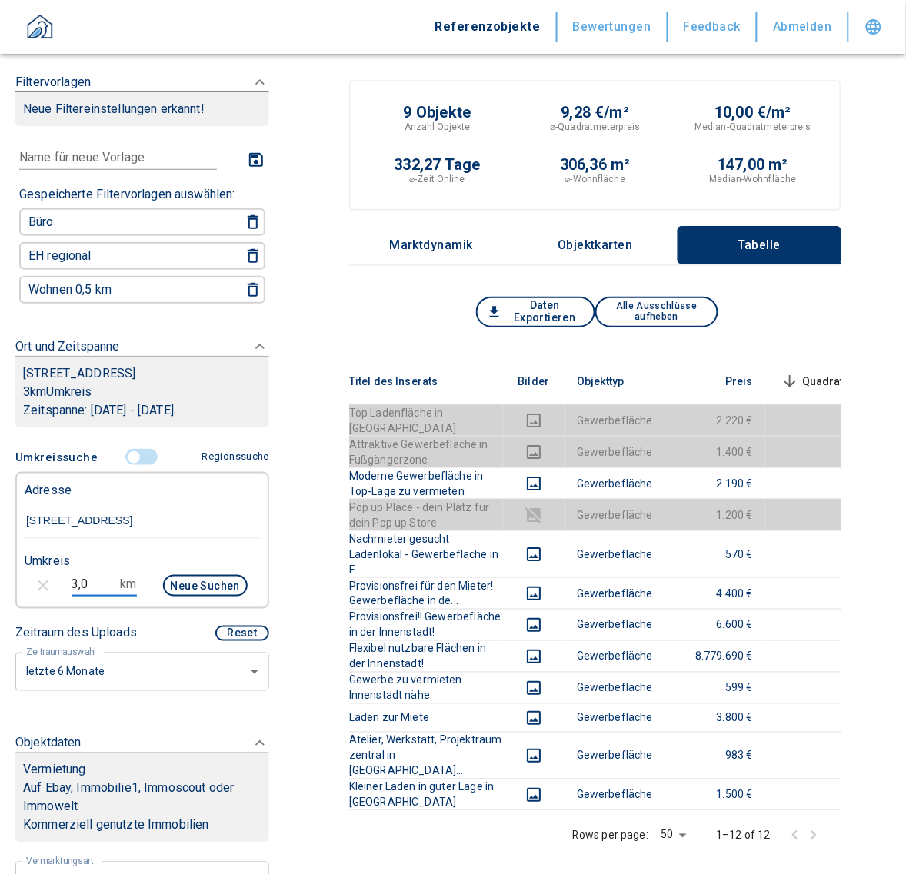
drag, startPoint x: 83, startPoint y: 574, endPoint x: 13, endPoint y: 580, distance: 70.3
click at [13, 580] on div "3,0 km Neue Suchen" at bounding box center [129, 587] width 235 height 37
type input "2,5"
click at [188, 575] on button "Neue Suchen" at bounding box center [205, 586] width 85 height 22
type input "2020"
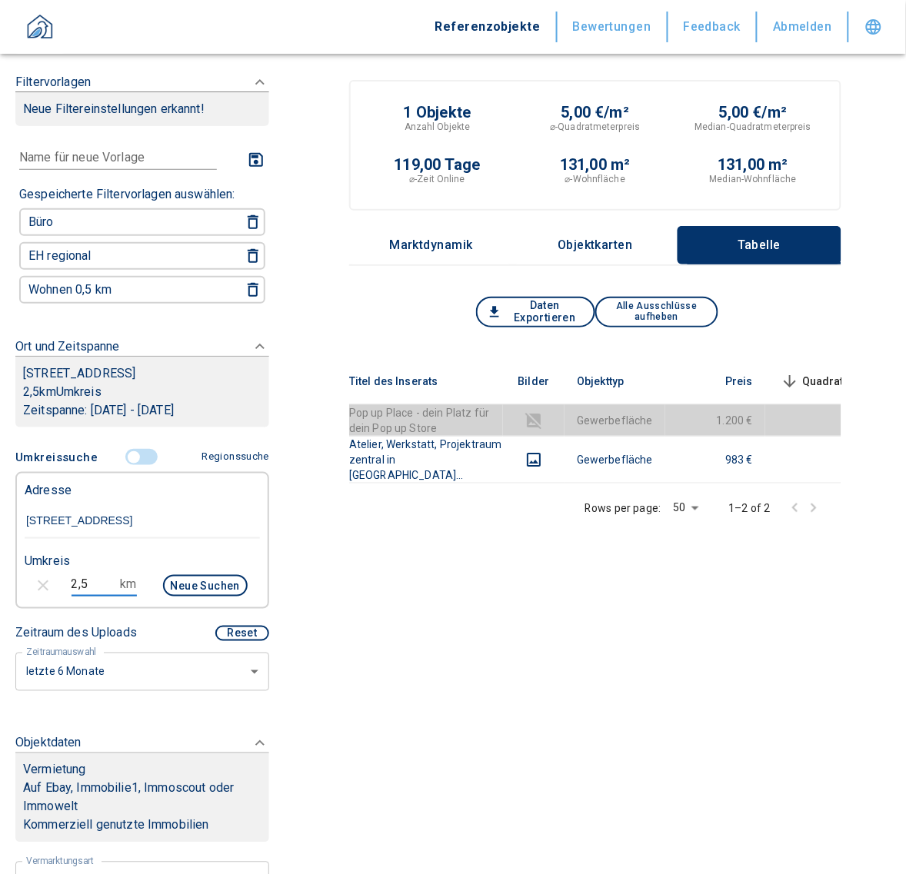
drag, startPoint x: 93, startPoint y: 579, endPoint x: 32, endPoint y: 581, distance: 60.8
click at [32, 581] on div "2,5 km Neue Suchen" at bounding box center [129, 587] width 235 height 37
type input "3,0"
click at [211, 581] on button "Neue Suchen" at bounding box center [205, 586] width 85 height 22
type input "2020"
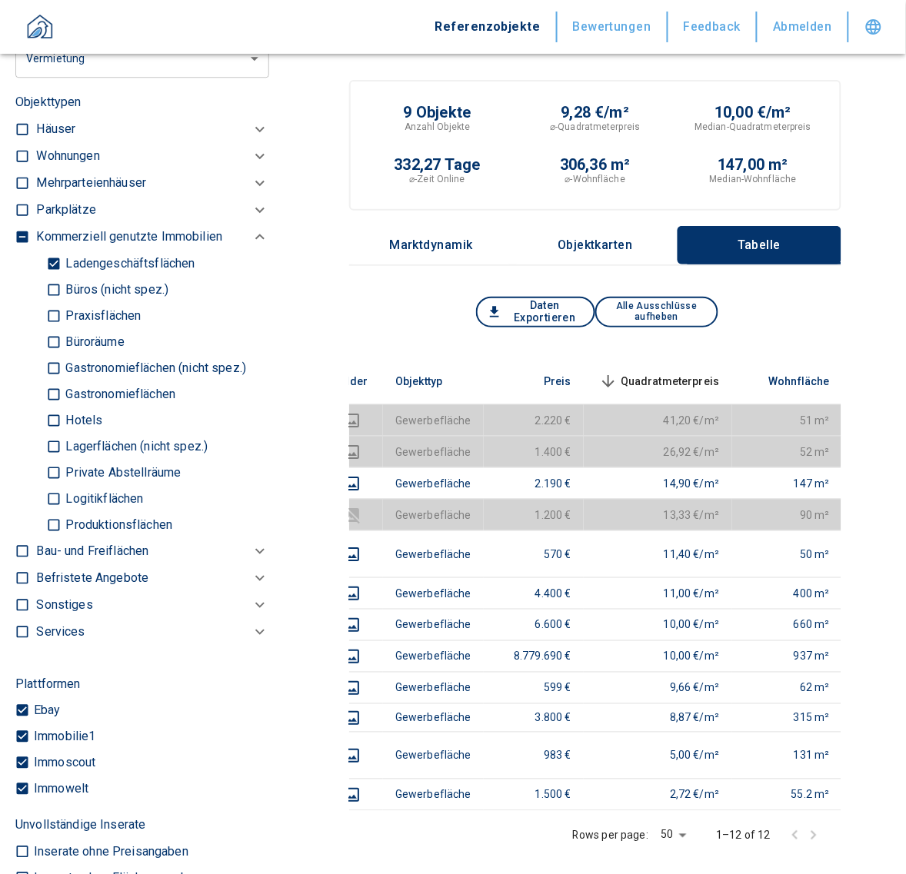
scroll to position [882, 0]
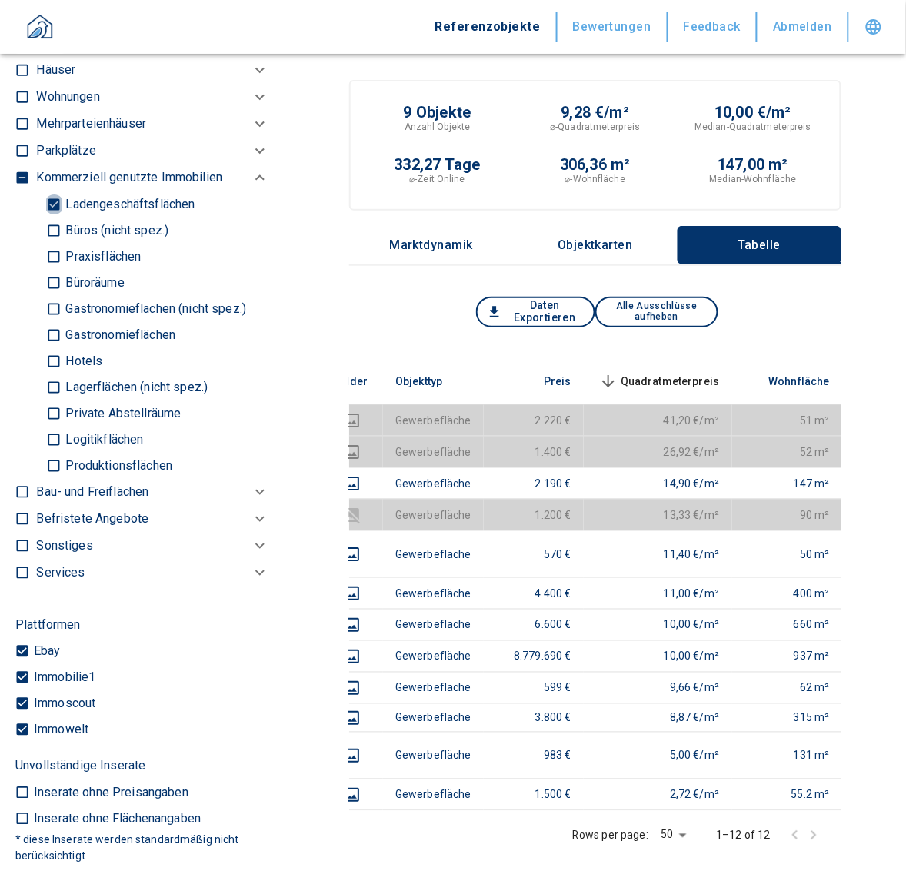
click at [52, 194] on input "Ladengeschäftsflächen" at bounding box center [53, 204] width 15 height 27
checkbox input "false"
type input "2020"
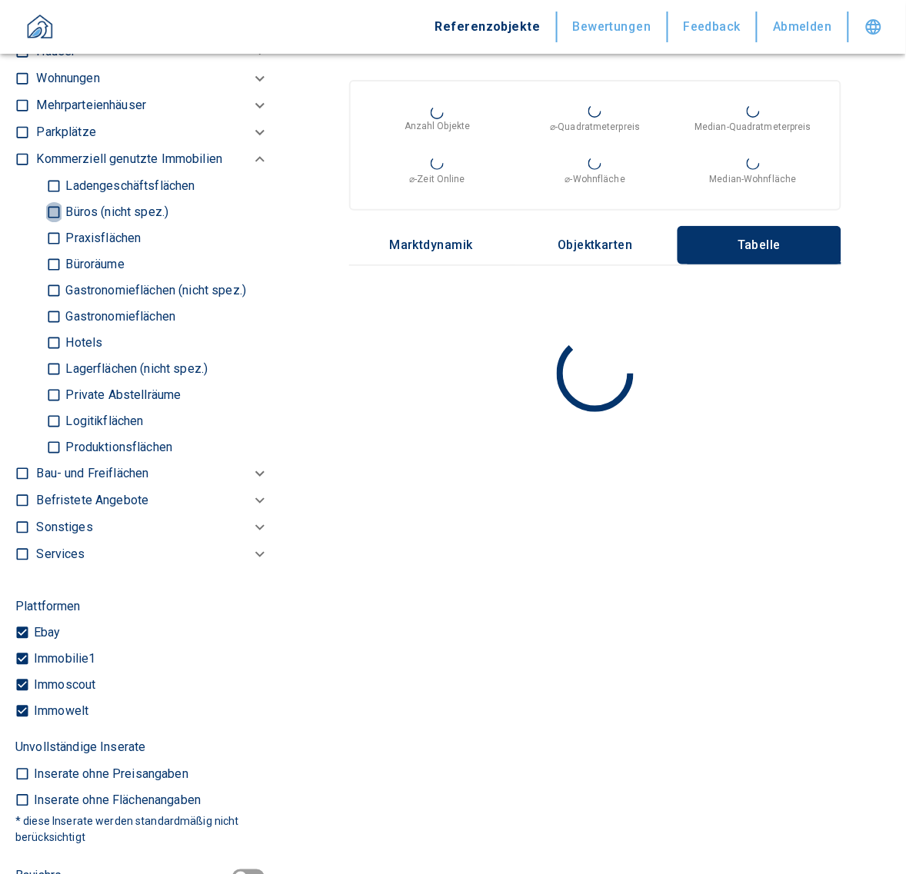
click at [48, 212] on input "Büros (nicht spez.)" at bounding box center [53, 211] width 15 height 27
checkbox input "true"
type input "2020"
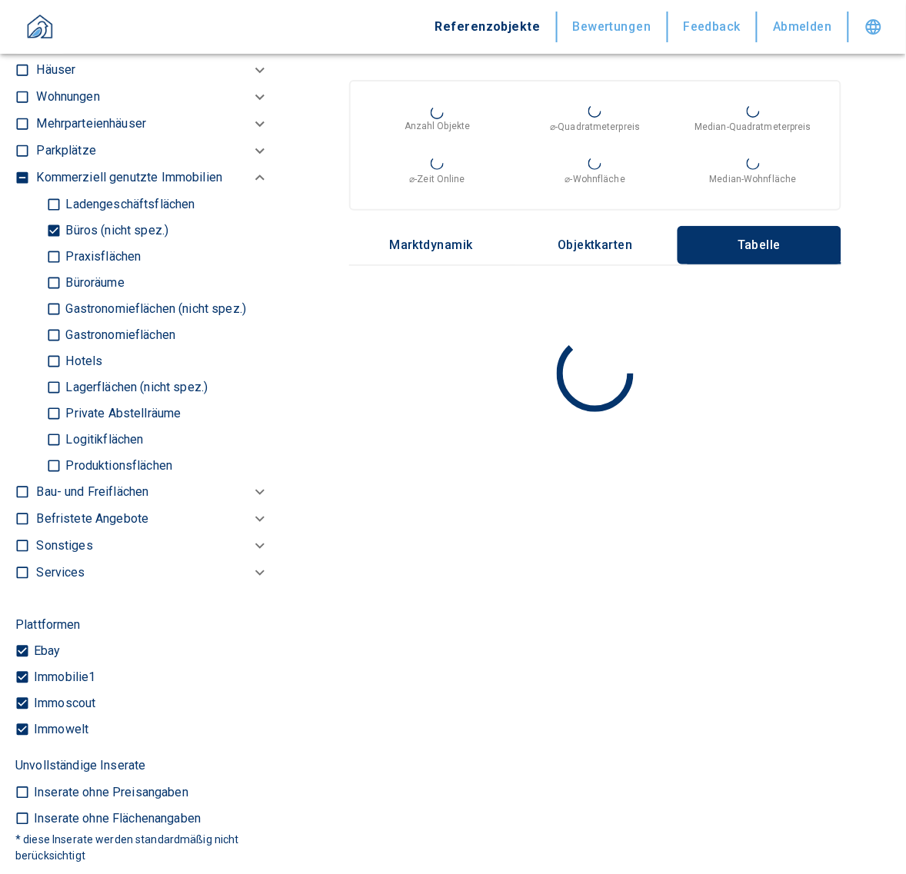
click at [62, 251] on p "Praxisflächen" at bounding box center [101, 257] width 79 height 12
click at [62, 248] on input "Praxisflächen" at bounding box center [53, 256] width 15 height 27
checkbox input "true"
type input "2020"
click at [72, 277] on p "Büroräume" at bounding box center [93, 283] width 62 height 12
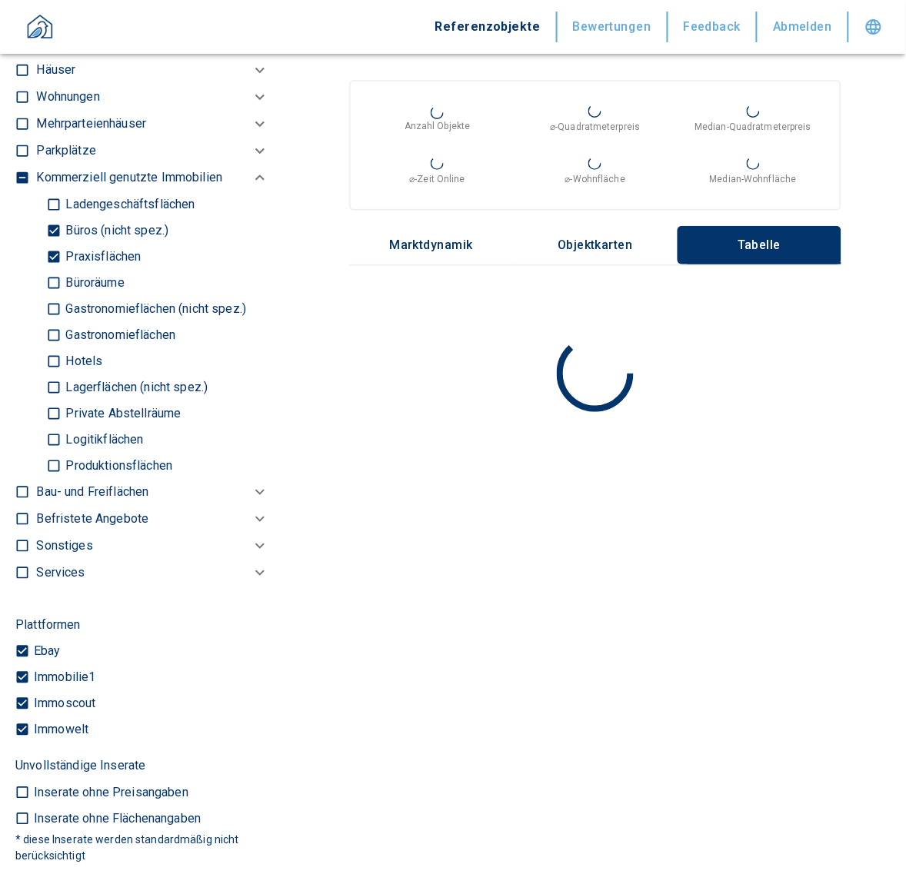
click at [62, 271] on input "Büroräume" at bounding box center [53, 282] width 15 height 27
checkbox input "true"
type input "2020"
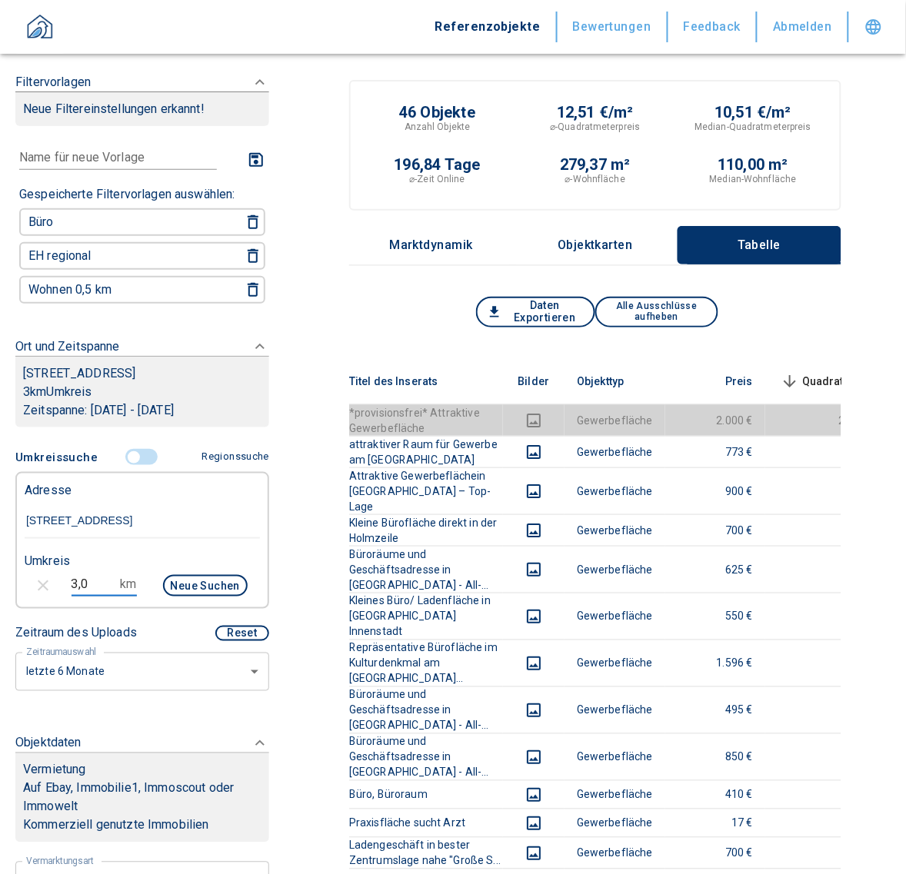
drag, startPoint x: 91, startPoint y: 577, endPoint x: 50, endPoint y: 578, distance: 40.8
click at [50, 578] on div "3,0 km Neue Suchen" at bounding box center [129, 587] width 235 height 37
type input "2,0"
click at [177, 579] on button "Neue Suchen" at bounding box center [205, 586] width 85 height 22
type input "2020"
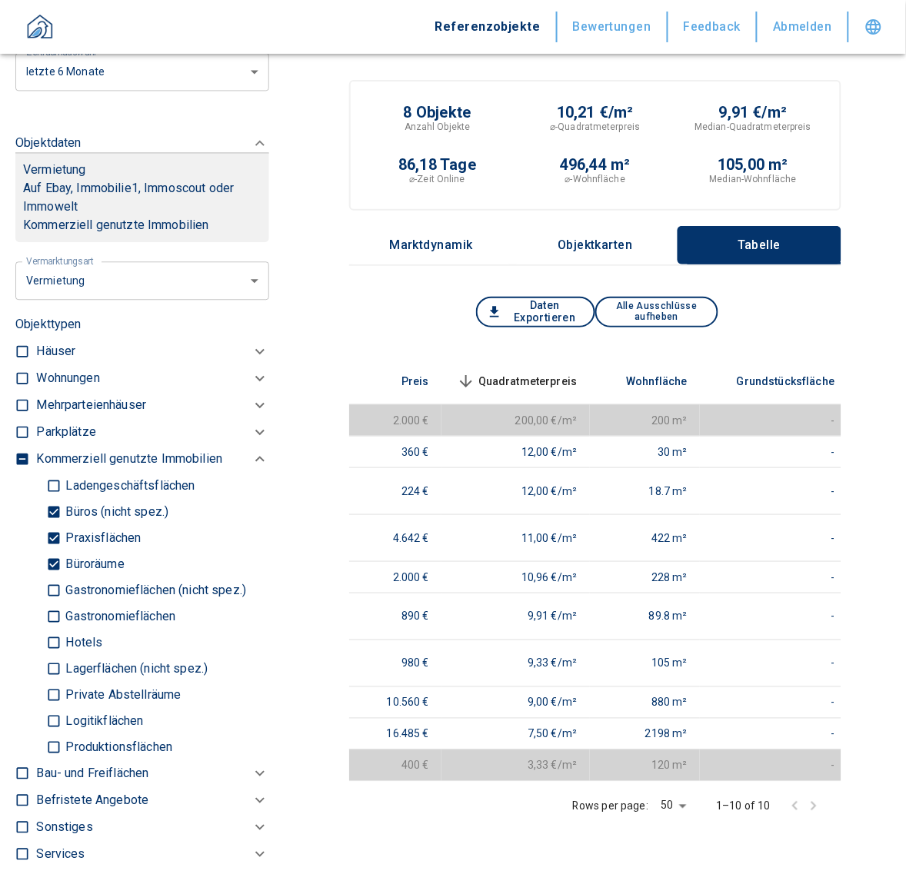
scroll to position [715, 0]
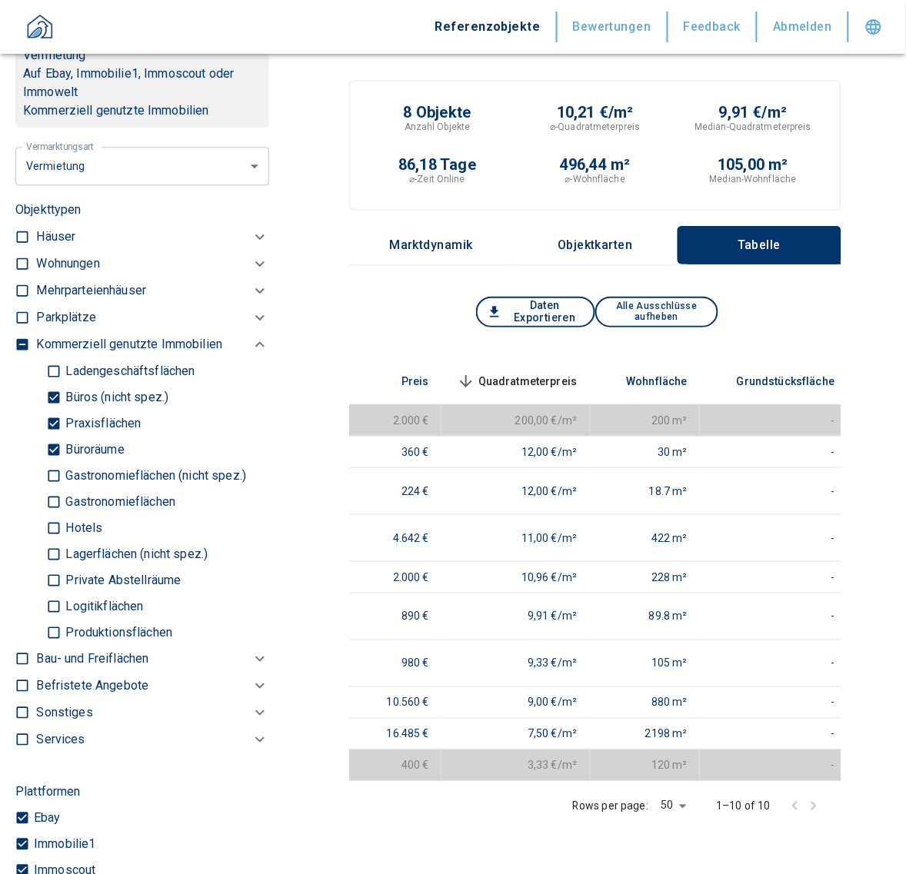
click at [83, 444] on p "Büroräume" at bounding box center [93, 450] width 62 height 12
click at [62, 437] on input "Büroräume" at bounding box center [53, 449] width 15 height 27
checkbox input "false"
type input "2020"
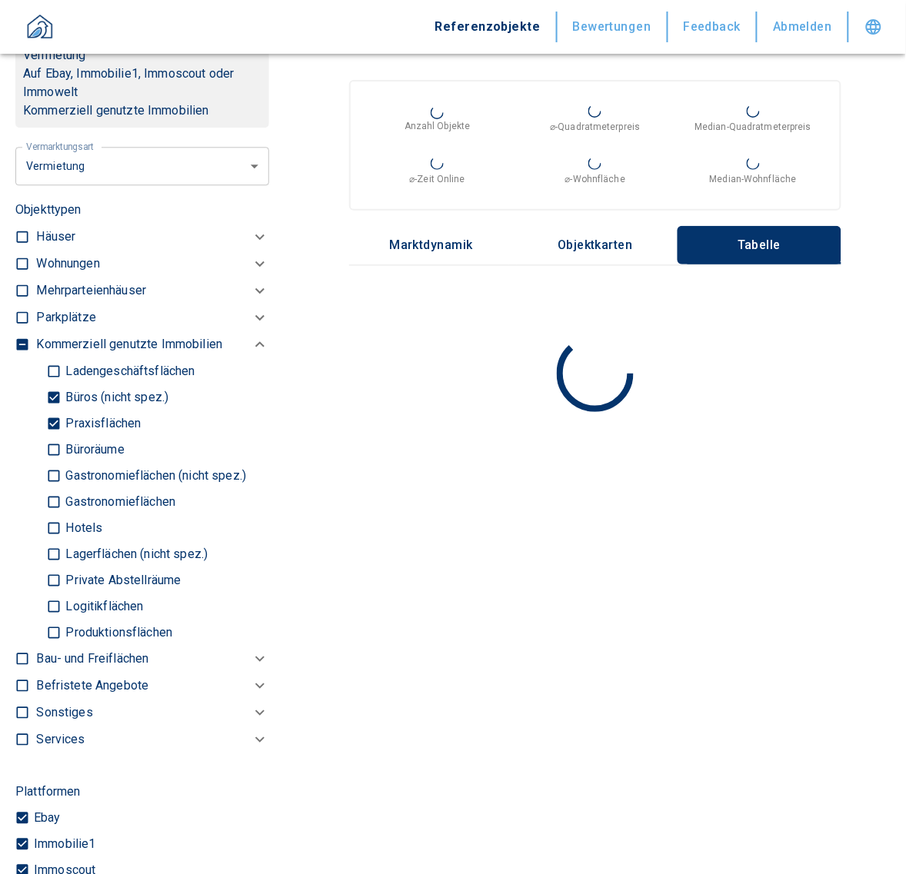
click at [52, 417] on input "Praxisflächen" at bounding box center [53, 423] width 15 height 27
checkbox input "false"
type input "2020"
click at [51, 388] on input "Büros (nicht spez.)" at bounding box center [53, 397] width 15 height 27
checkbox input "false"
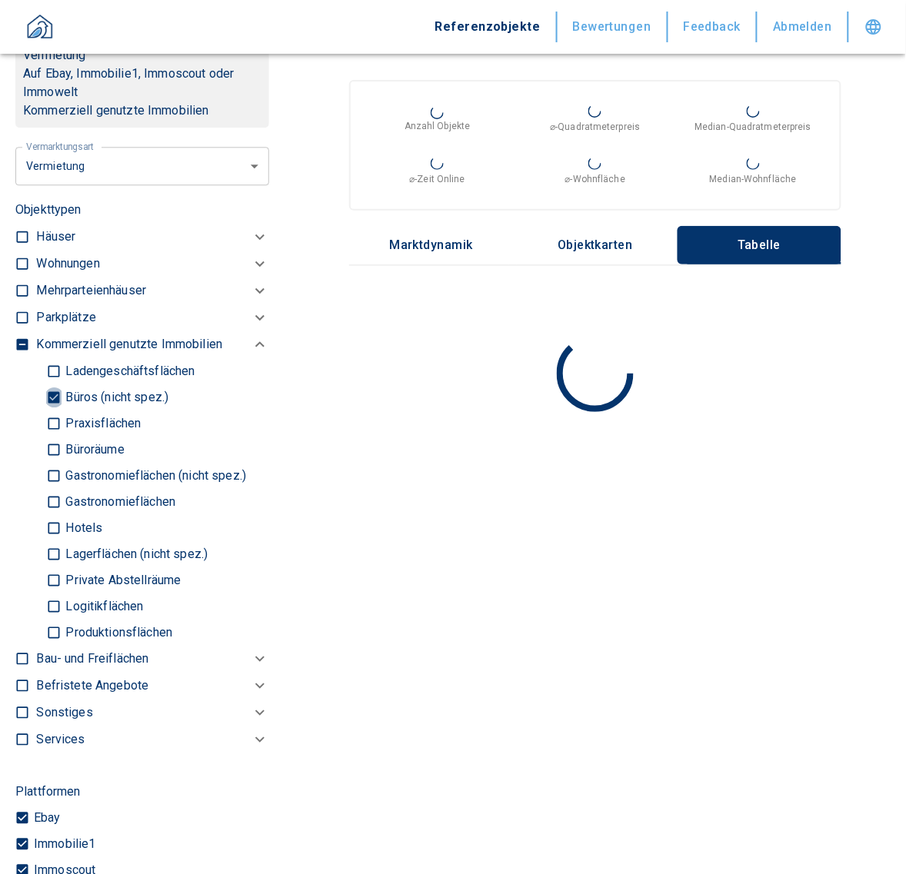
type input "2020"
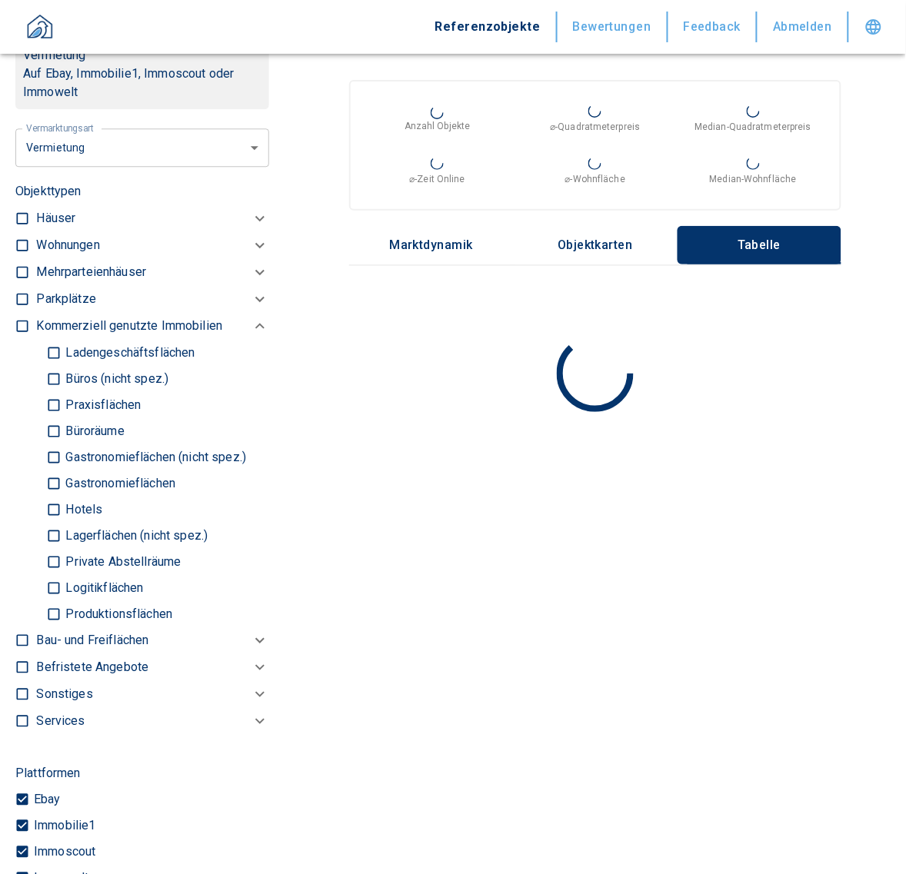
click at [56, 348] on input "Ladengeschäftsflächen" at bounding box center [53, 352] width 15 height 27
checkbox input "true"
type input "2020"
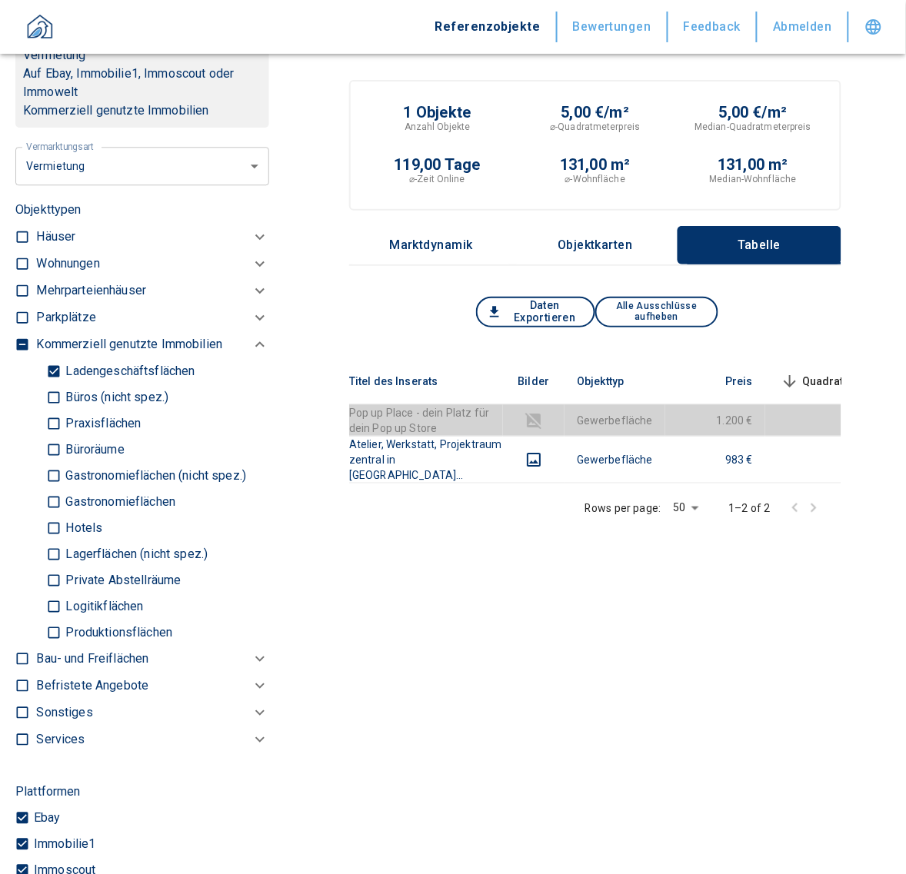
drag, startPoint x: 55, startPoint y: 371, endPoint x: 67, endPoint y: 407, distance: 38.7
click at [55, 371] on input "Ladengeschäftsflächen" at bounding box center [53, 371] width 15 height 27
checkbox input "false"
type input "2020"
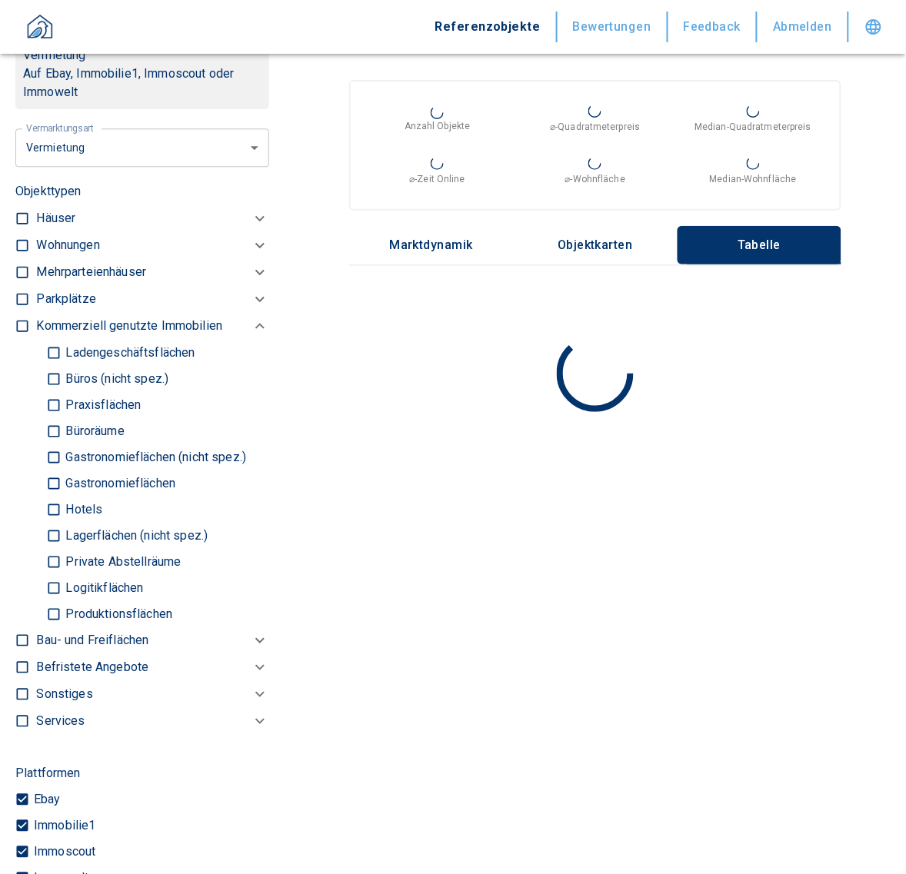
click at [52, 583] on input "Logitikflächen" at bounding box center [53, 587] width 15 height 27
checkbox input "true"
type input "2020"
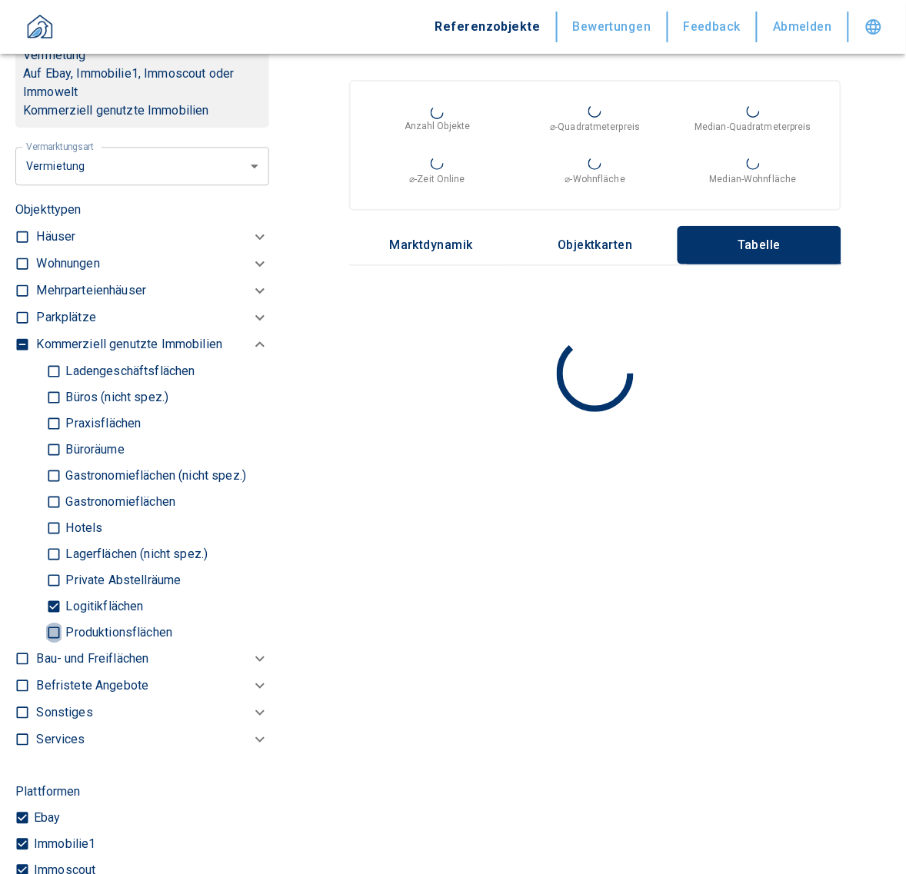
click at [50, 625] on input "Produktionsflächen" at bounding box center [53, 632] width 15 height 27
checkbox input "true"
type input "2020"
click at [48, 548] on input "Lagerflächen (nicht spez.)" at bounding box center [53, 554] width 15 height 27
checkbox input "true"
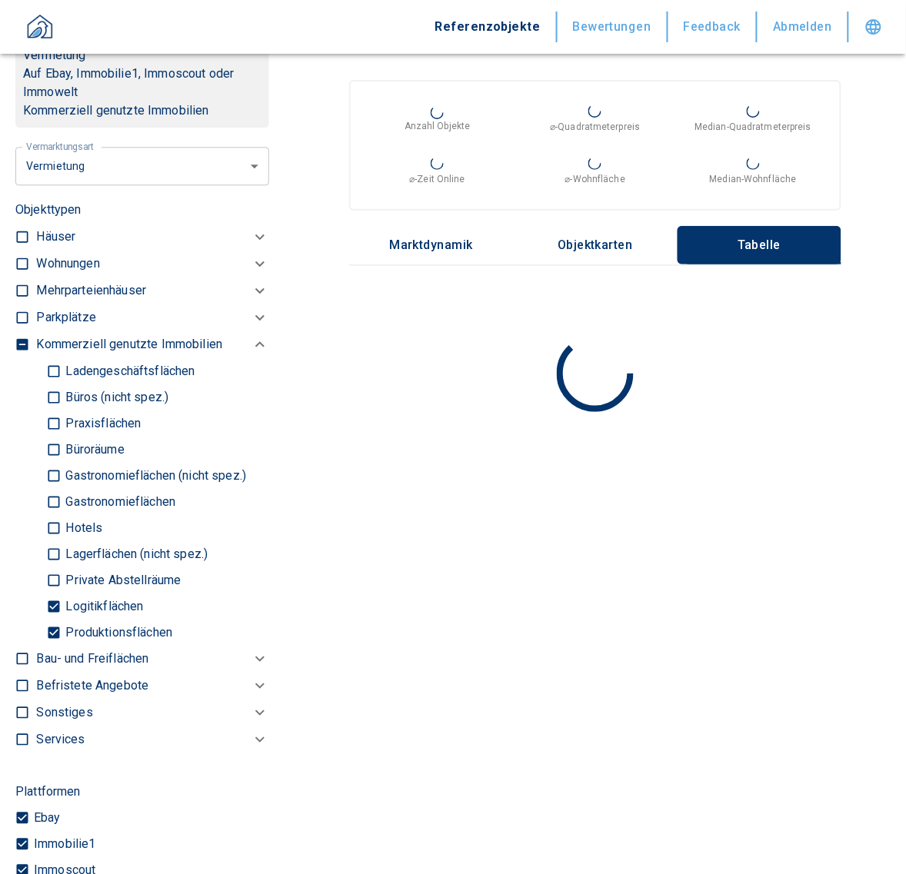
type input "2020"
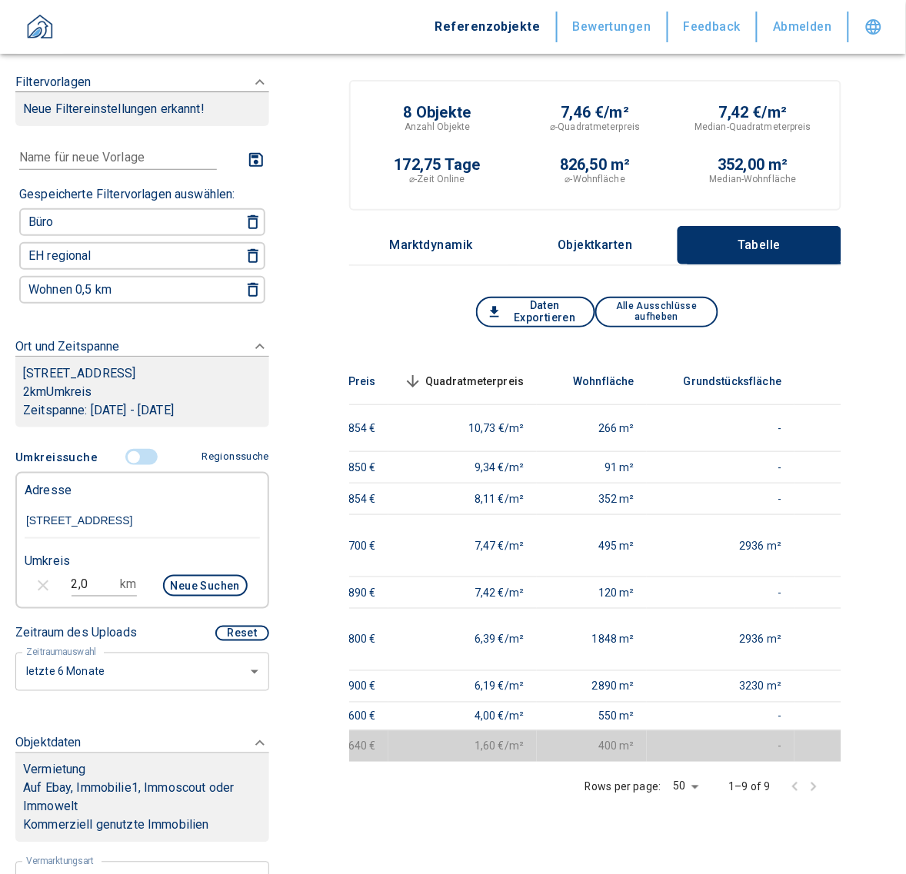
scroll to position [0, 421]
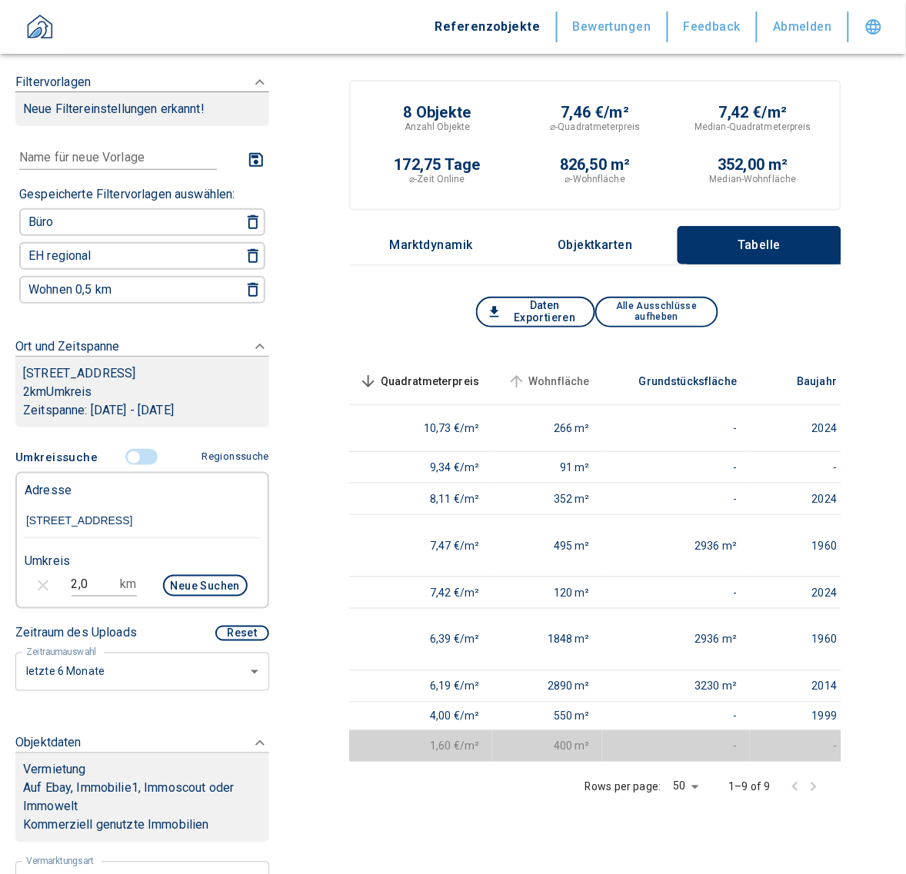
click at [550, 374] on span "Wohnfläche" at bounding box center [547, 381] width 86 height 18
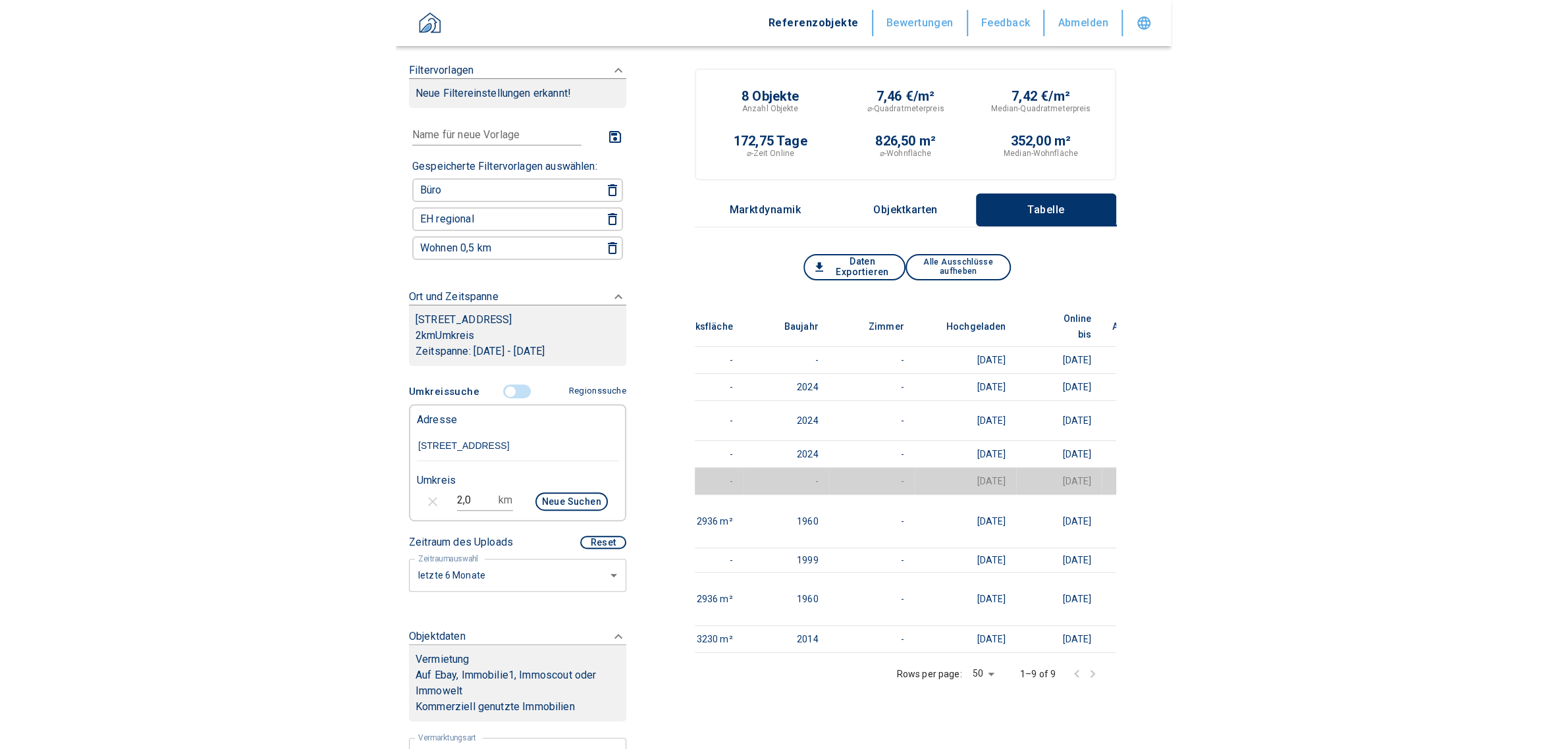
scroll to position [0, 741]
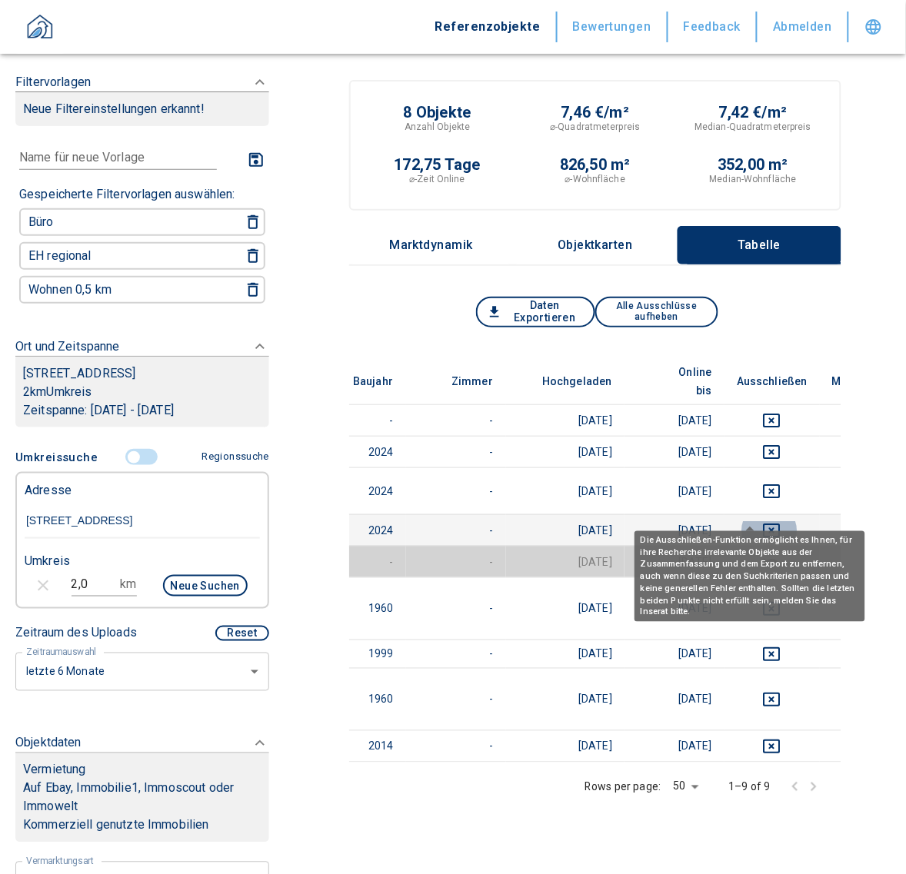
click at [763, 521] on icon "deselect this listing" at bounding box center [772, 530] width 18 height 18
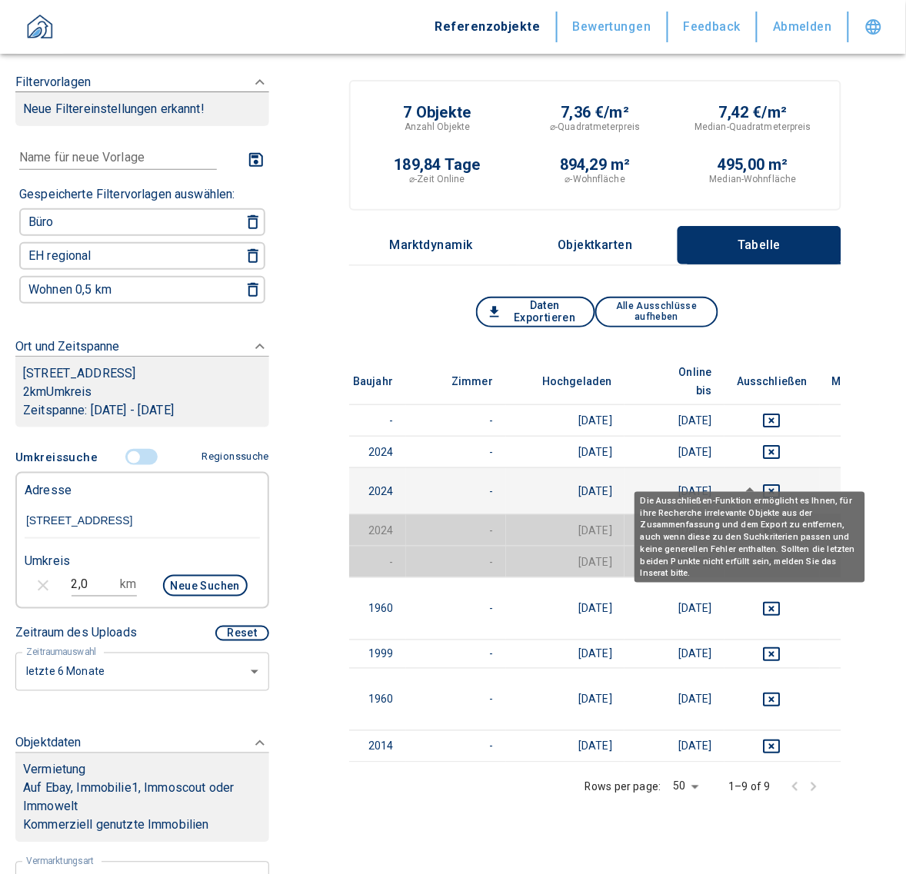
click at [763, 482] on icon "deselect this listing" at bounding box center [772, 491] width 18 height 18
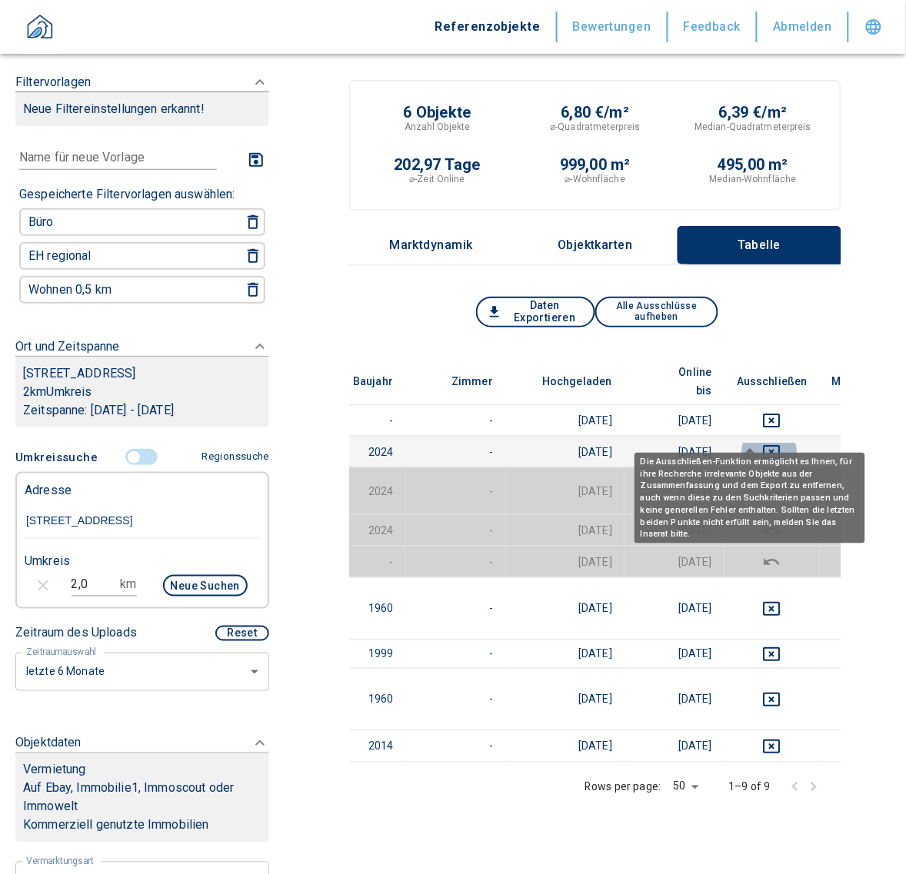
click at [763, 445] on icon "deselect this listing" at bounding box center [771, 452] width 17 height 14
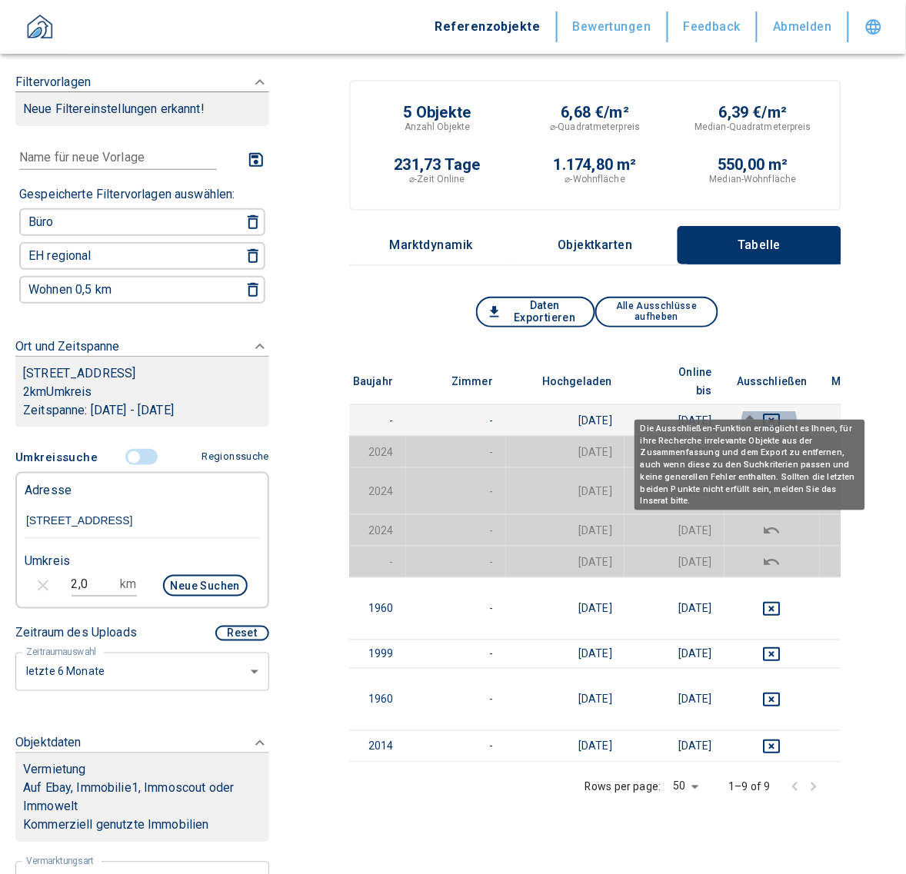
click at [763, 411] on icon "deselect this listing" at bounding box center [772, 420] width 18 height 18
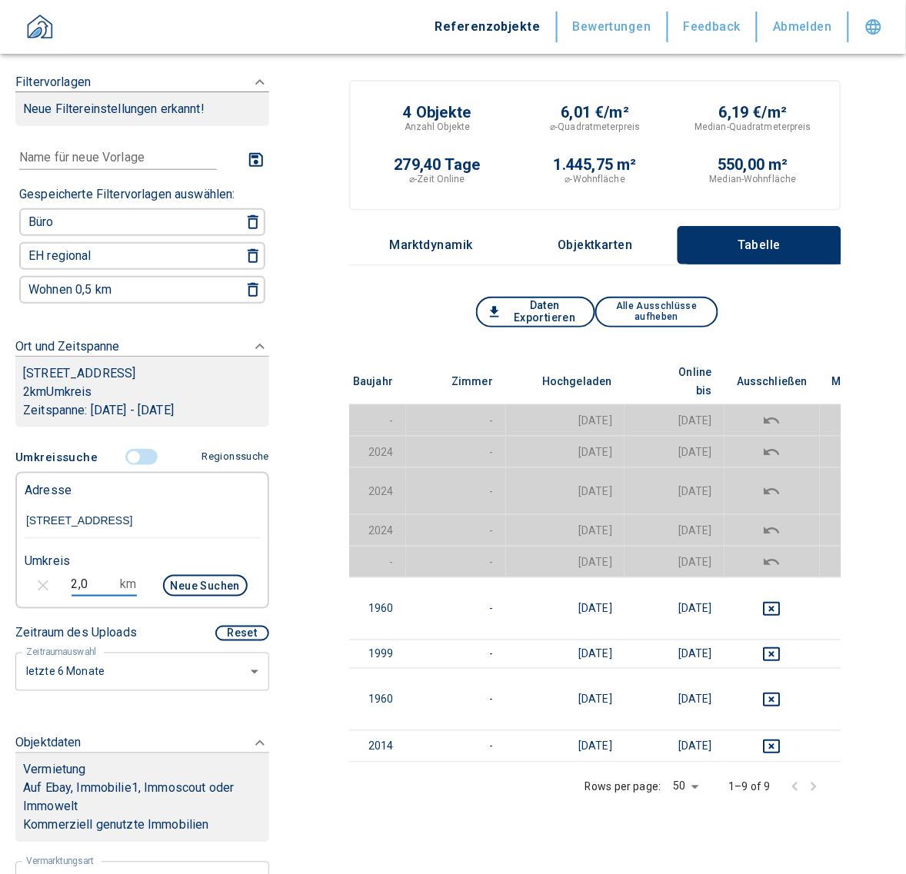
drag, startPoint x: 96, startPoint y: 574, endPoint x: 9, endPoint y: 565, distance: 87.4
click at [9, 565] on div "Filtervorlagen Neue Filtereinstellungen erkannt! Name für neue Vorlage x Gespei…" at bounding box center [142, 437] width 284 height 874
type input "3,0"
click at [185, 581] on button "Neue Suchen" at bounding box center [205, 586] width 85 height 22
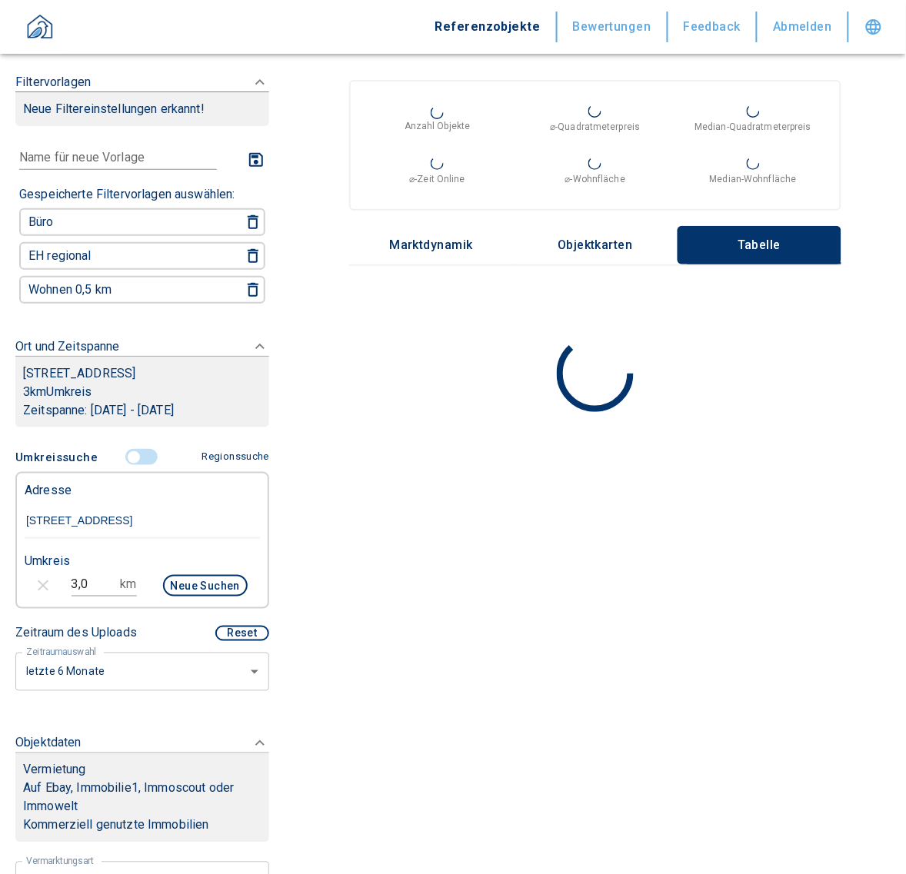
type input "2020"
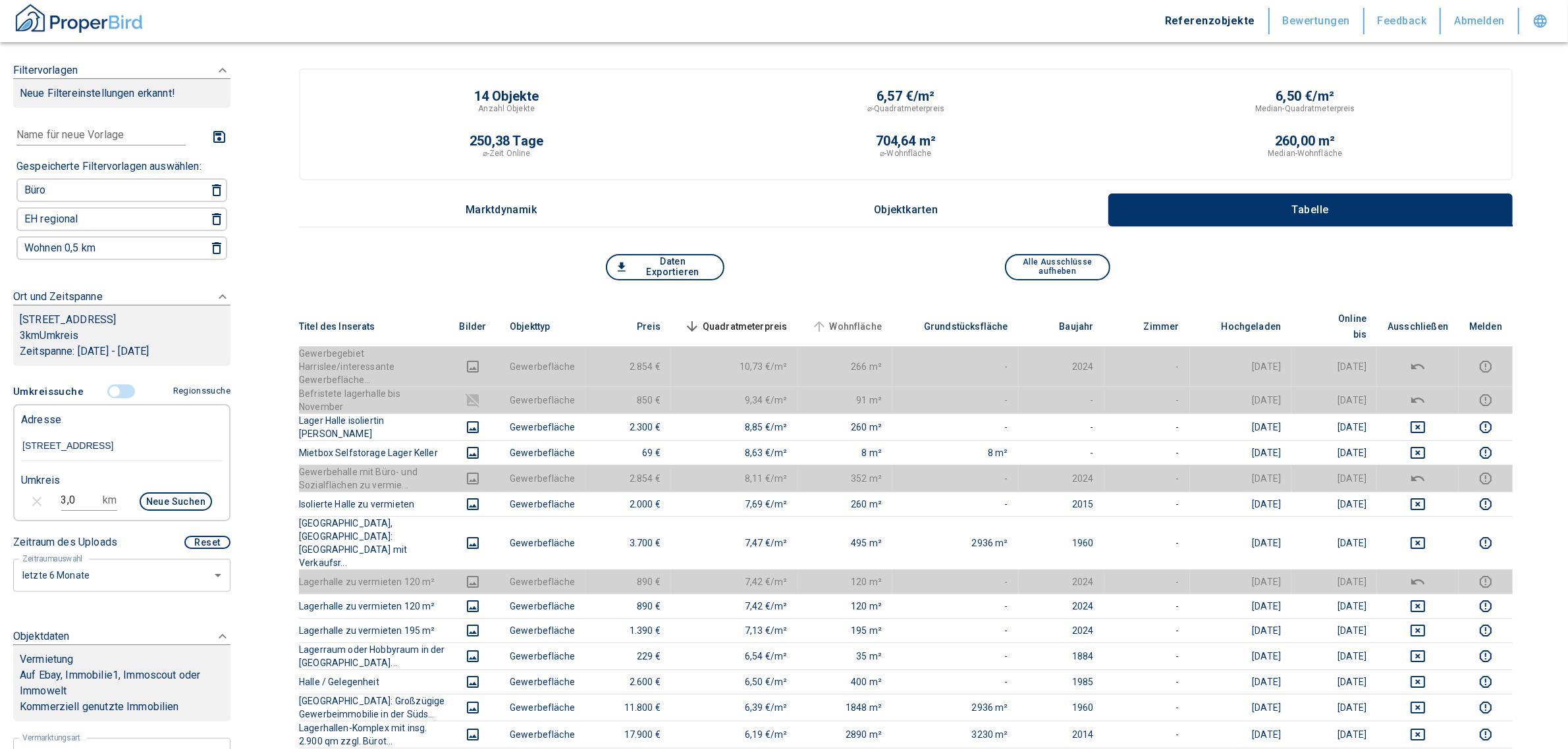
click at [775, 318] on span "Wohnfläche" at bounding box center [845, 326] width 74 height 15
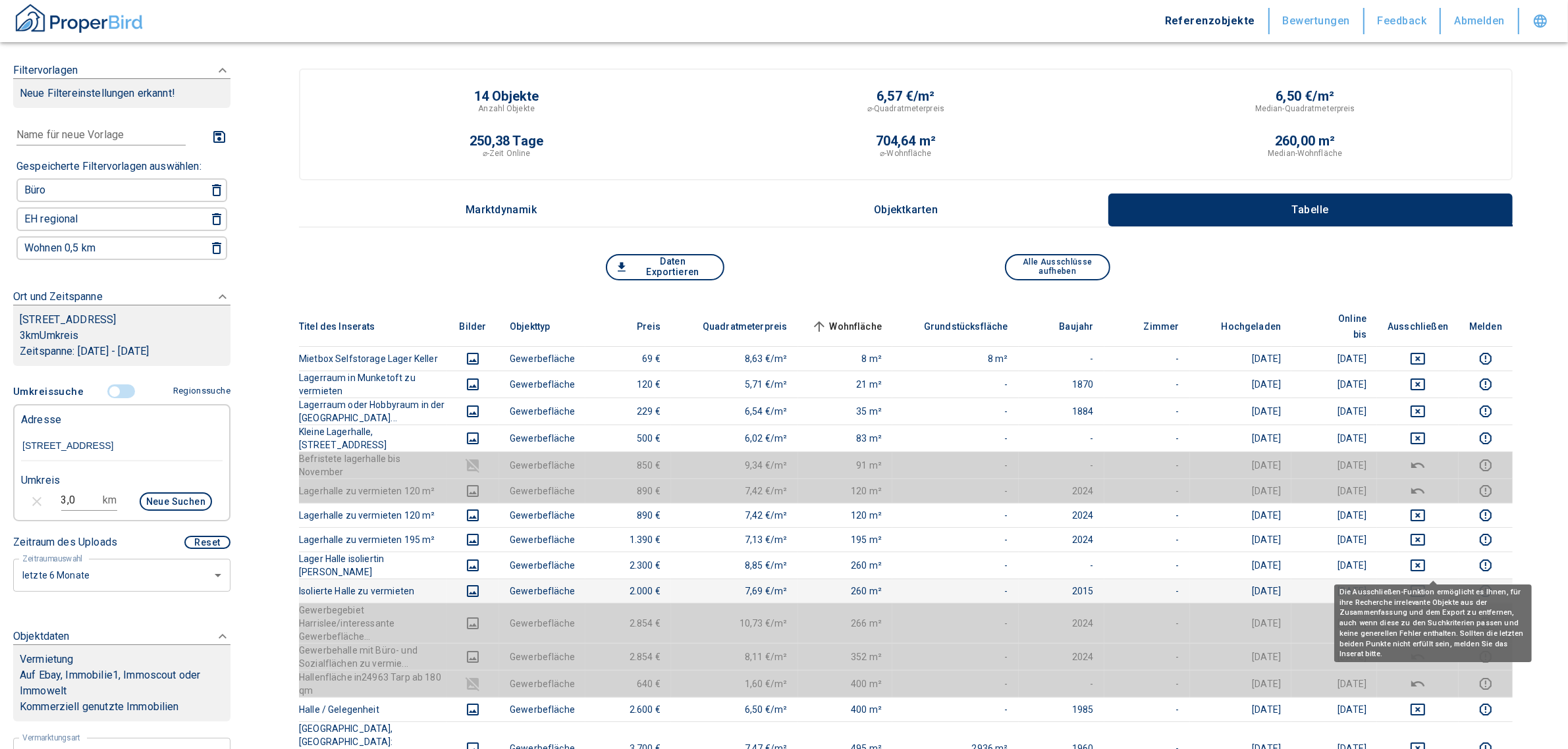
click at [775, 583] on icon "deselect this listing" at bounding box center [1417, 591] width 15 height 15
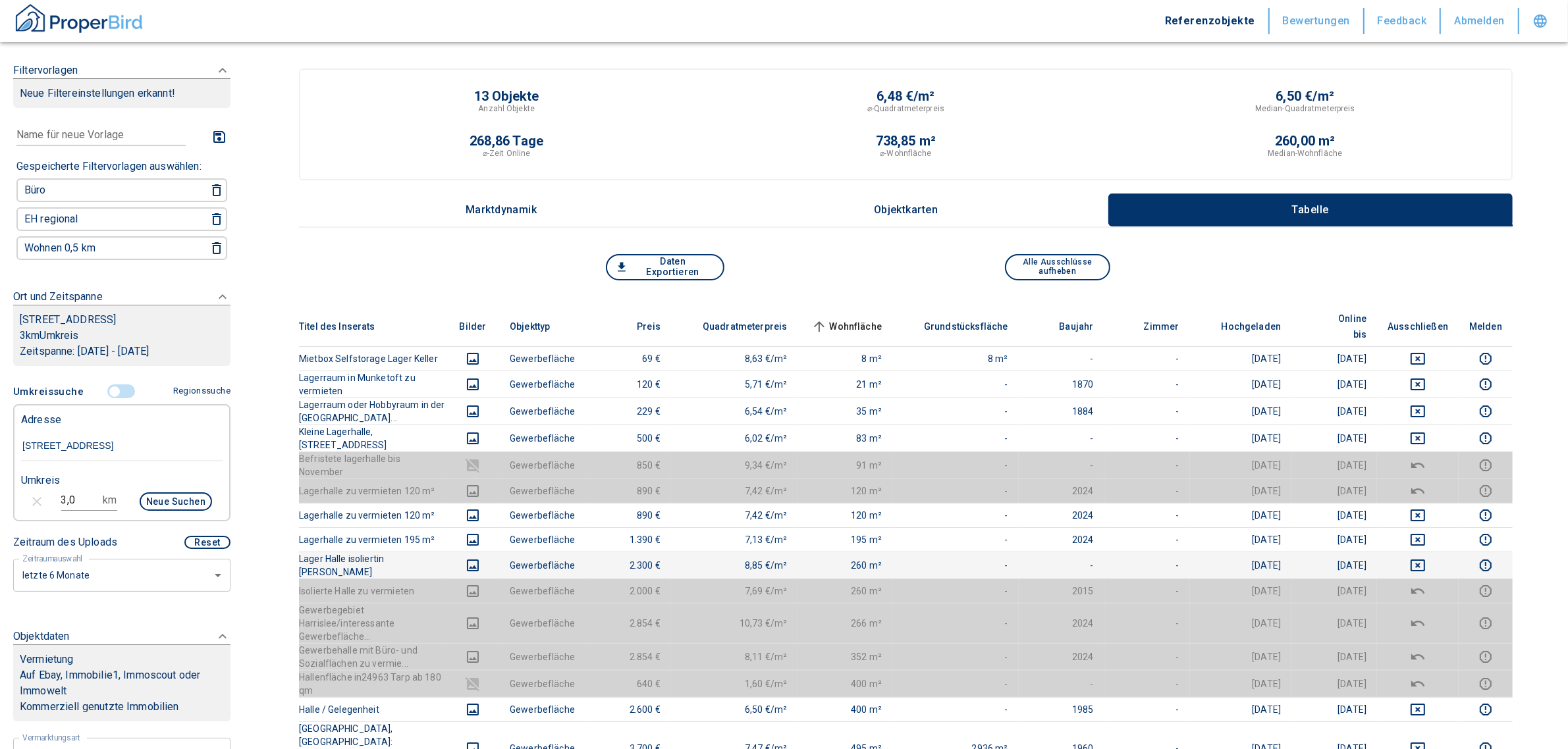
click at [775, 551] on td at bounding box center [1417, 565] width 81 height 27
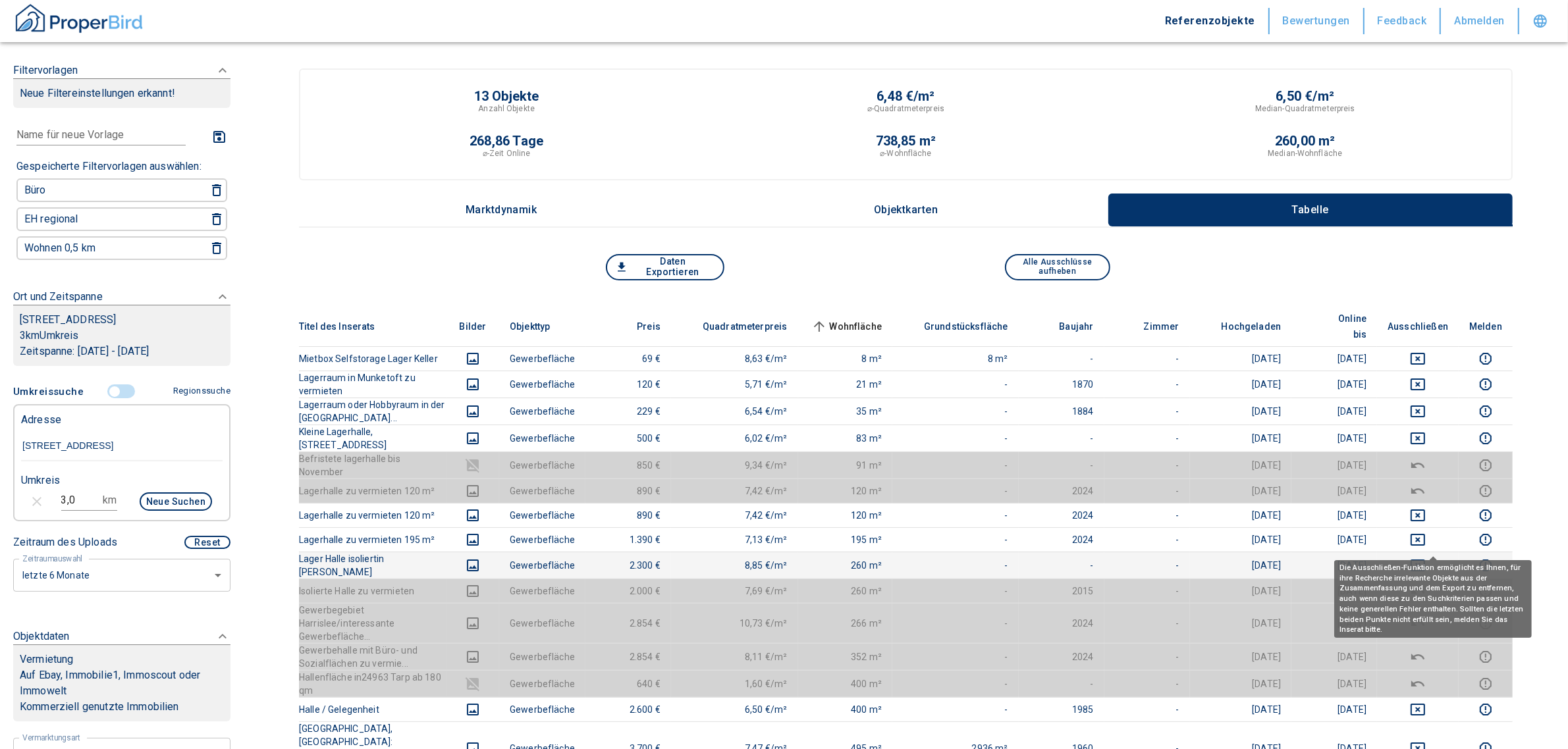
click at [775, 560] on icon "deselect this listing" at bounding box center [1417, 566] width 15 height 12
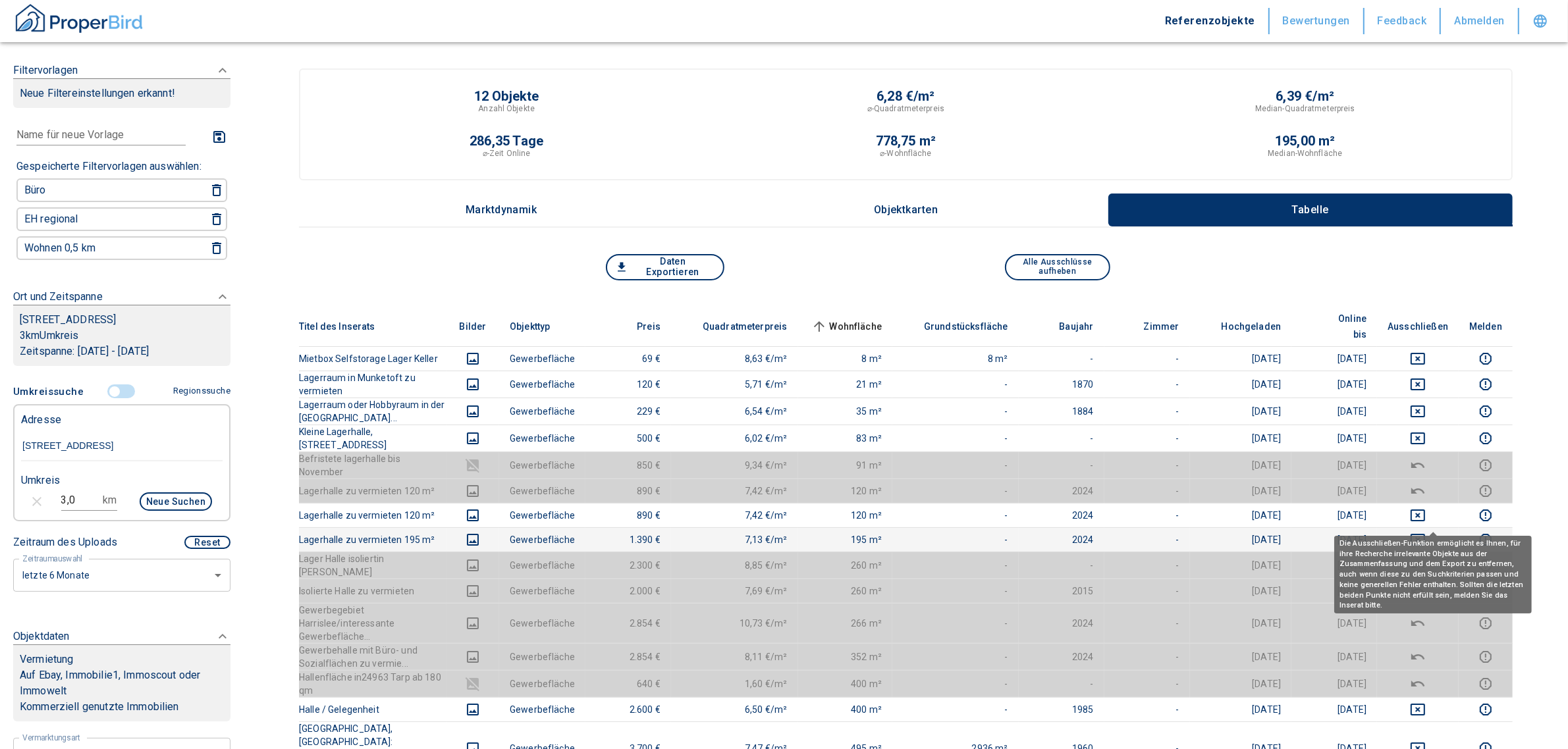
click at [775, 534] on icon "deselect this listing" at bounding box center [1417, 540] width 15 height 12
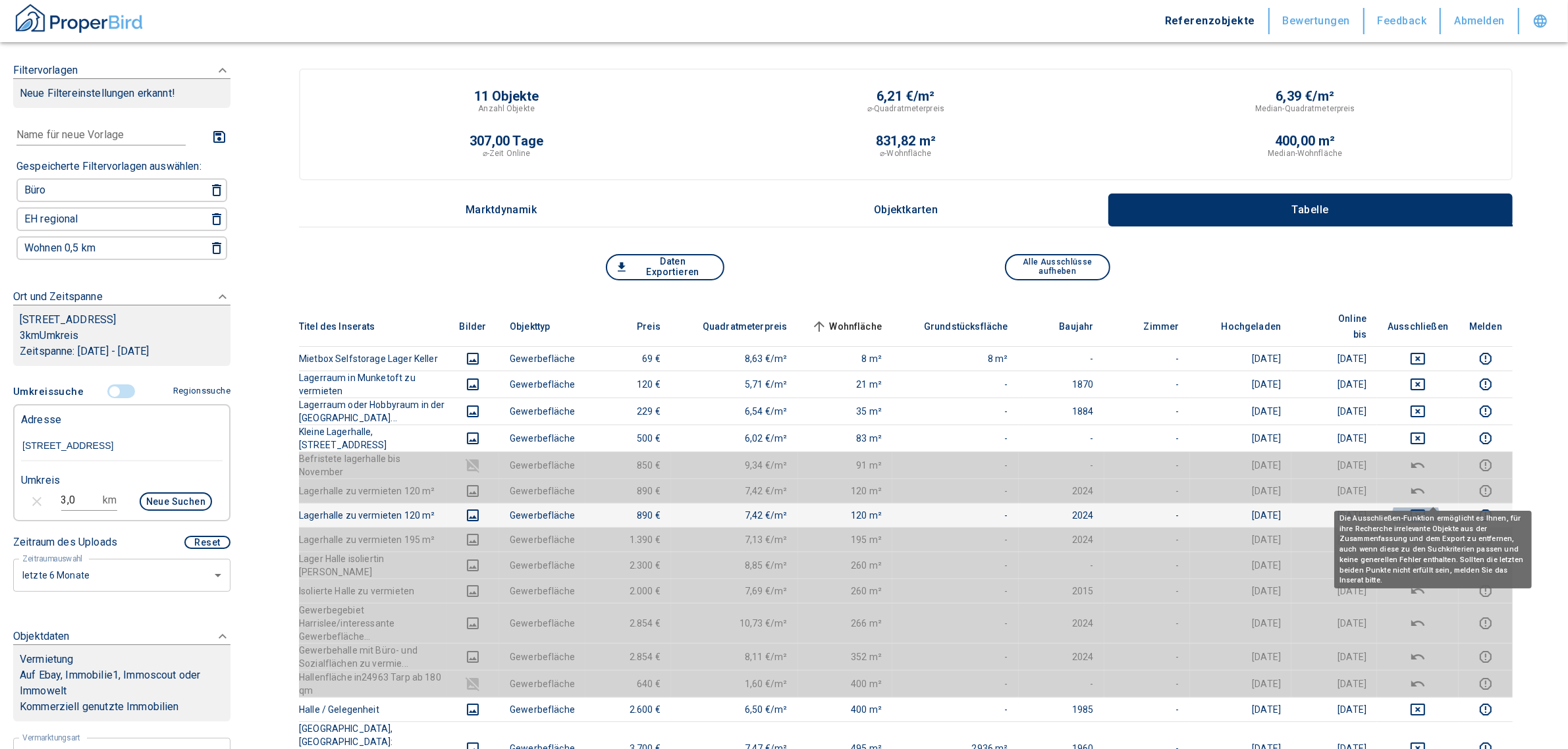
click at [775, 508] on icon "deselect this listing" at bounding box center [1417, 515] width 15 height 15
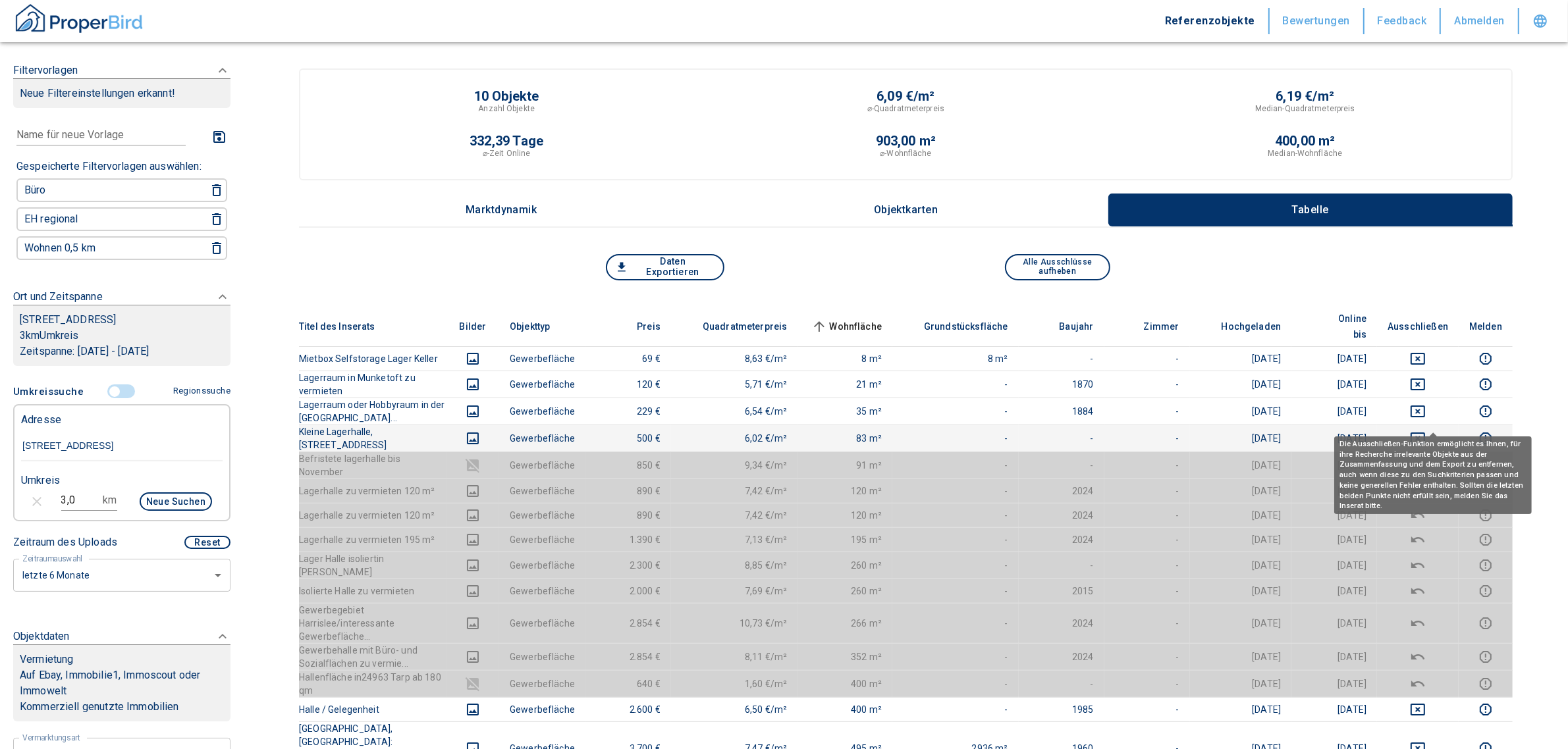
click at [775, 431] on icon "deselect this listing" at bounding box center [1417, 438] width 15 height 15
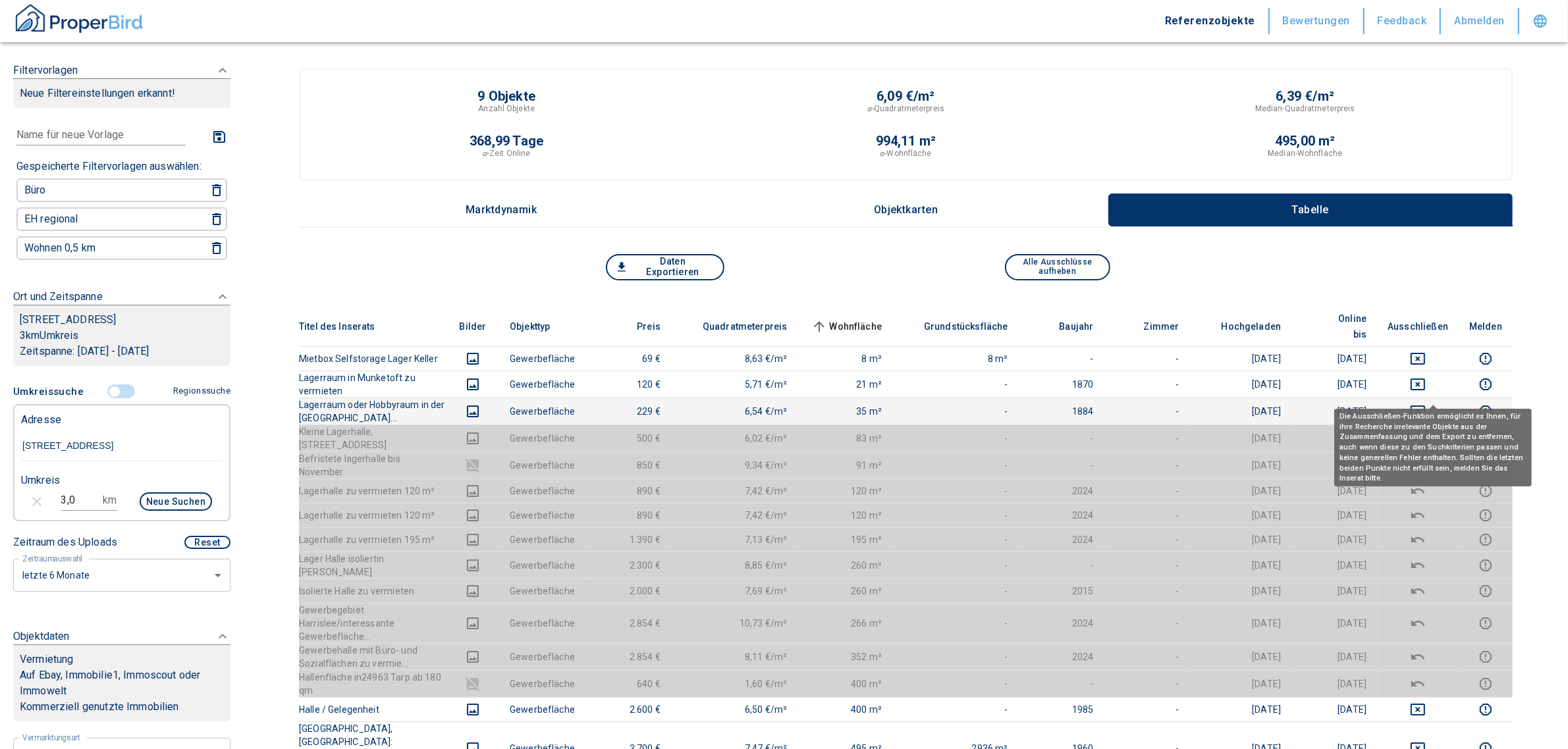
click at [775, 403] on icon "deselect this listing" at bounding box center [1417, 411] width 15 height 15
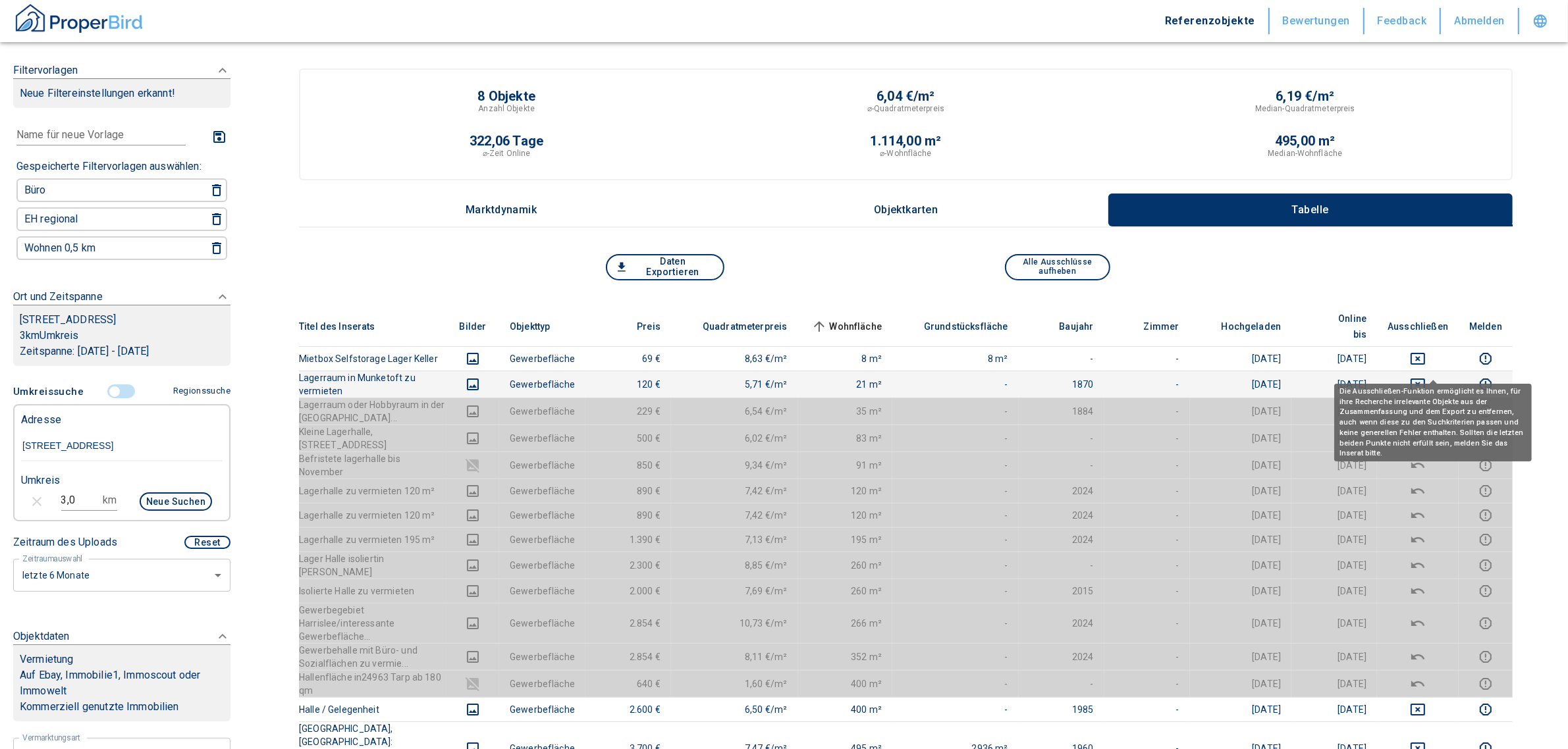
click at [775, 377] on icon "deselect this listing" at bounding box center [1417, 384] width 15 height 15
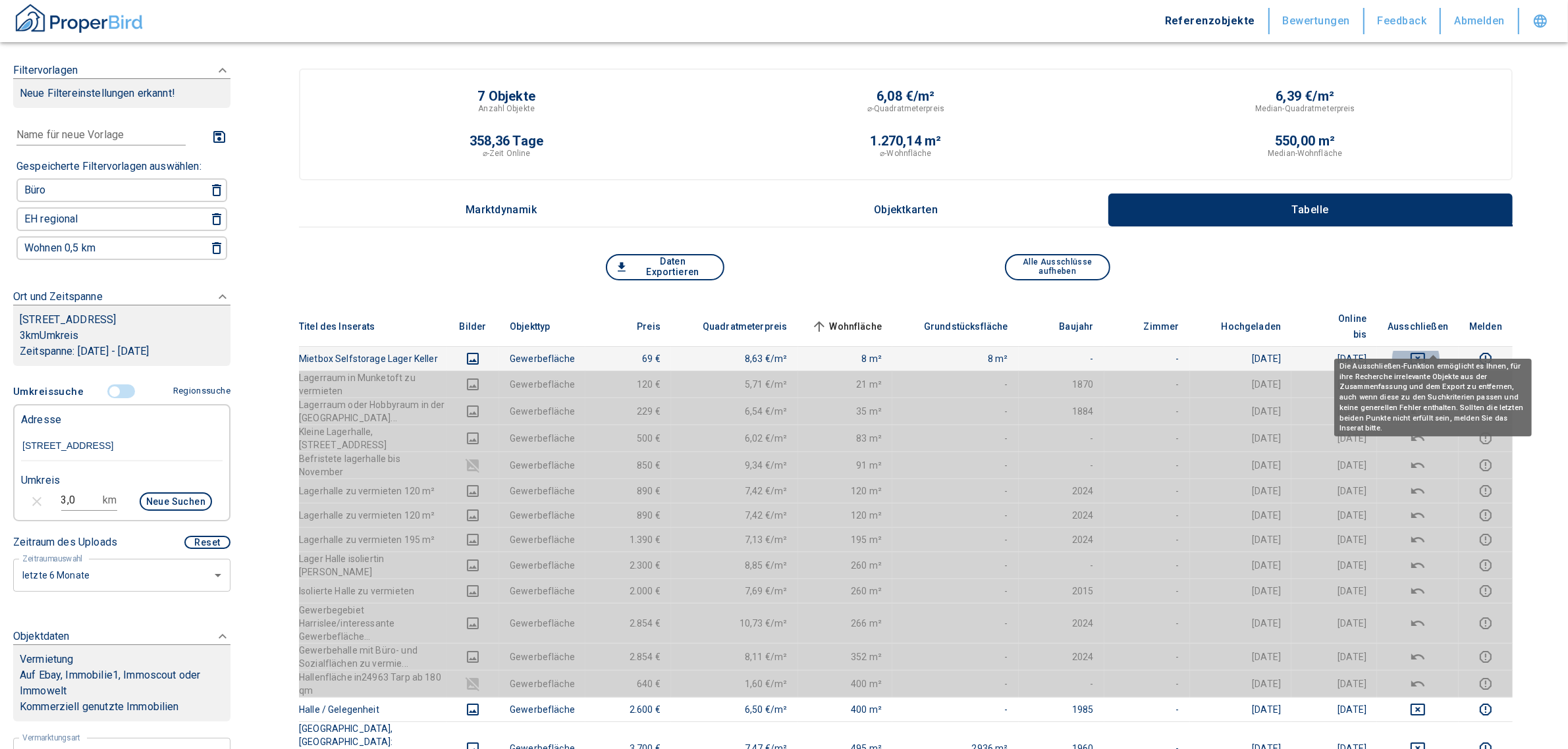
click at [775, 351] on icon "deselect this listing" at bounding box center [1417, 359] width 15 height 15
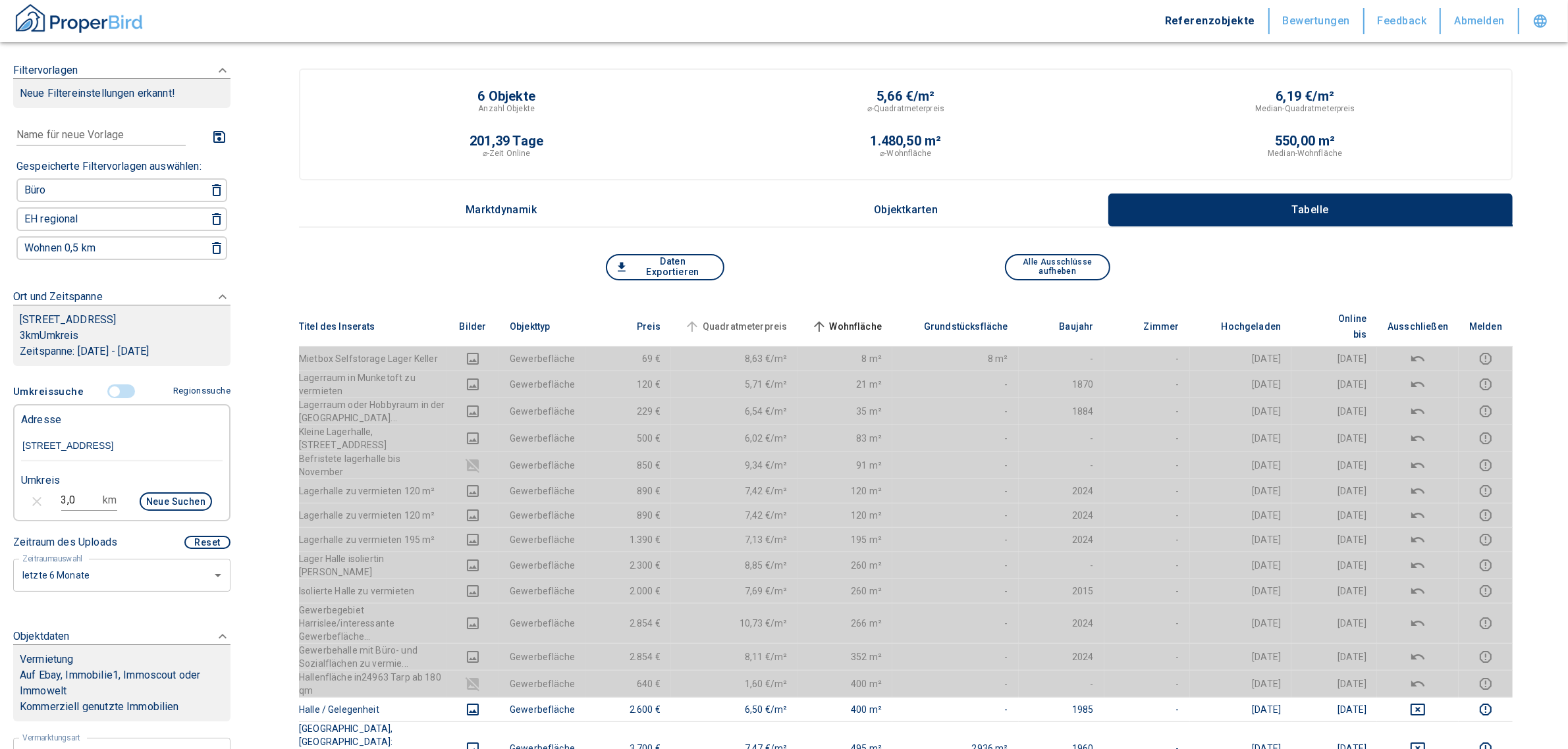
click at [775, 324] on span "Quadratmeterpreis" at bounding box center [735, 326] width 106 height 15
